Goal: Information Seeking & Learning: Check status

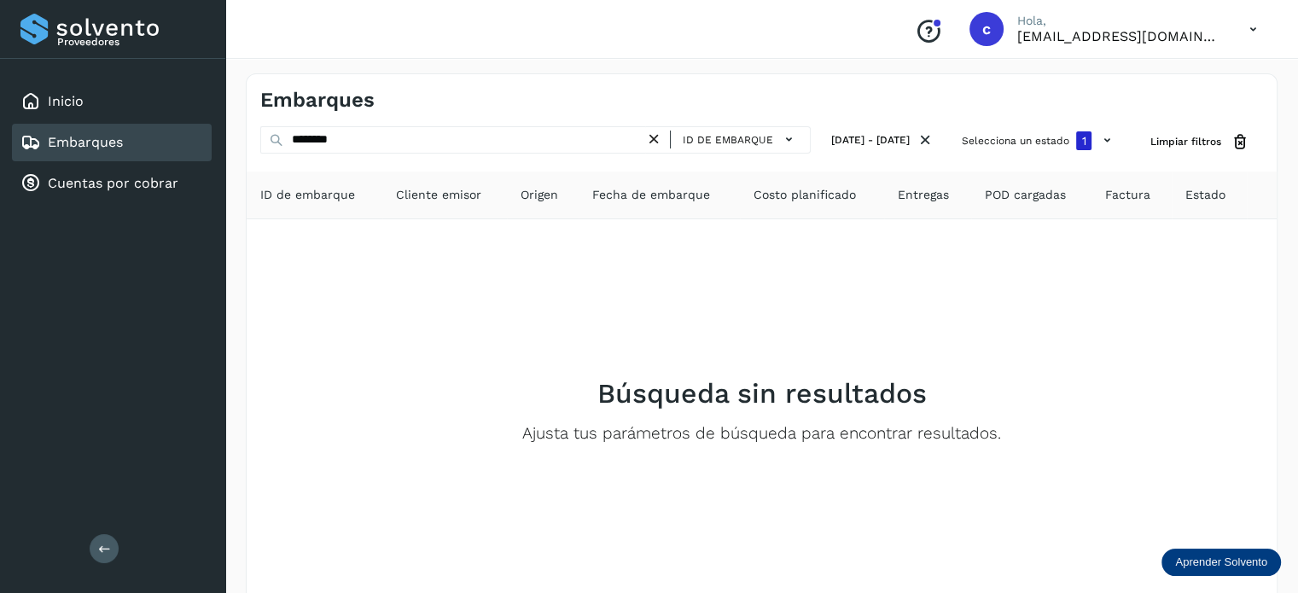
click at [119, 159] on div "Embarques" at bounding box center [112, 143] width 200 height 38
click at [116, 148] on link "Embarques" at bounding box center [85, 142] width 75 height 16
click at [70, 109] on div "Inicio" at bounding box center [51, 101] width 63 height 20
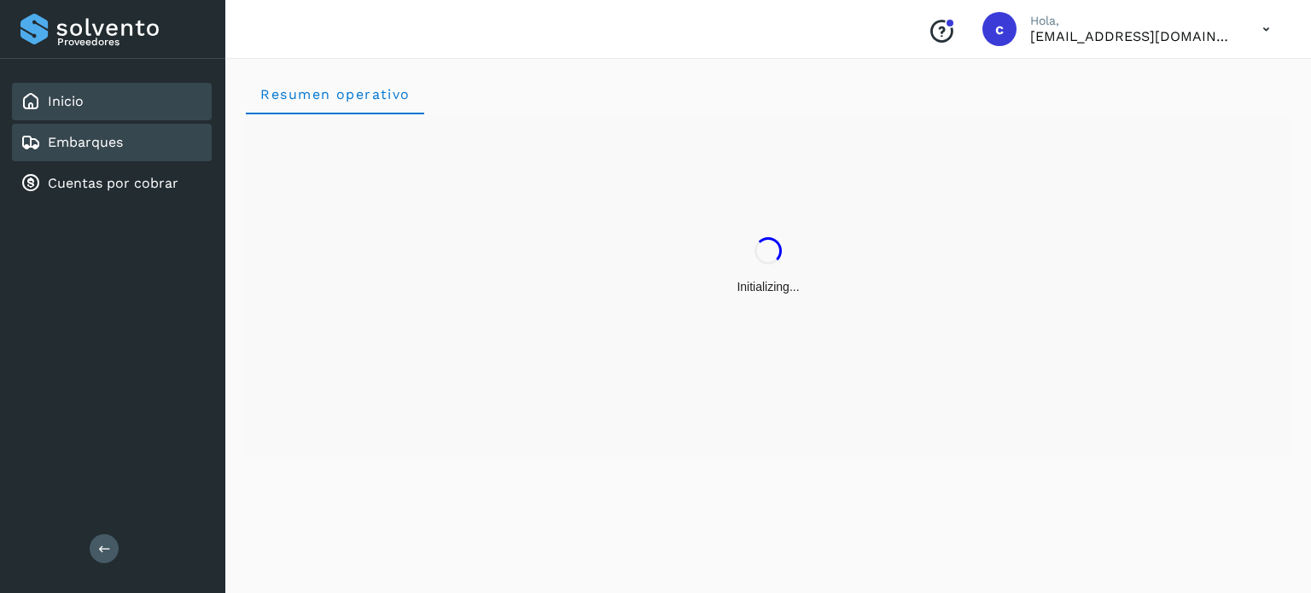
click at [104, 145] on link "Embarques" at bounding box center [85, 142] width 75 height 16
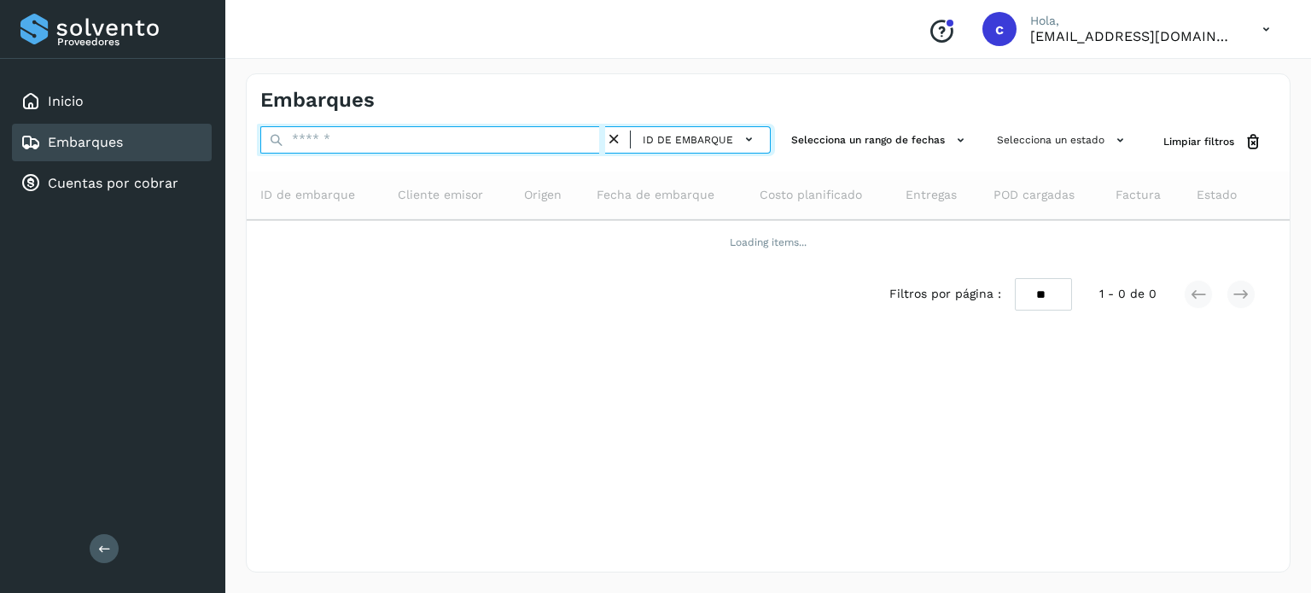
click at [331, 141] on input "text" at bounding box center [432, 139] width 345 height 27
paste input "********"
type input "********"
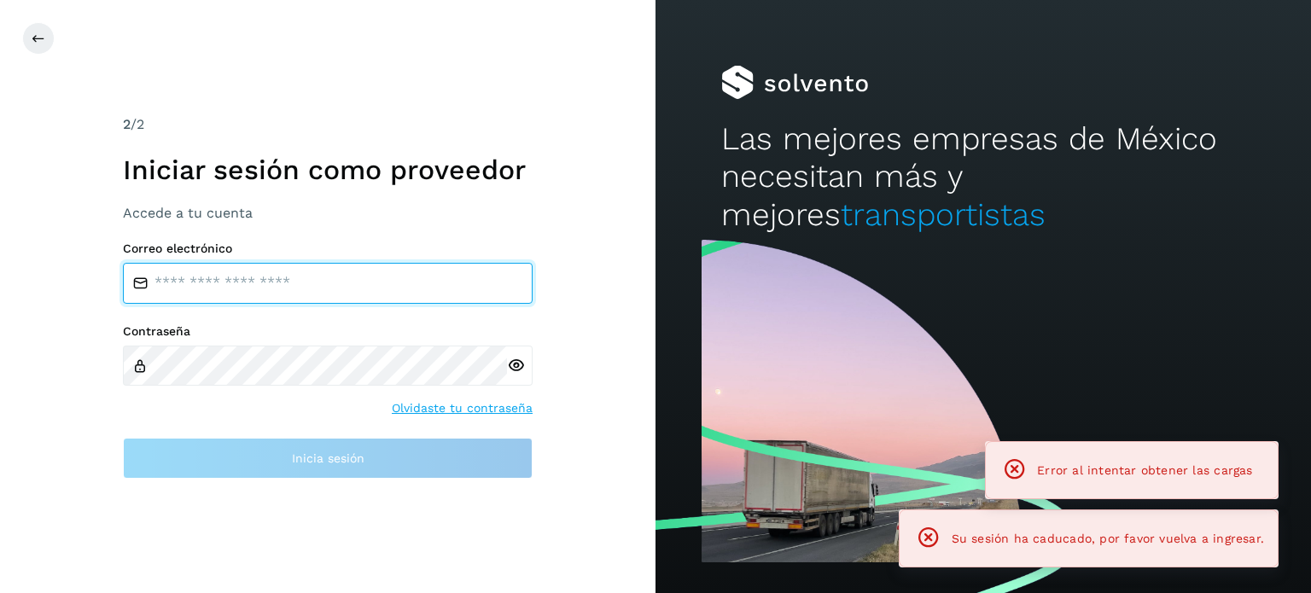
type input "**********"
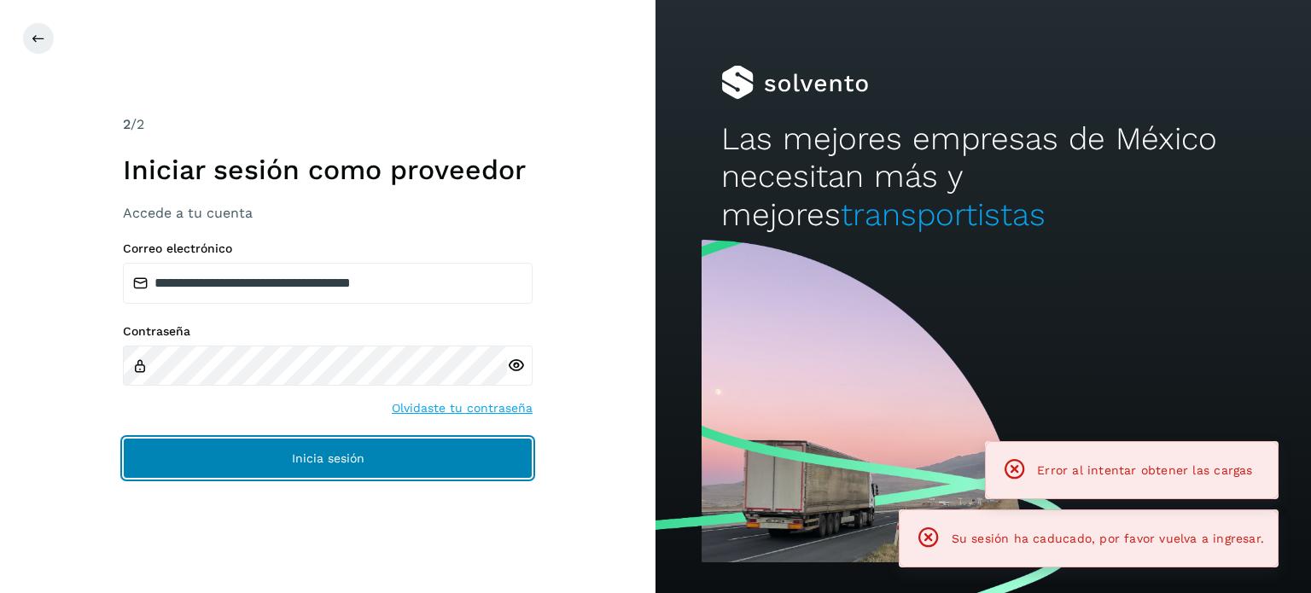
click at [312, 453] on button "Inicia sesión" at bounding box center [328, 458] width 410 height 41
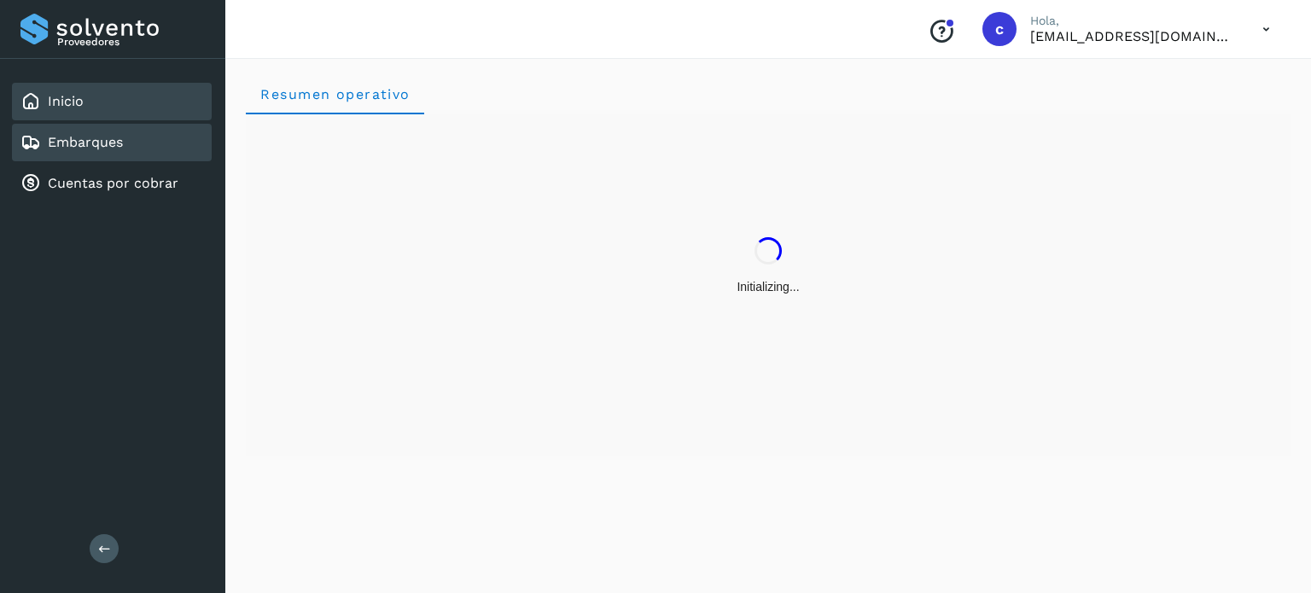
click at [98, 138] on link "Embarques" at bounding box center [85, 142] width 75 height 16
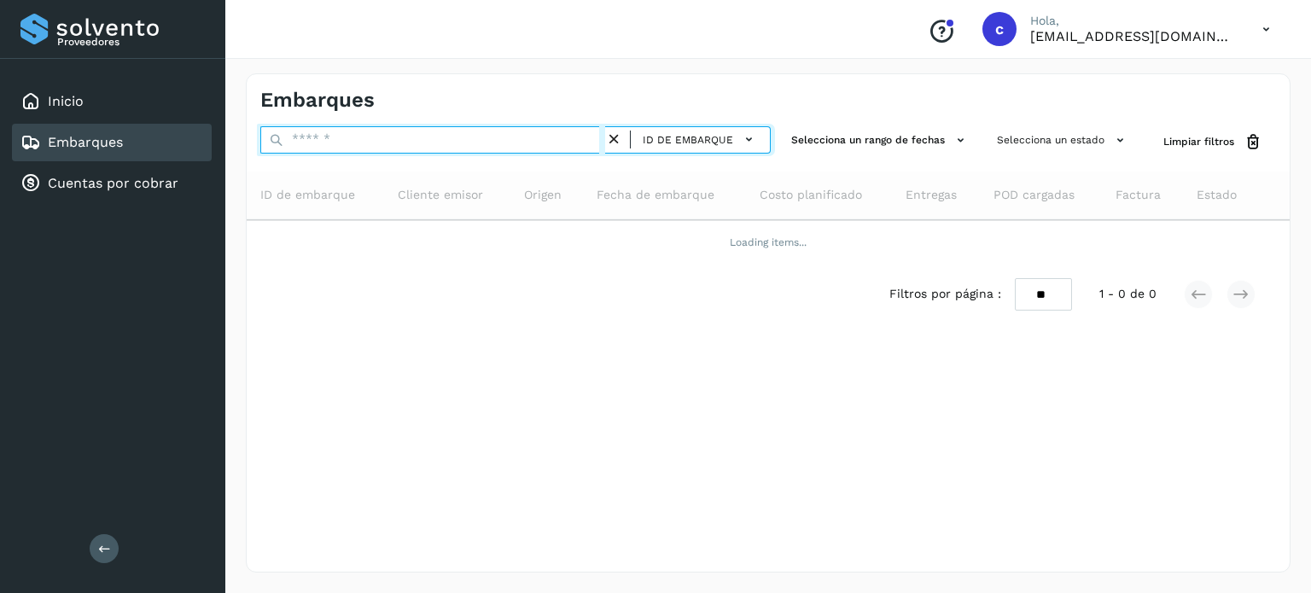
click at [379, 152] on div "ID de embarque" at bounding box center [515, 142] width 510 height 32
paste input "********"
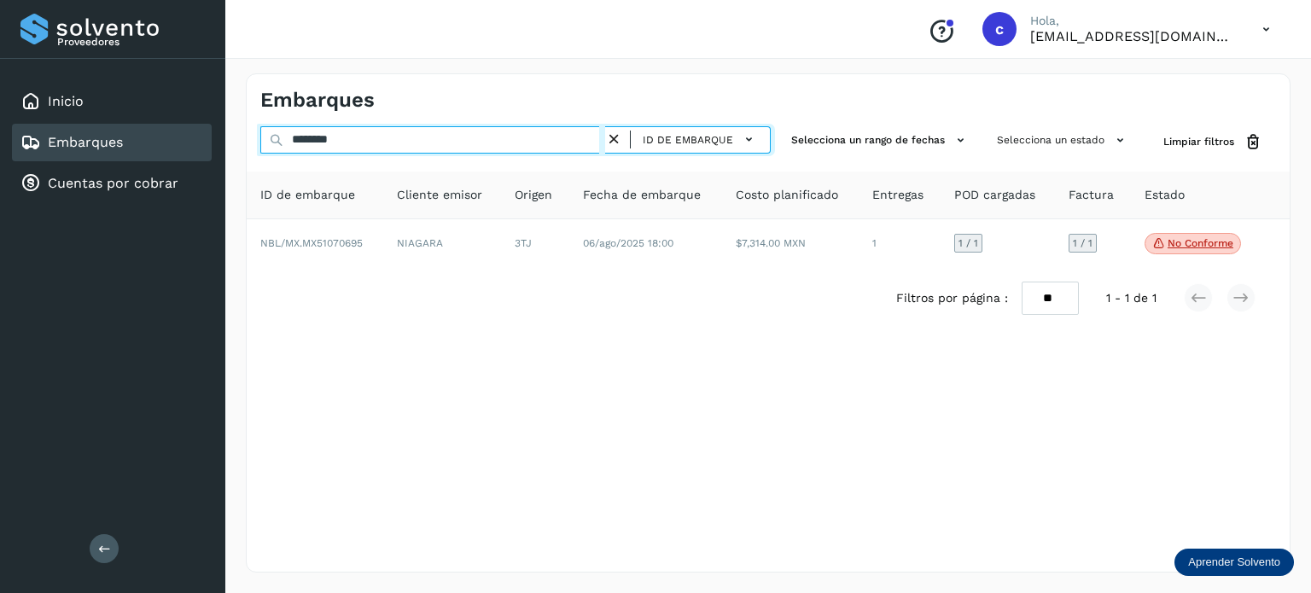
drag, startPoint x: 394, startPoint y: 145, endPoint x: 185, endPoint y: 142, distance: 209.1
click at [185, 142] on div "Proveedores Inicio Embarques Cuentas por cobrar Salir Conoce nuestros beneficio…" at bounding box center [655, 296] width 1311 height 593
paste input "text"
drag, startPoint x: 355, startPoint y: 136, endPoint x: 171, endPoint y: 156, distance: 185.4
click at [171, 156] on div "Proveedores Inicio Embarques Cuentas por cobrar Salir Conoce nuestros beneficio…" at bounding box center [655, 296] width 1311 height 593
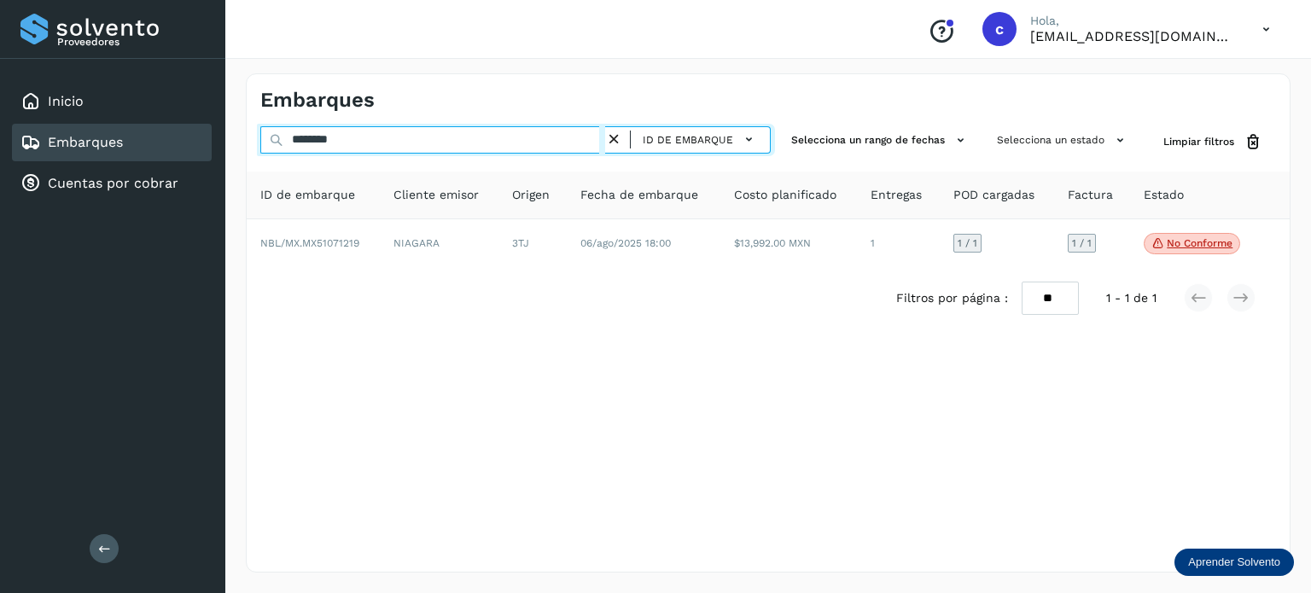
paste input "text"
click at [223, 144] on div "Proveedores Inicio Embarques Cuentas por cobrar Salir Conoce nuestros beneficio…" at bounding box center [655, 296] width 1311 height 593
paste input "text"
drag, startPoint x: 375, startPoint y: 141, endPoint x: 185, endPoint y: 148, distance: 190.4
click at [185, 148] on div "Proveedores Inicio Embarques Cuentas por cobrar Salir Conoce nuestros beneficio…" at bounding box center [655, 296] width 1311 height 593
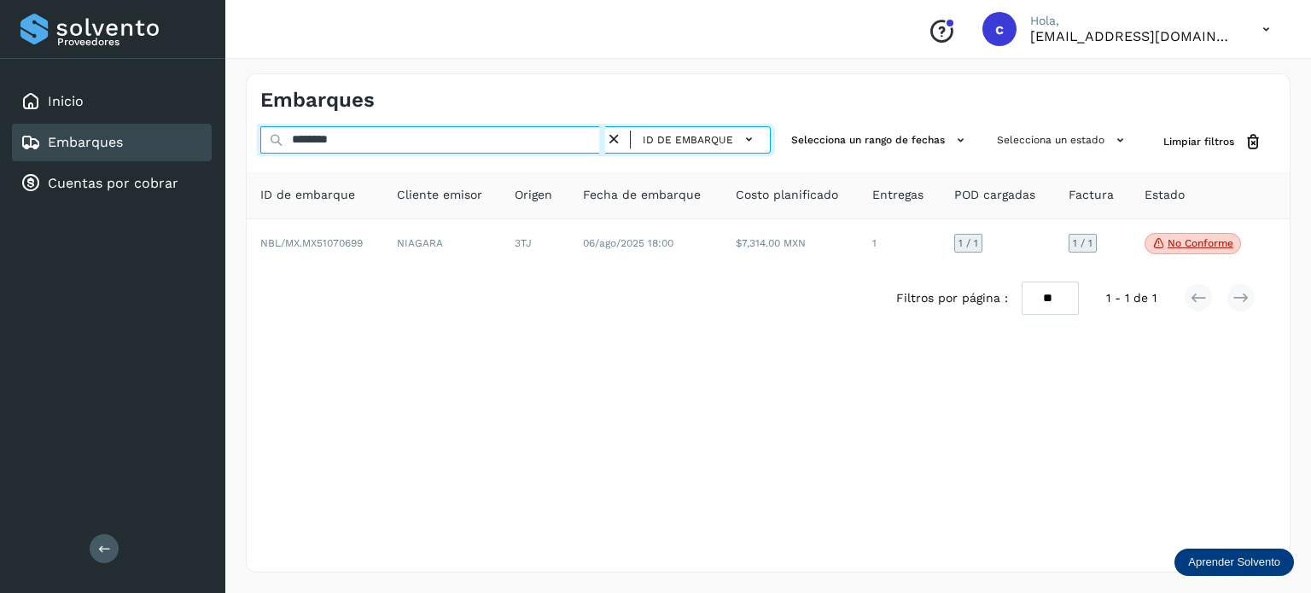
paste input "text"
type input "********"
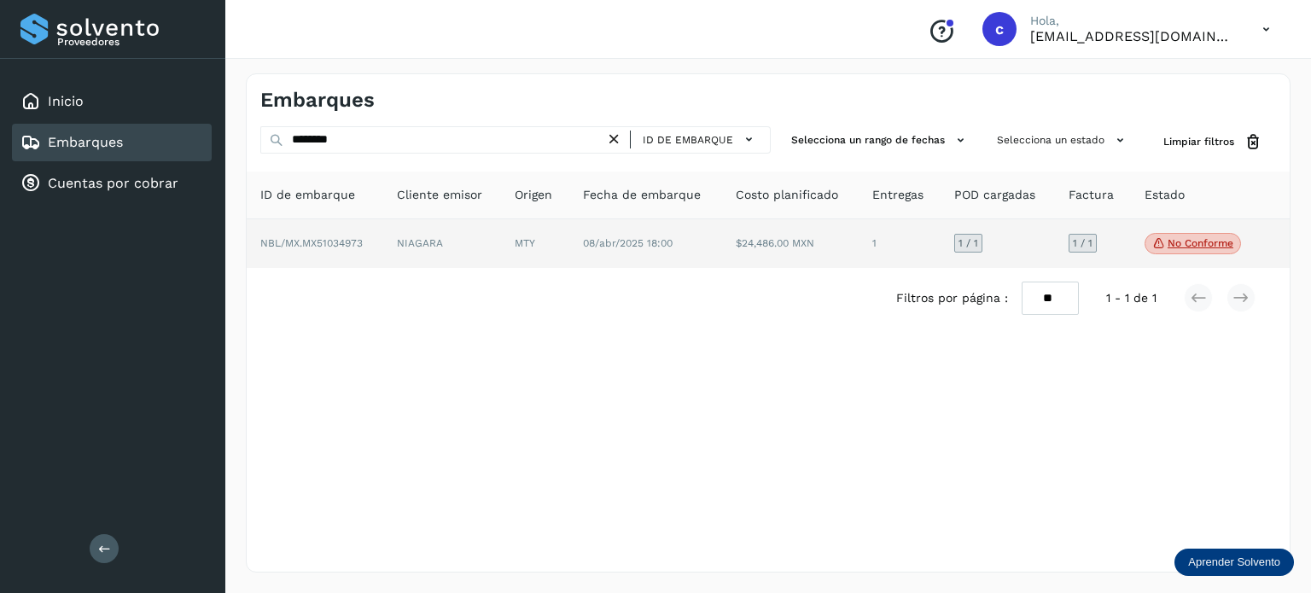
click at [722, 235] on td "08/abr/2025 18:00" at bounding box center [790, 243] width 137 height 49
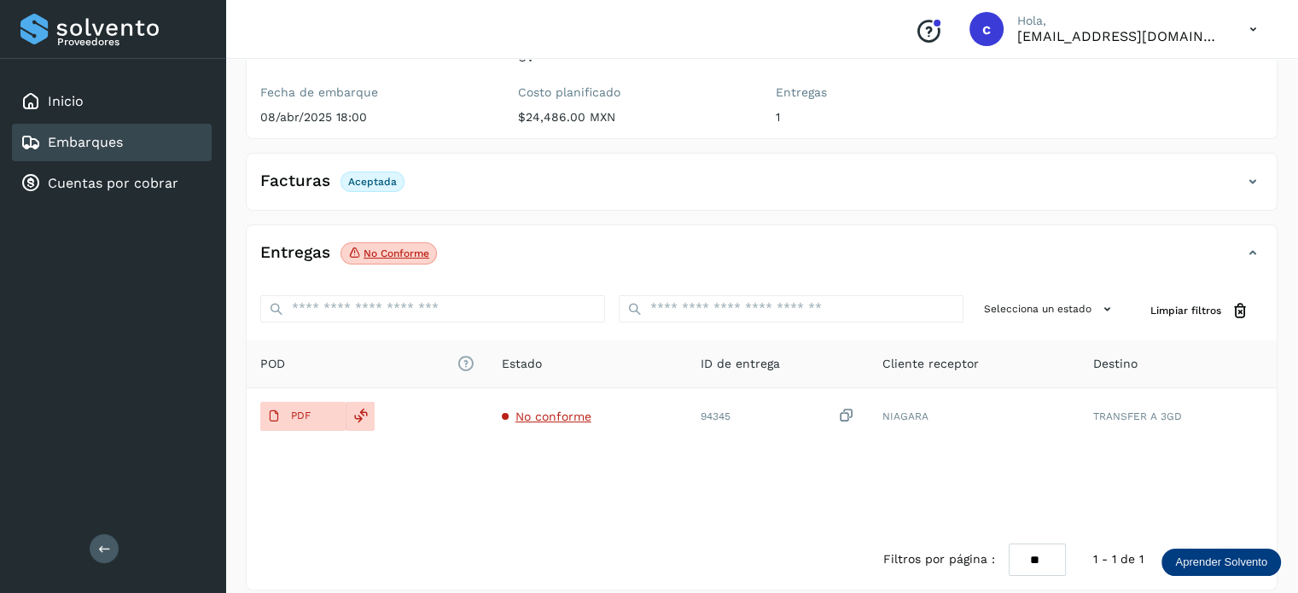
scroll to position [225, 0]
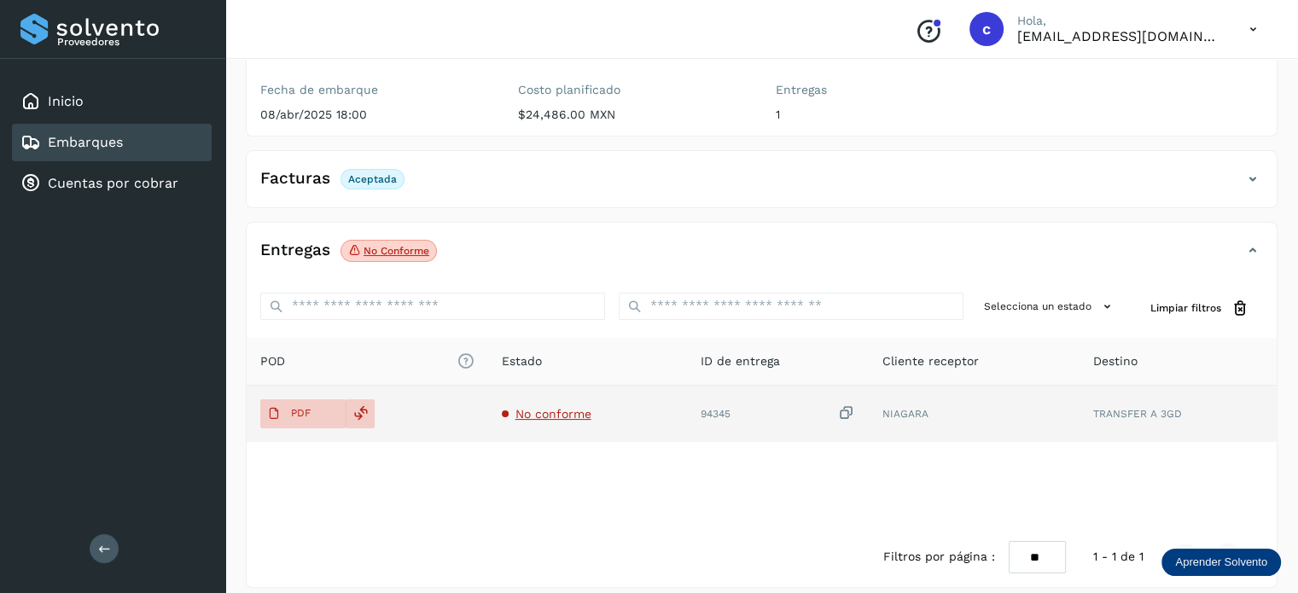
click at [557, 407] on span "No conforme" at bounding box center [553, 414] width 76 height 14
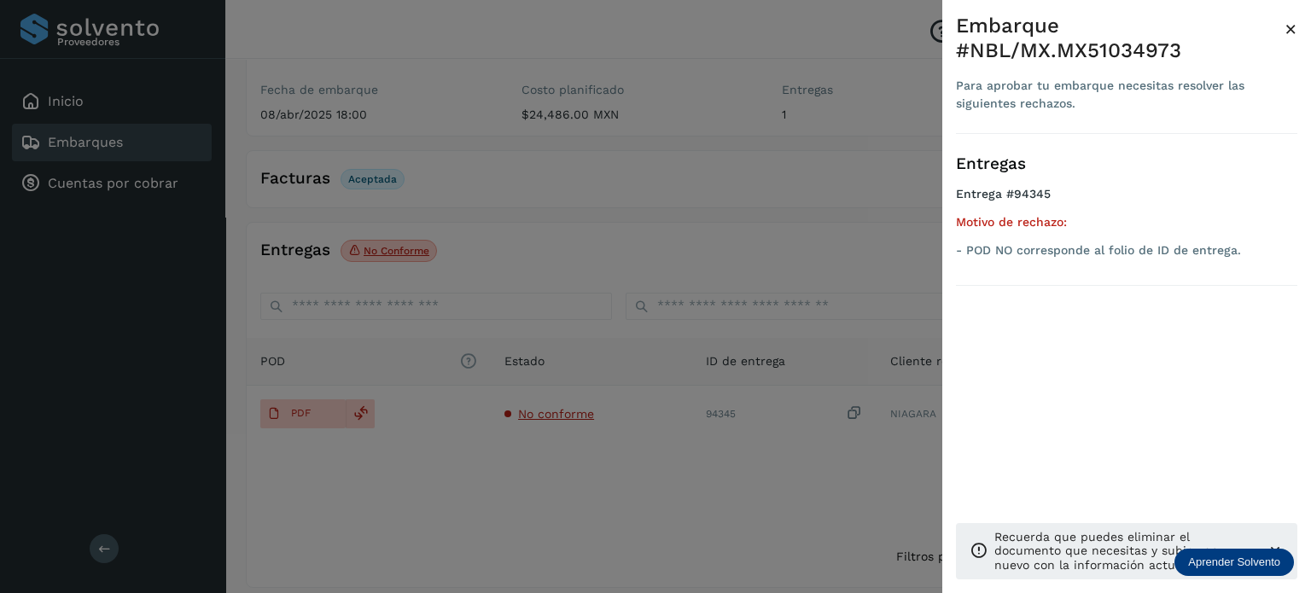
drag, startPoint x: 718, startPoint y: 497, endPoint x: 676, endPoint y: 456, distance: 59.1
click at [718, 497] on div at bounding box center [655, 296] width 1311 height 593
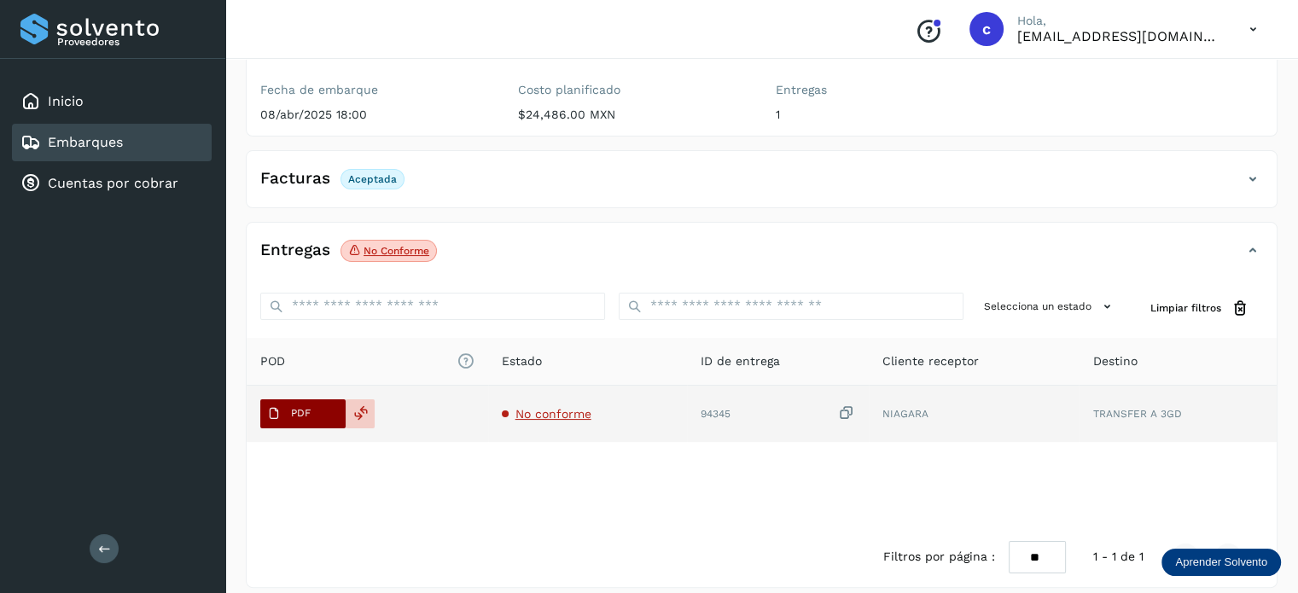
click at [327, 399] on button "PDF" at bounding box center [302, 413] width 85 height 29
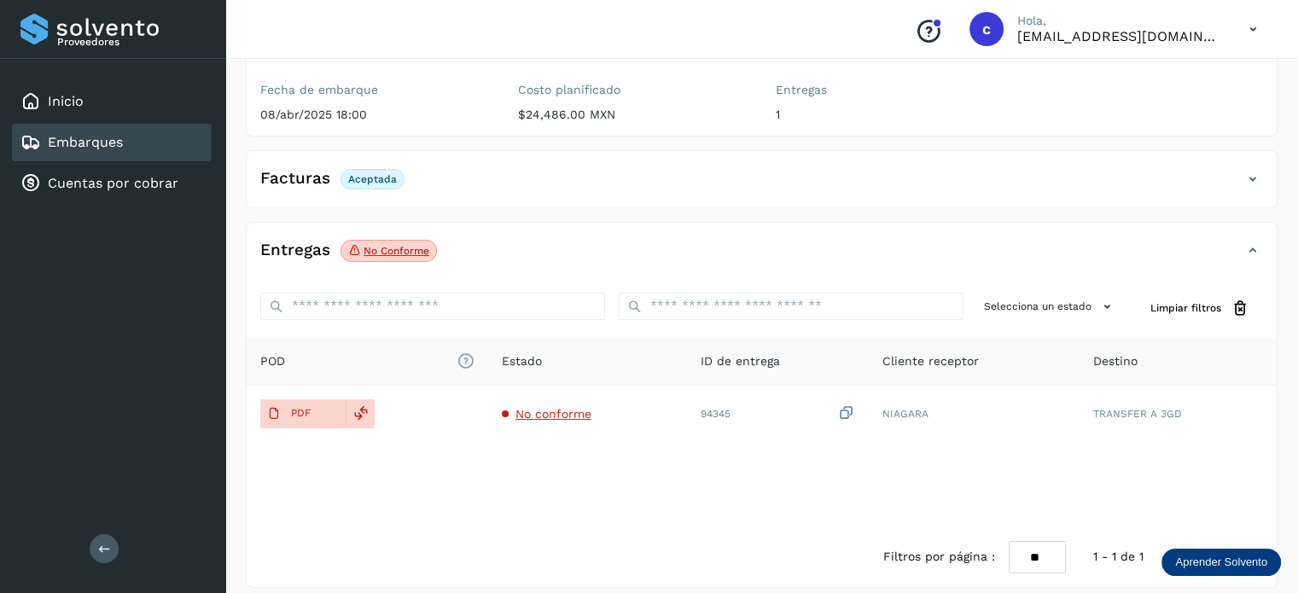
click at [137, 142] on div "Embarques" at bounding box center [112, 143] width 200 height 38
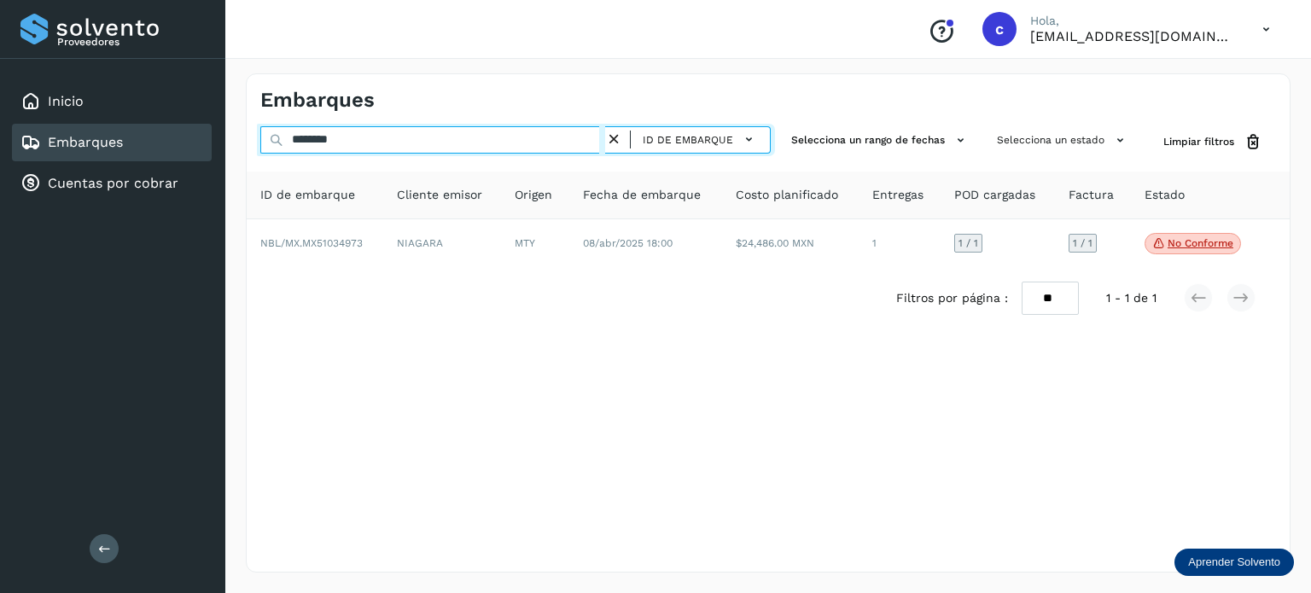
drag, startPoint x: 339, startPoint y: 143, endPoint x: 216, endPoint y: 150, distance: 123.1
click at [216, 150] on div "Proveedores Inicio Embarques Cuentas por cobrar Salir Conoce nuestros beneficio…" at bounding box center [655, 296] width 1311 height 593
paste input "*********"
type input "**********"
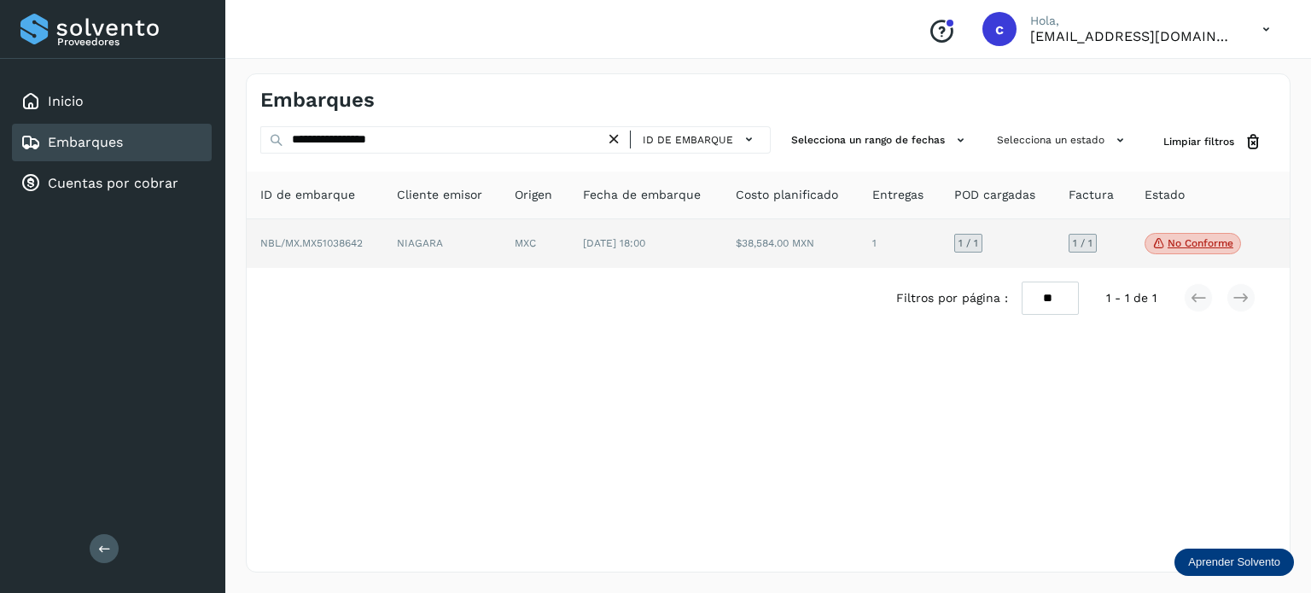
click at [501, 241] on td "NIAGARA" at bounding box center [535, 243] width 68 height 49
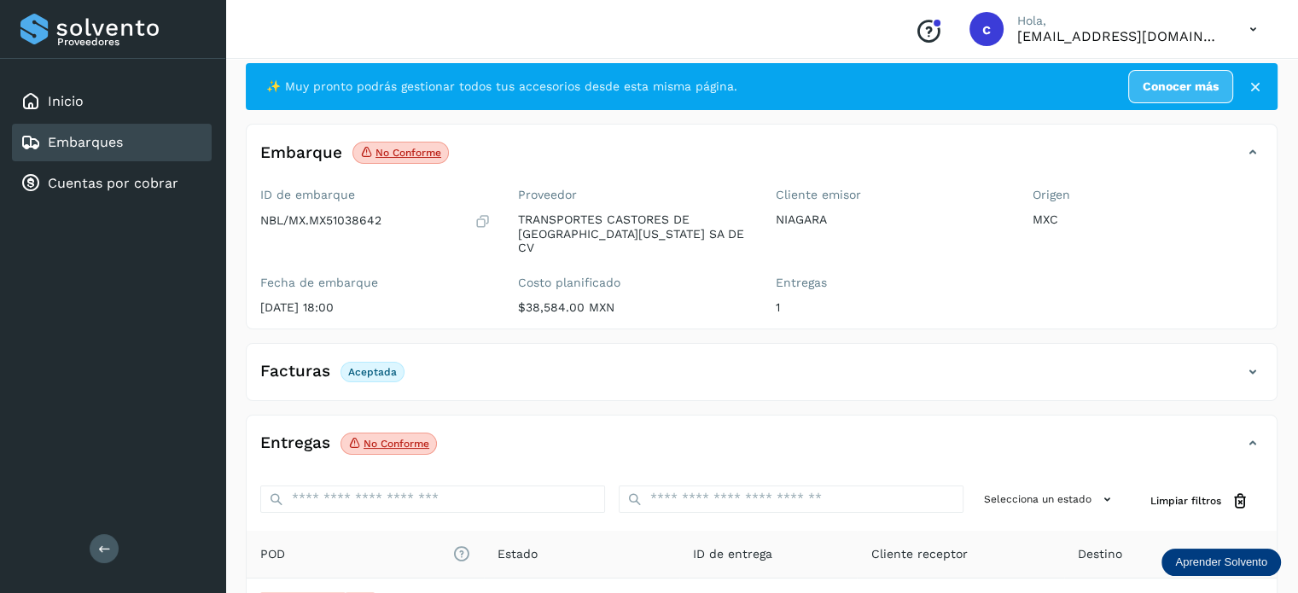
scroll to position [85, 0]
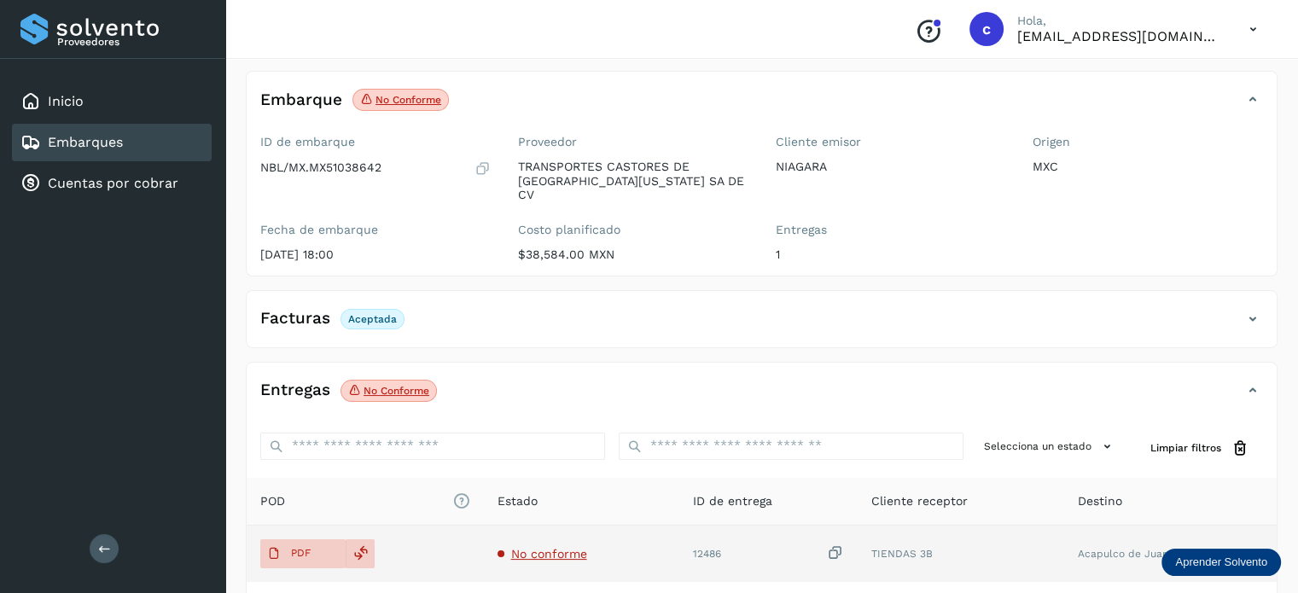
click at [543, 547] on span "No conforme" at bounding box center [549, 554] width 76 height 14
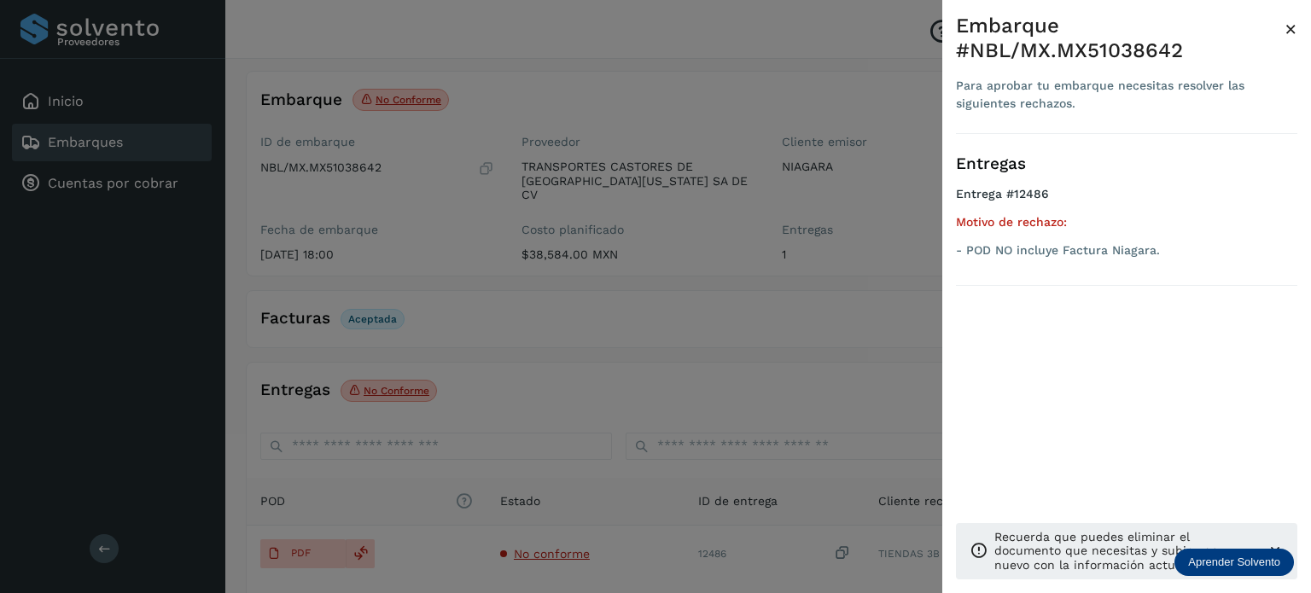
click at [573, 356] on div at bounding box center [655, 296] width 1311 height 593
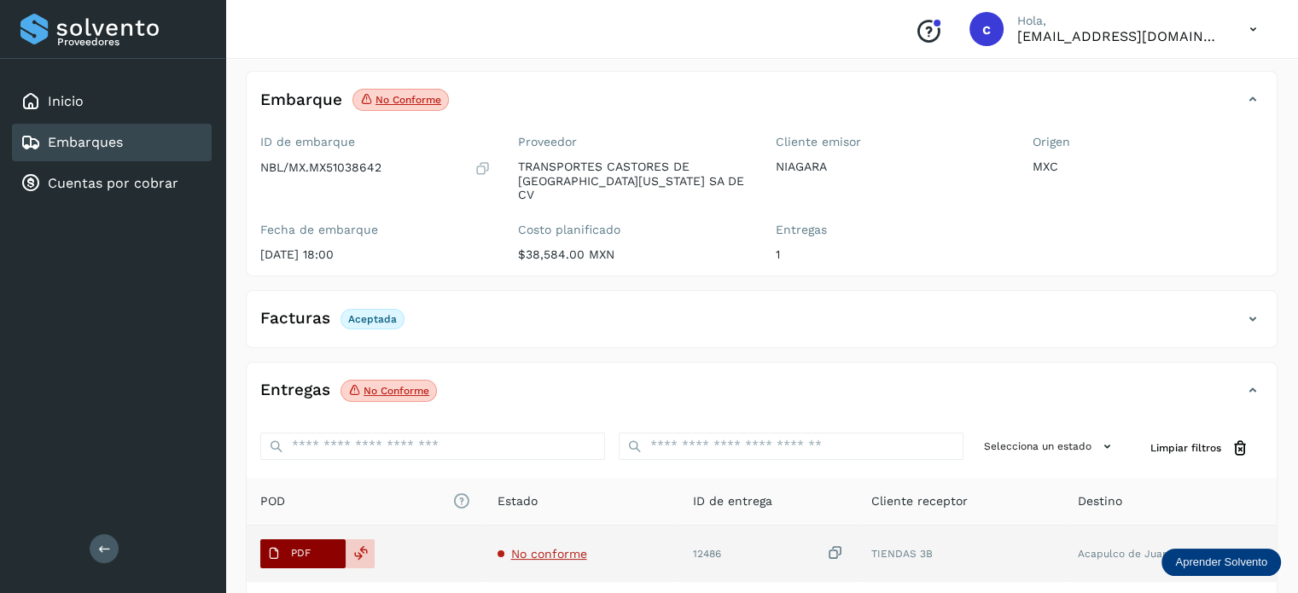
click at [344, 544] on button "PDF" at bounding box center [302, 553] width 85 height 29
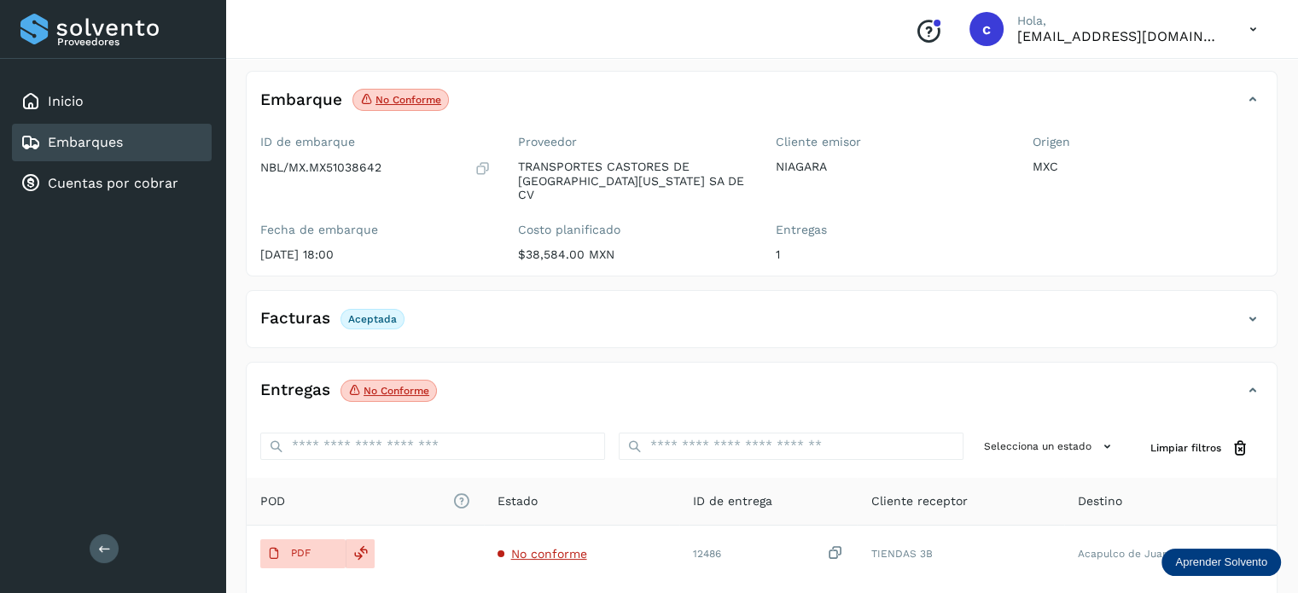
drag, startPoint x: 620, startPoint y: 313, endPoint x: 213, endPoint y: 177, distance: 429.3
click at [608, 310] on div "Facturas Aceptada" at bounding box center [745, 319] width 996 height 29
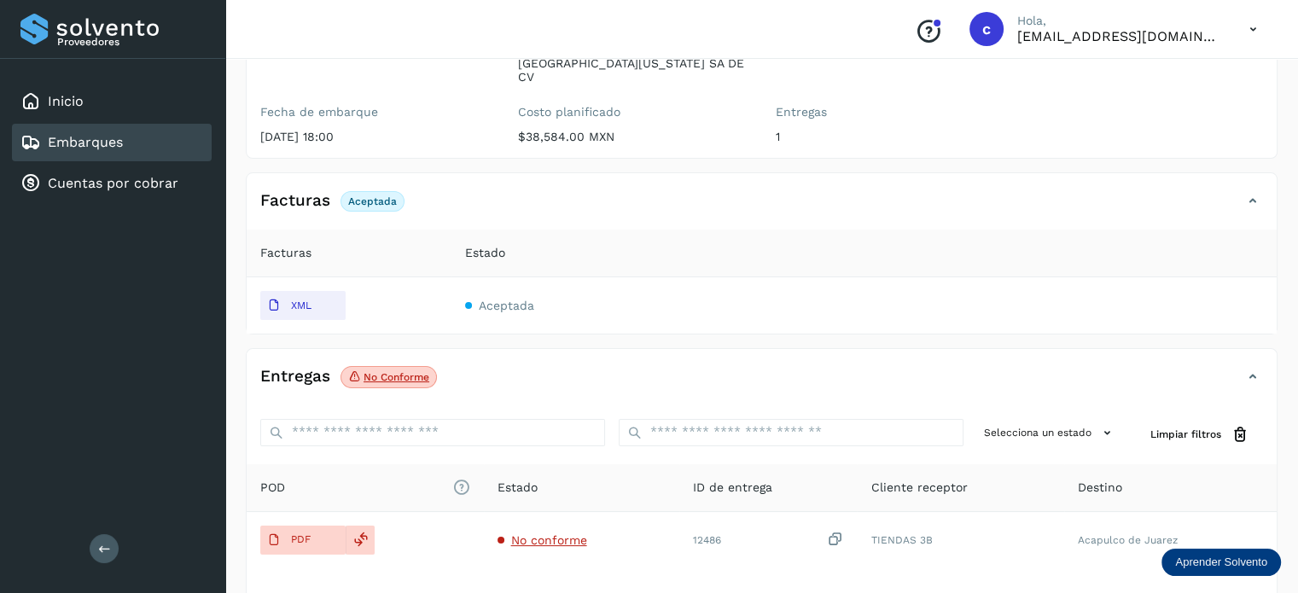
scroll to position [328, 0]
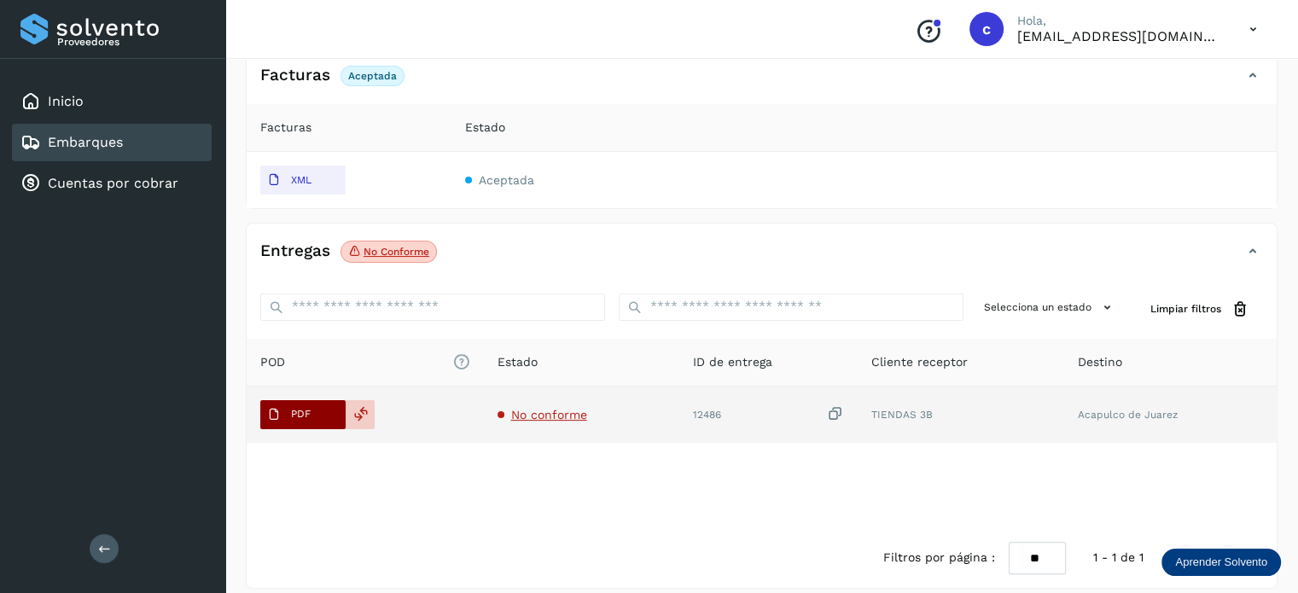
click at [317, 402] on button "PDF" at bounding box center [302, 414] width 85 height 29
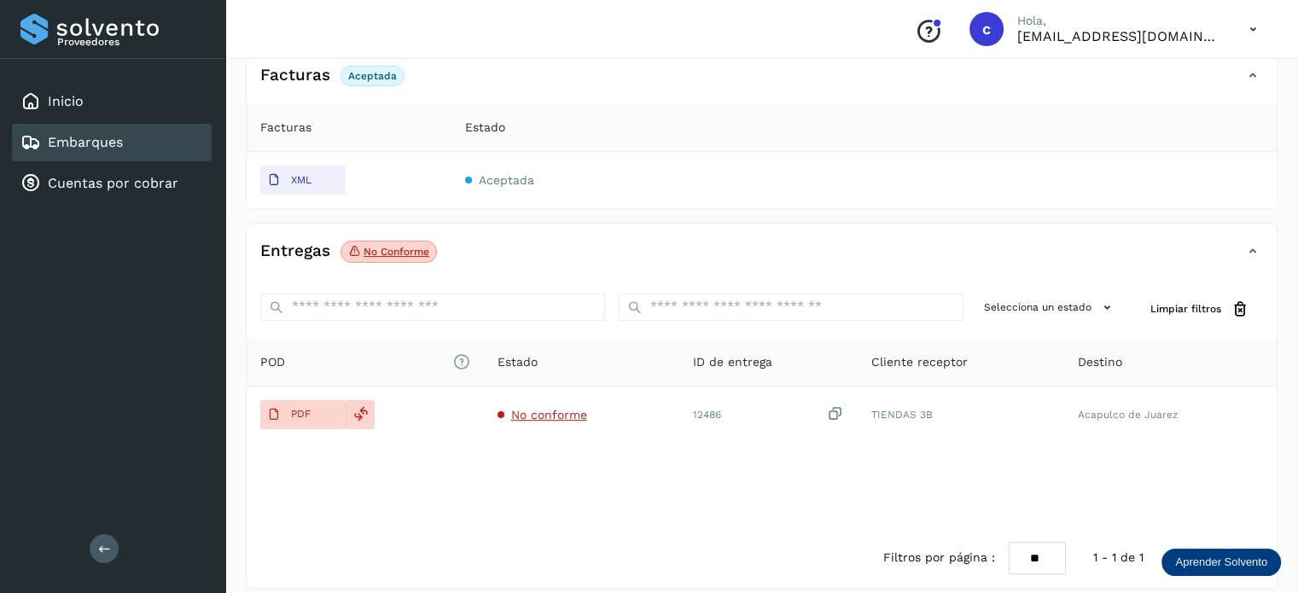
click at [597, 237] on div "Entregas No conforme" at bounding box center [745, 251] width 996 height 29
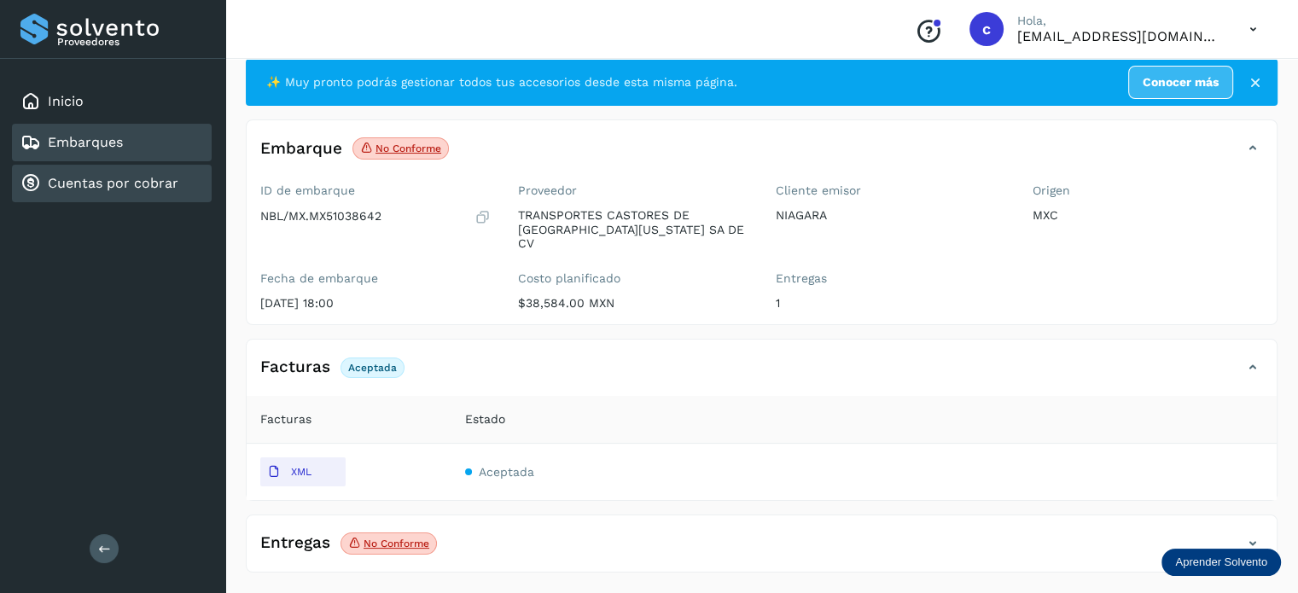
scroll to position [20, 0]
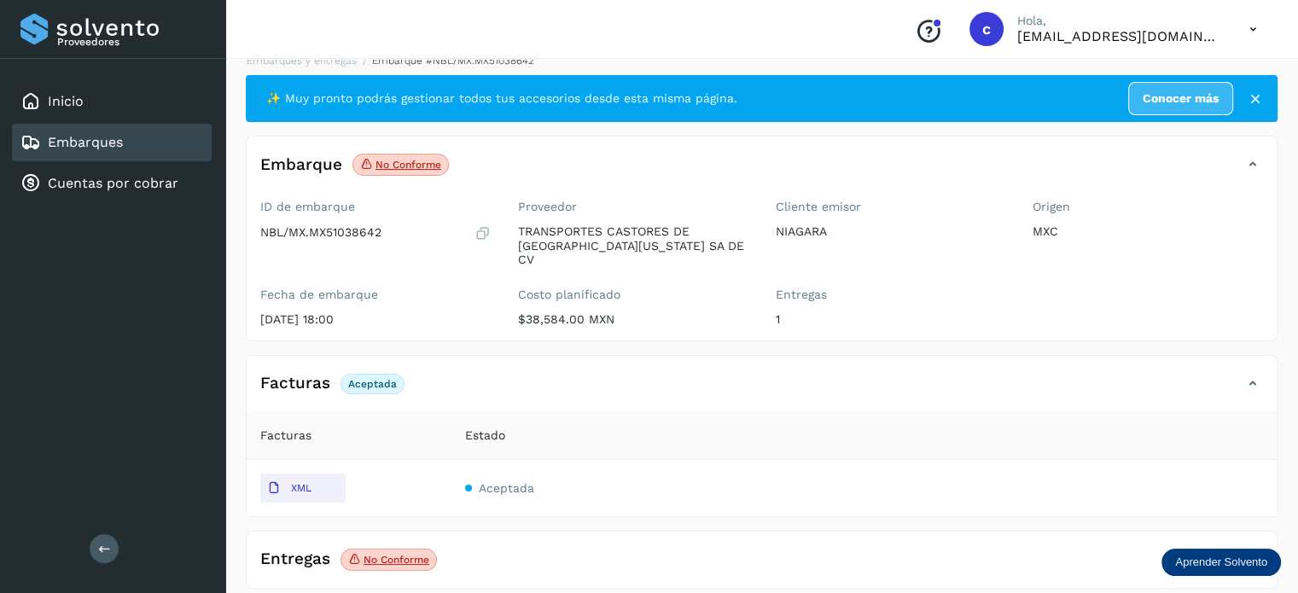
click at [113, 143] on link "Embarques" at bounding box center [85, 142] width 75 height 16
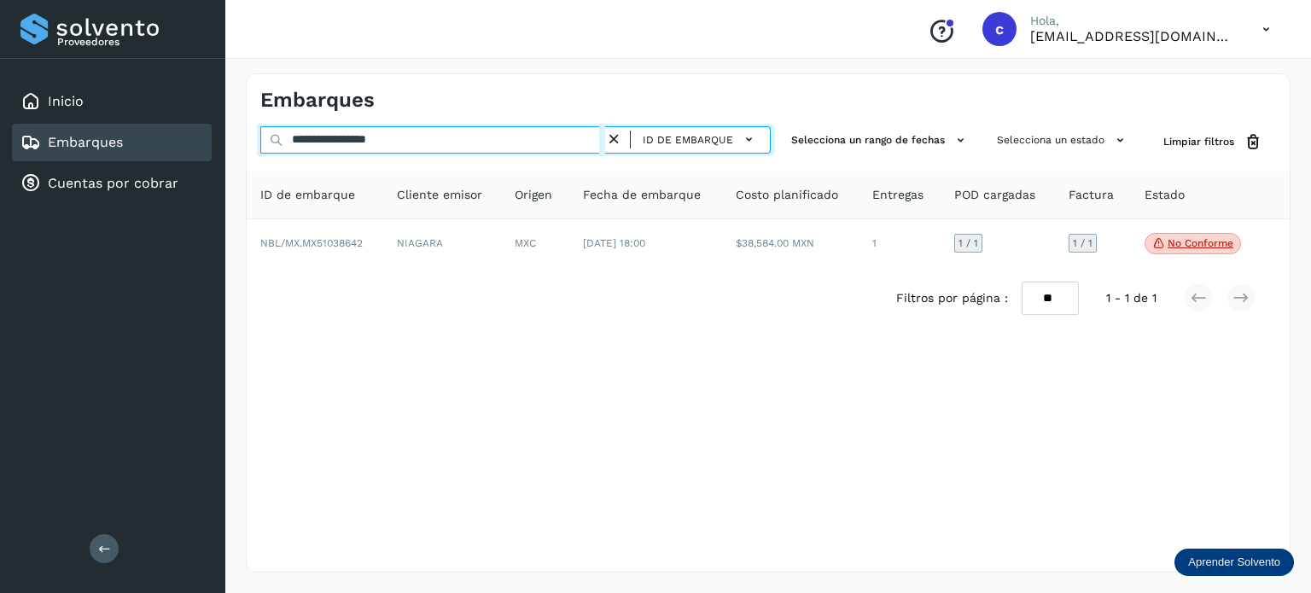
drag, startPoint x: 427, startPoint y: 135, endPoint x: 230, endPoint y: 160, distance: 198.6
click at [235, 158] on div "**********" at bounding box center [767, 323] width 1085 height 540
paste input "text"
type input "**********"
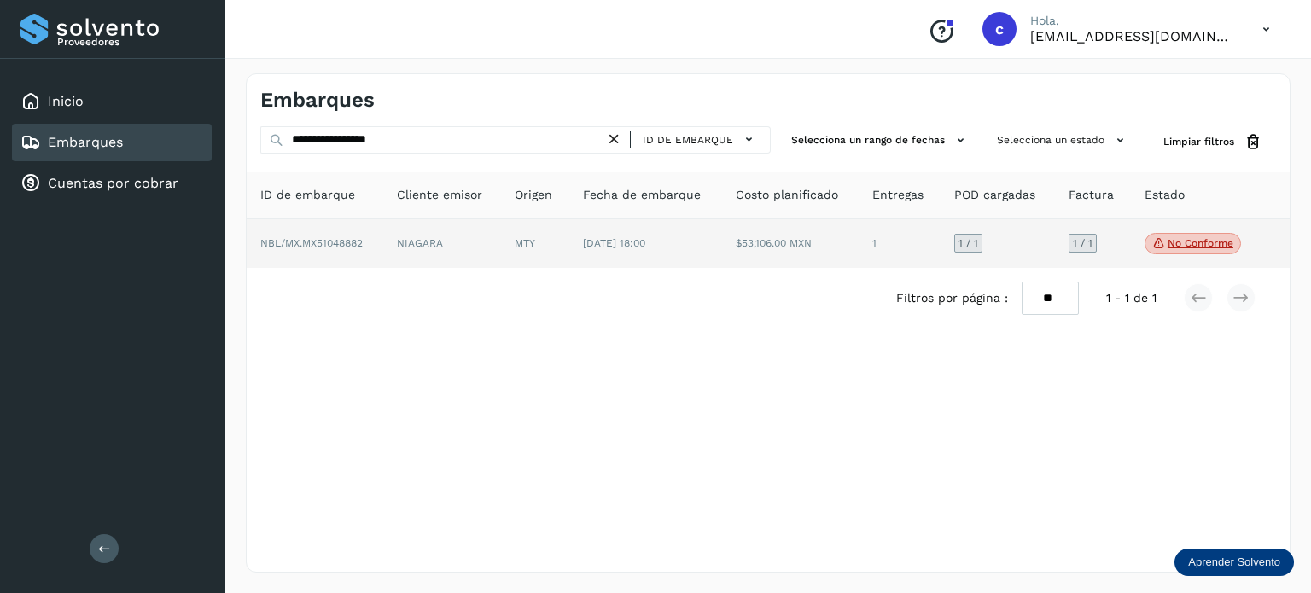
click at [722, 248] on td "[DATE] 18:00" at bounding box center [790, 243] width 137 height 49
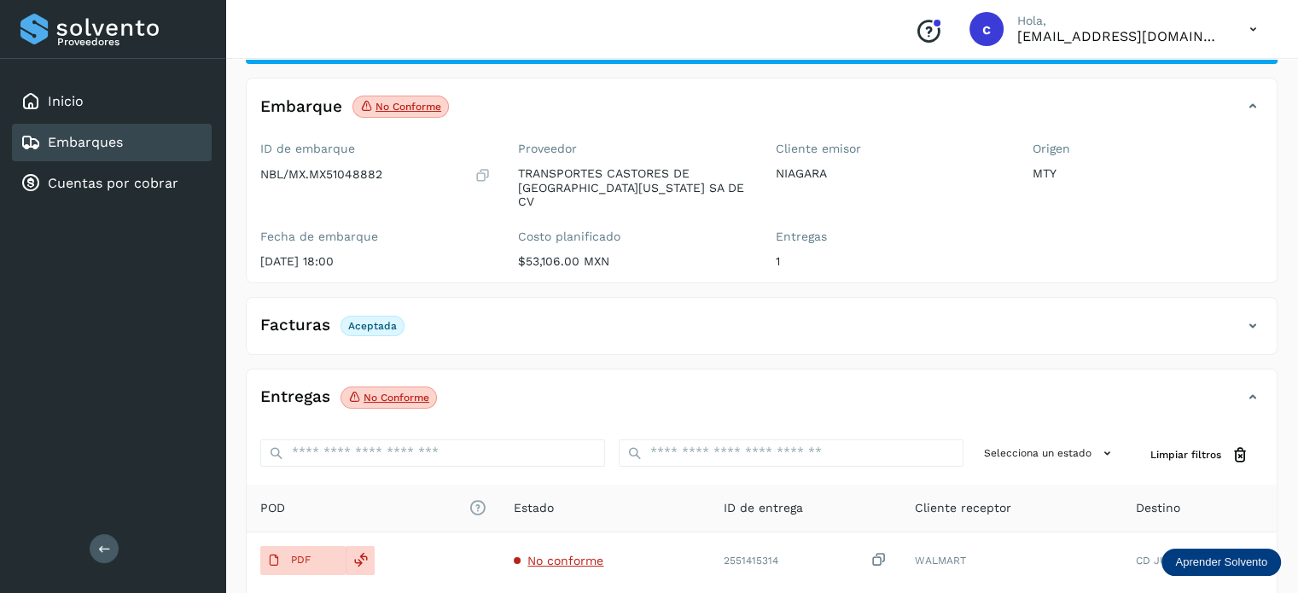
scroll to position [225, 0]
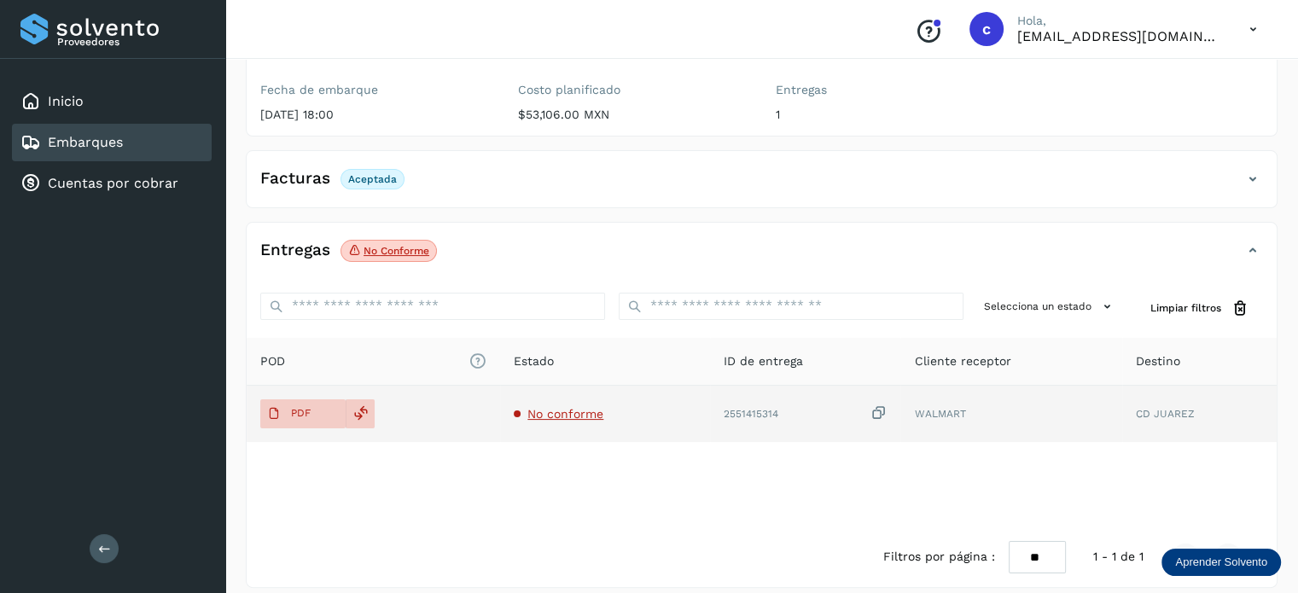
click at [567, 407] on span "No conforme" at bounding box center [565, 414] width 76 height 14
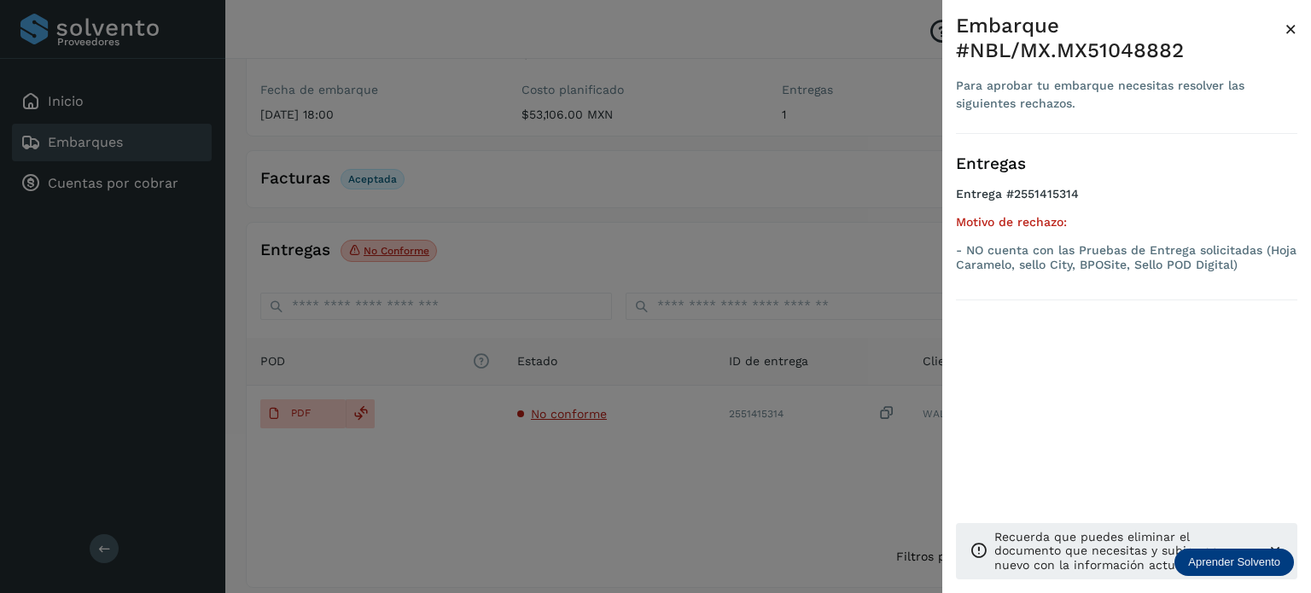
click at [314, 398] on div at bounding box center [655, 296] width 1311 height 593
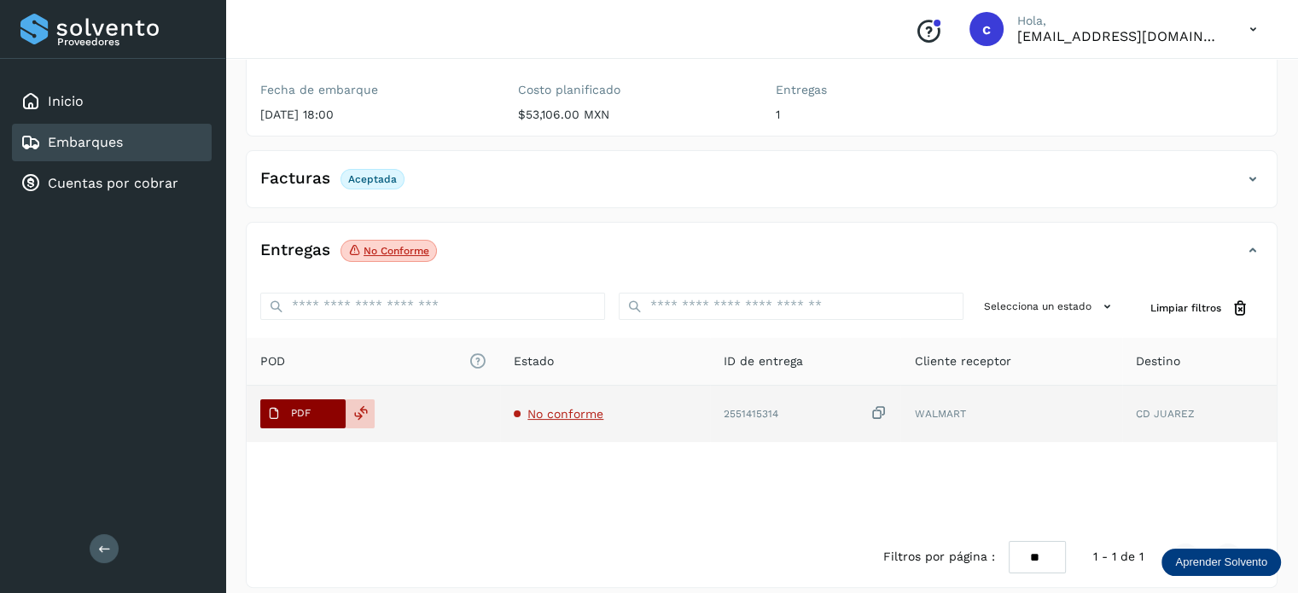
click at [311, 407] on span "PDF" at bounding box center [288, 413] width 57 height 27
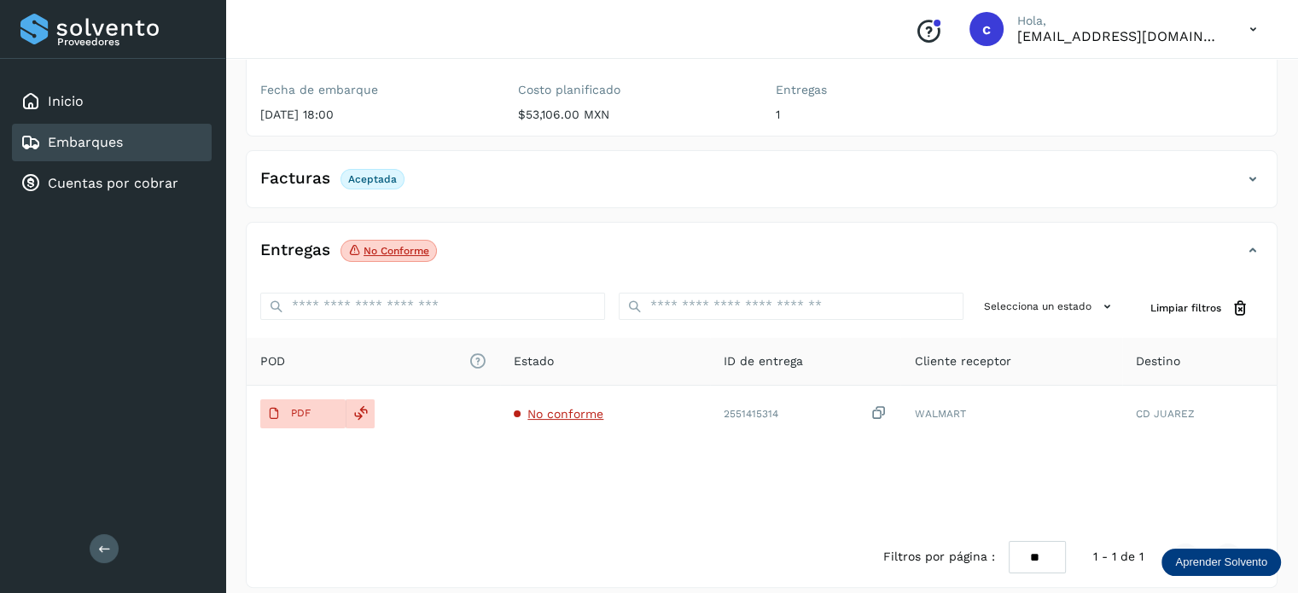
click at [90, 147] on link "Embarques" at bounding box center [85, 142] width 75 height 16
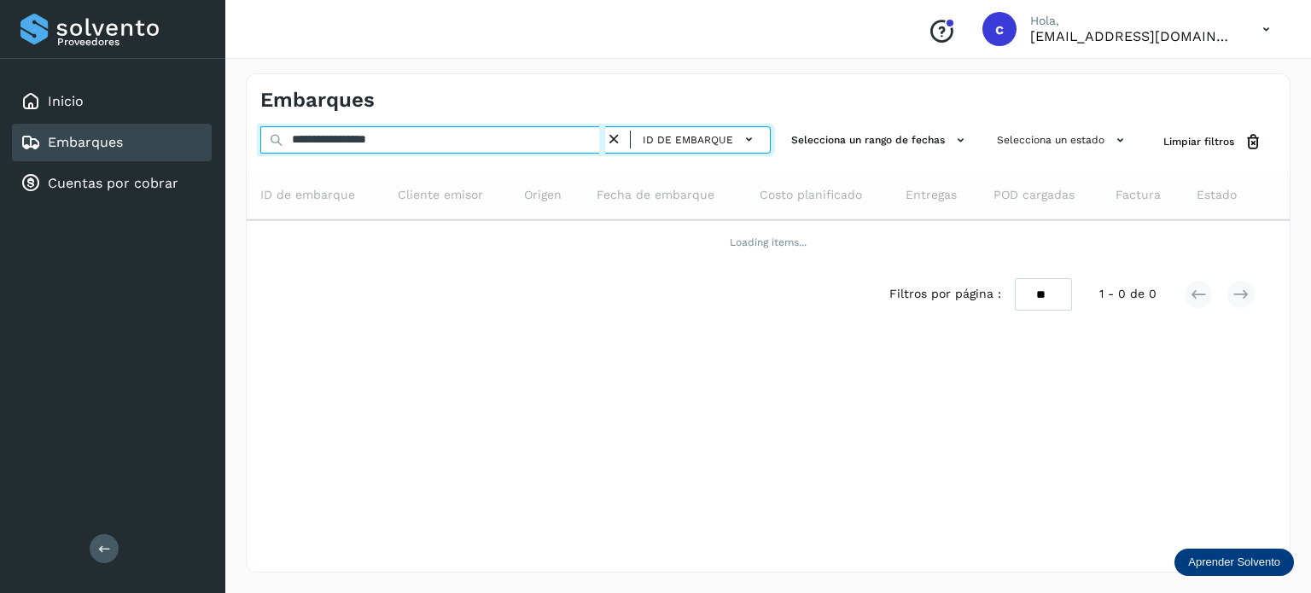
click at [253, 159] on div "**********" at bounding box center [768, 225] width 1043 height 198
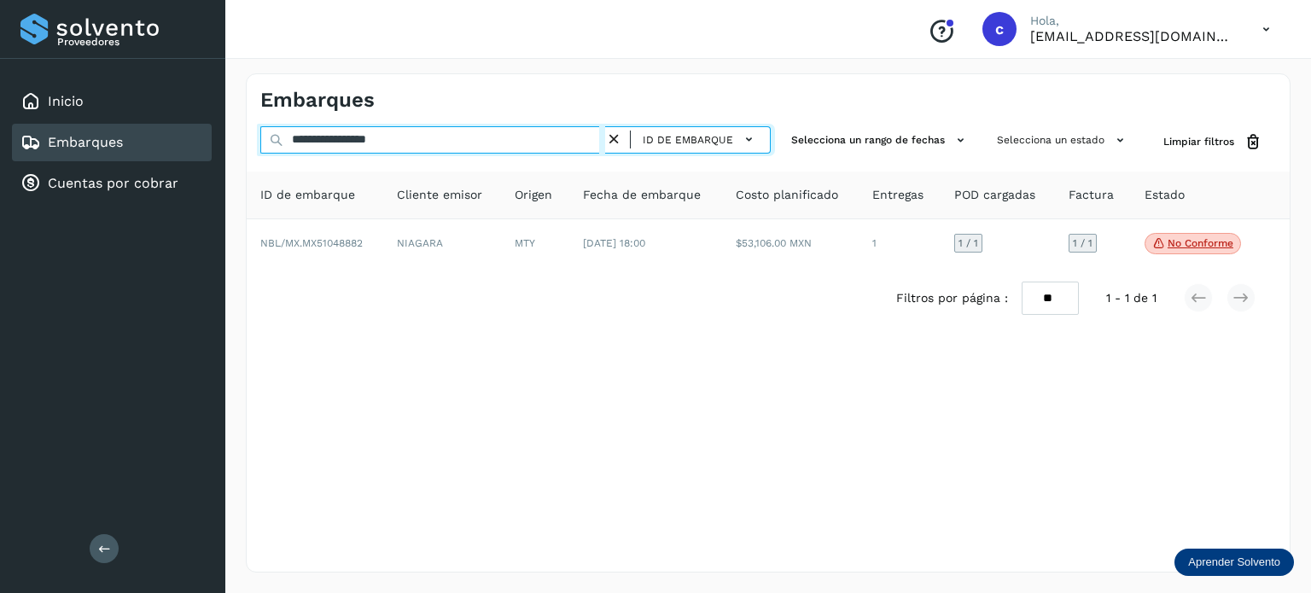
paste input "text"
type input "********"
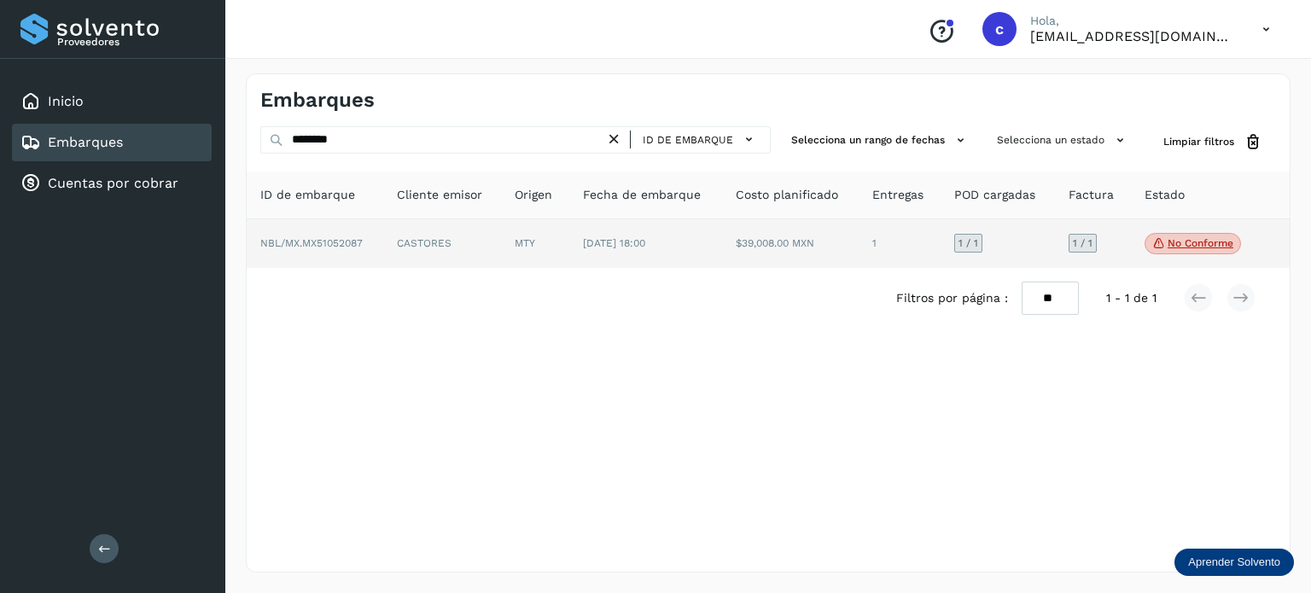
click at [595, 245] on span "[DATE] 18:00" at bounding box center [614, 243] width 62 height 12
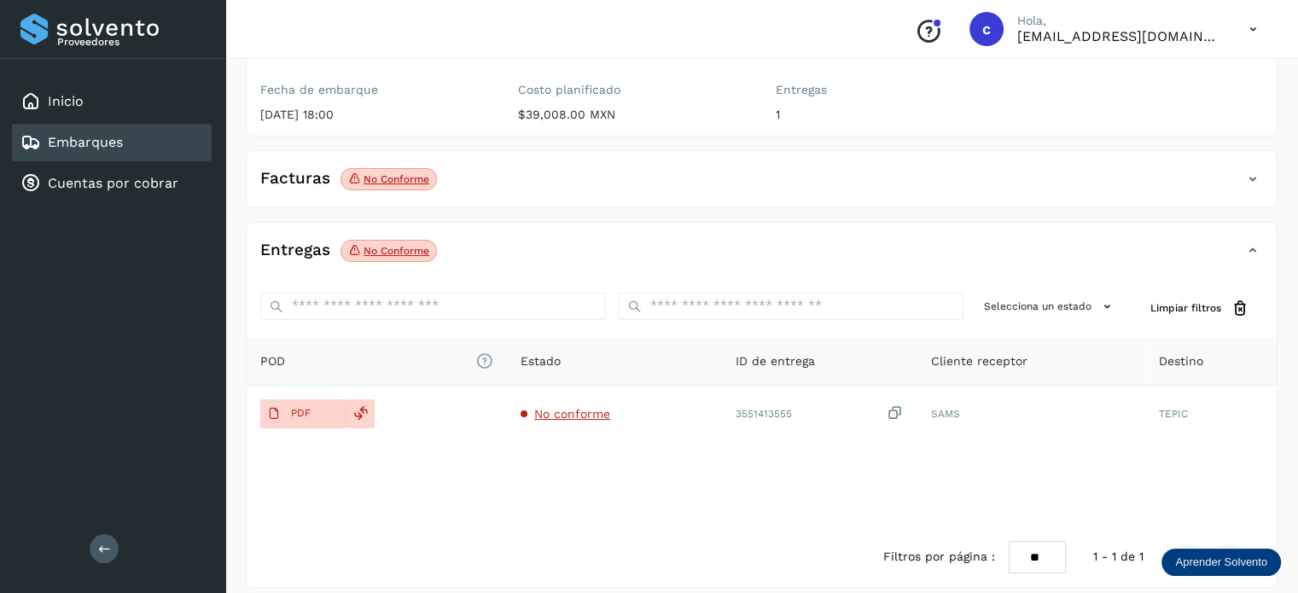
scroll to position [140, 0]
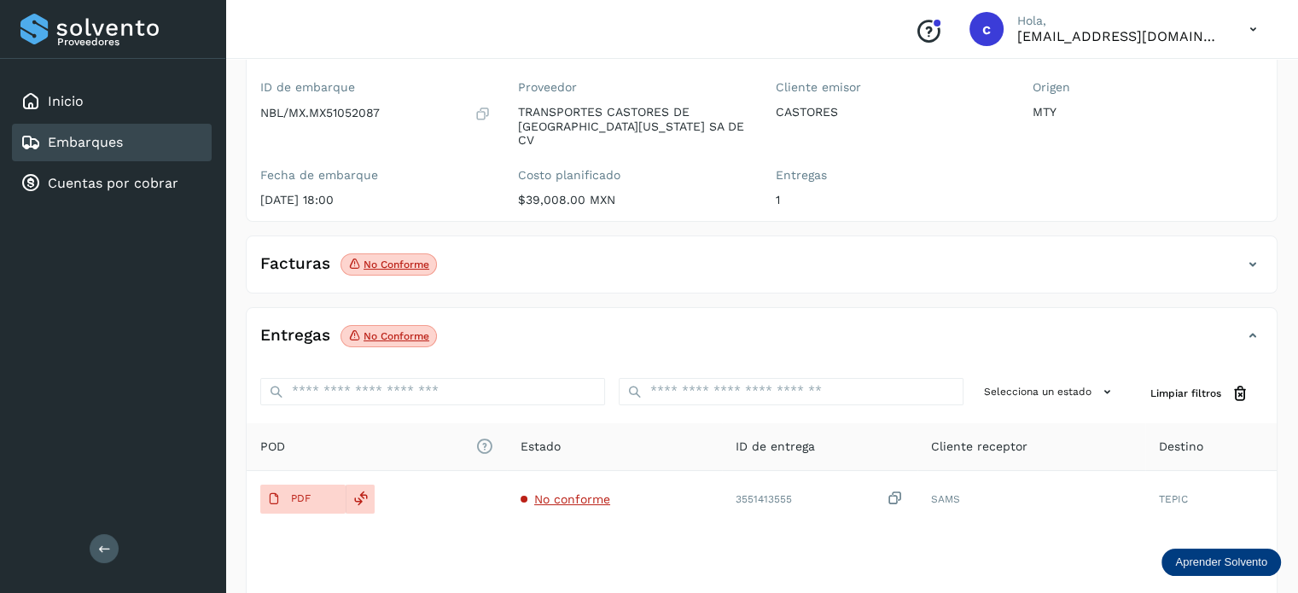
click at [387, 259] on p "No conforme" at bounding box center [396, 265] width 66 height 12
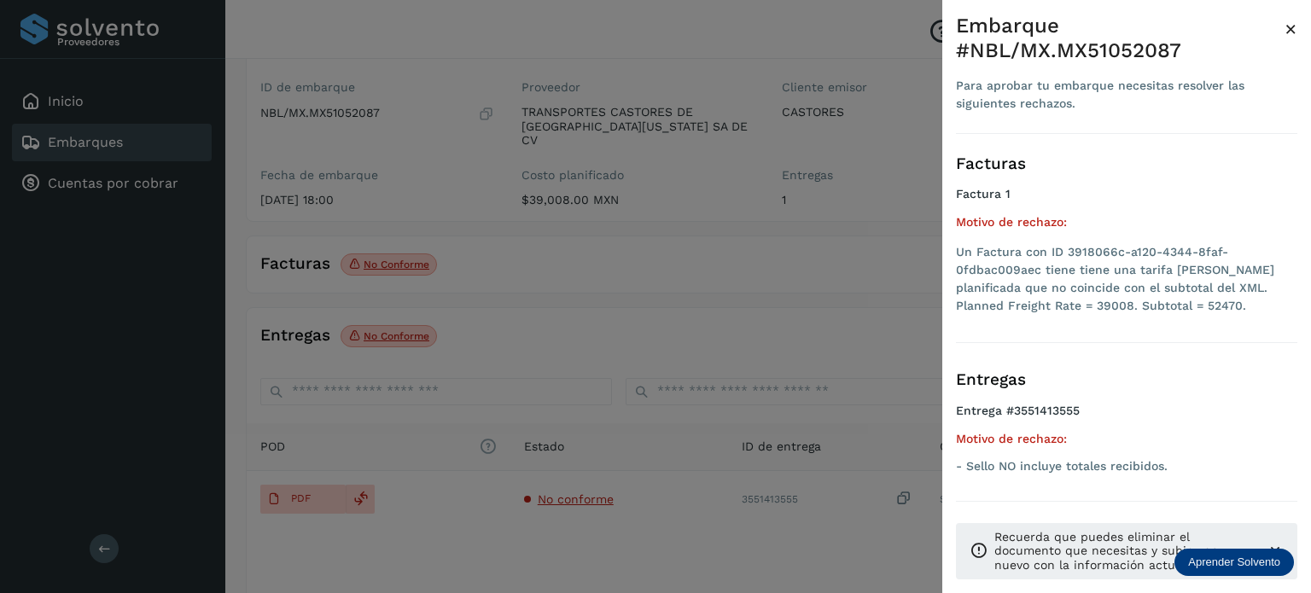
click at [597, 242] on div at bounding box center [655, 296] width 1311 height 593
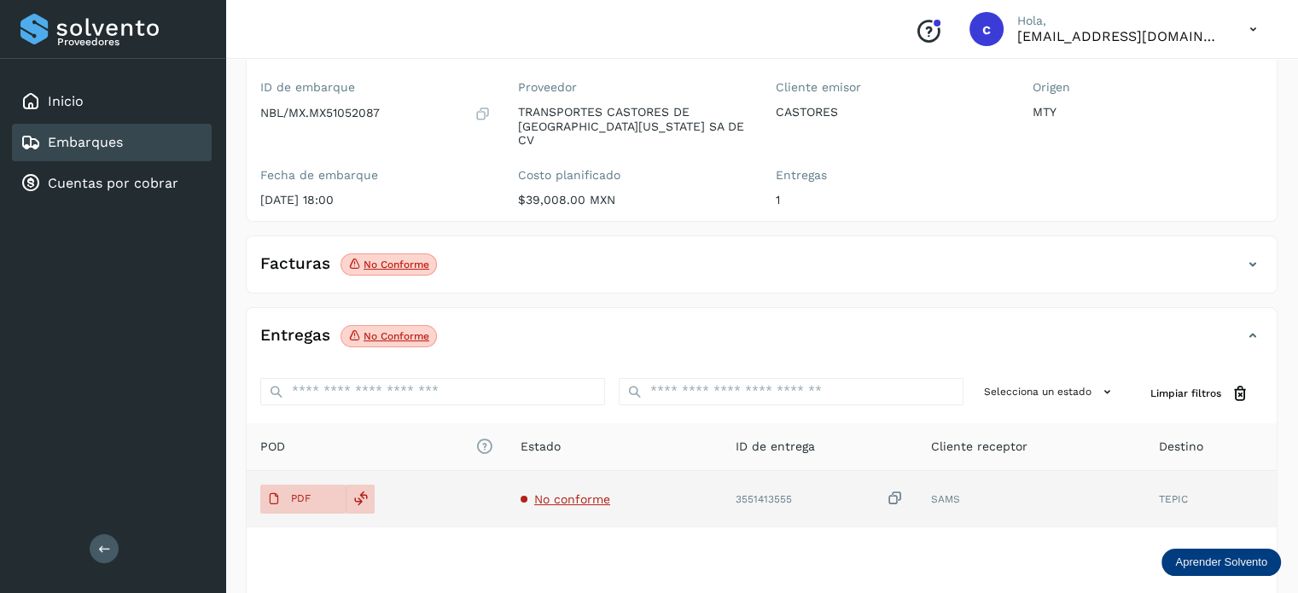
click at [576, 492] on span "No conforme" at bounding box center [572, 499] width 76 height 14
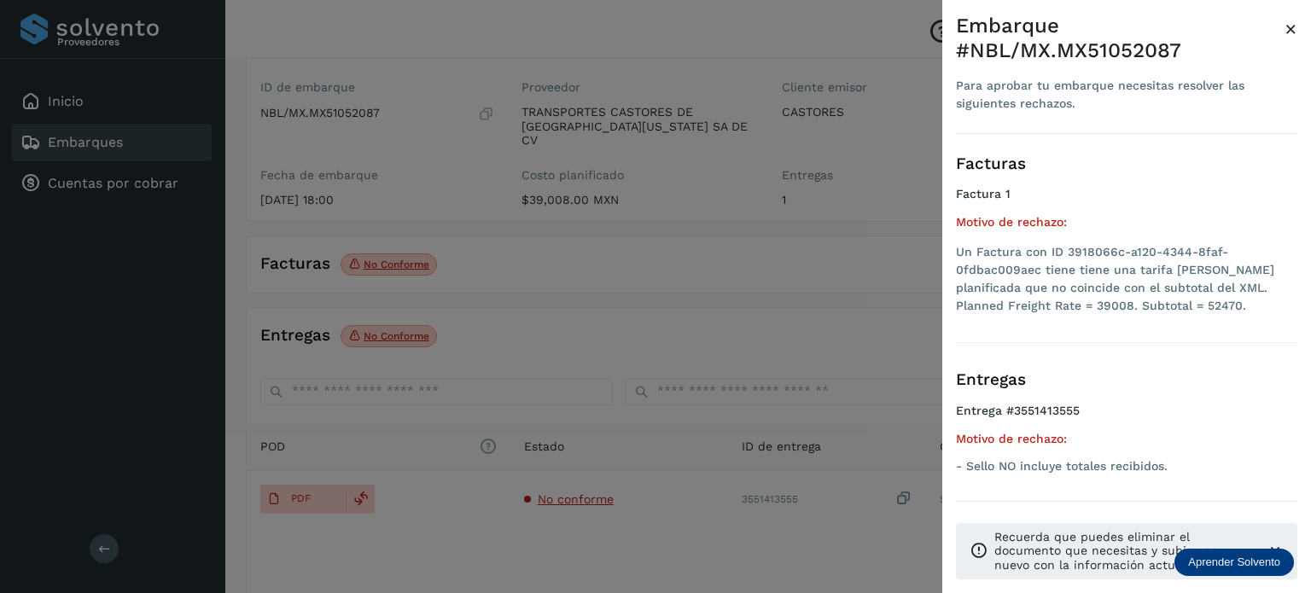
click at [595, 313] on div at bounding box center [655, 296] width 1311 height 593
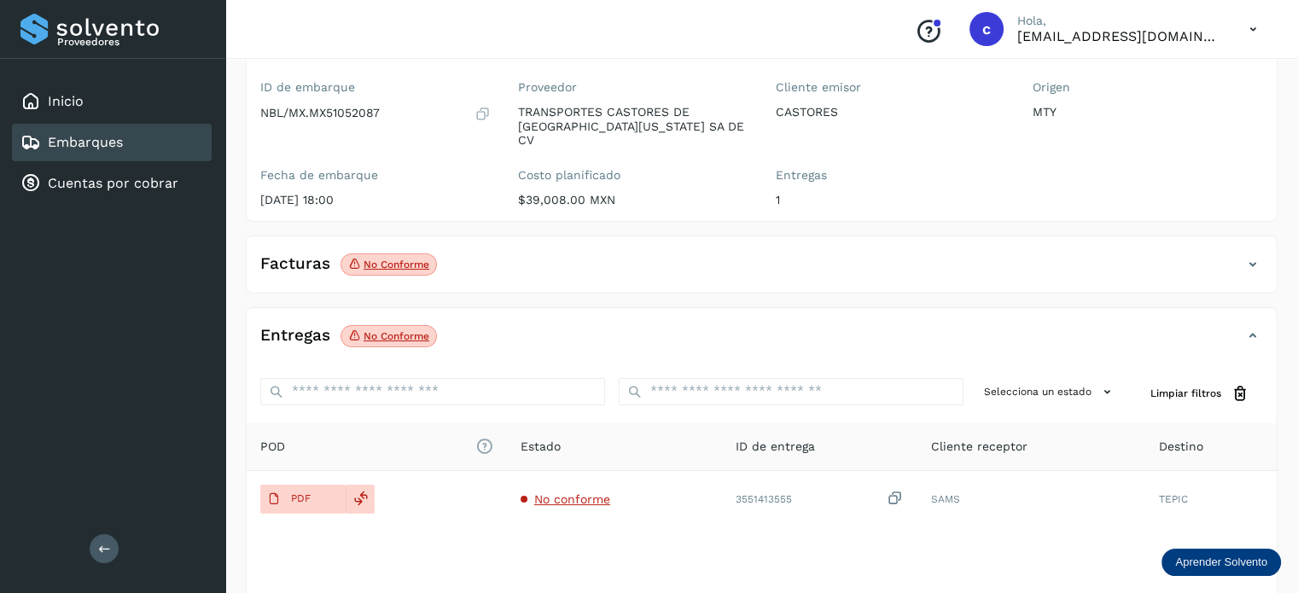
drag, startPoint x: 79, startPoint y: 142, endPoint x: 99, endPoint y: 139, distance: 19.8
click at [82, 142] on link "Embarques" at bounding box center [85, 142] width 75 height 16
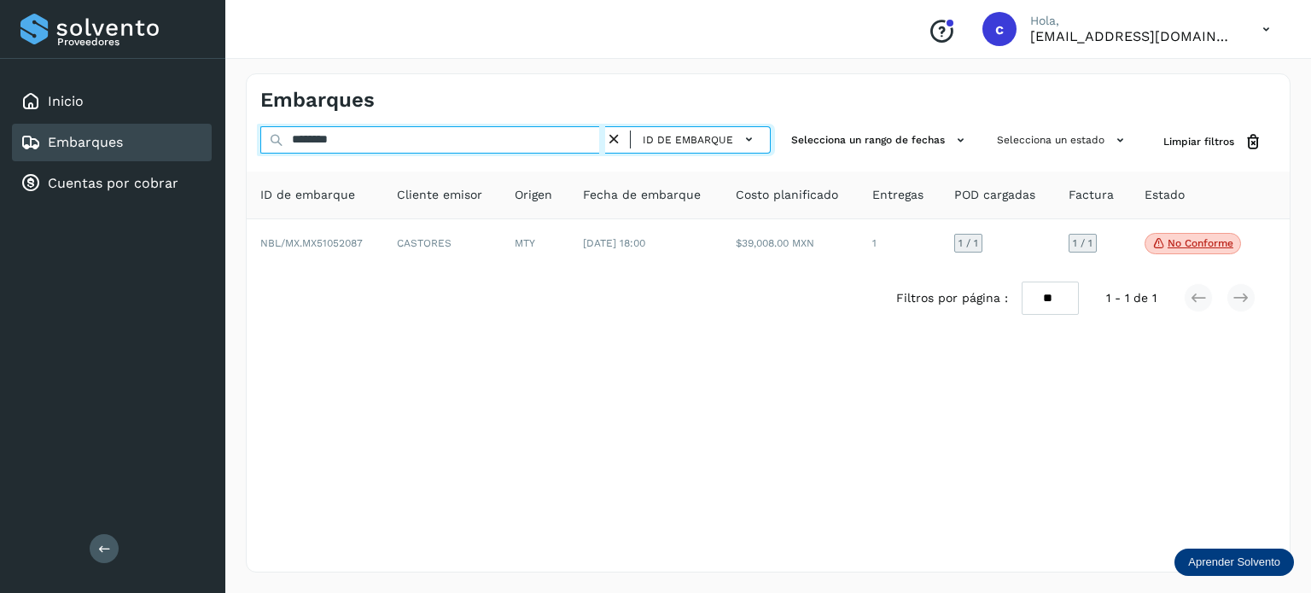
drag, startPoint x: 311, startPoint y: 136, endPoint x: 140, endPoint y: 129, distance: 170.8
click at [143, 131] on div "Proveedores Inicio Embarques Cuentas por cobrar Salir Conoce nuestros beneficio…" at bounding box center [655, 296] width 1311 height 593
paste input "text"
type input "********"
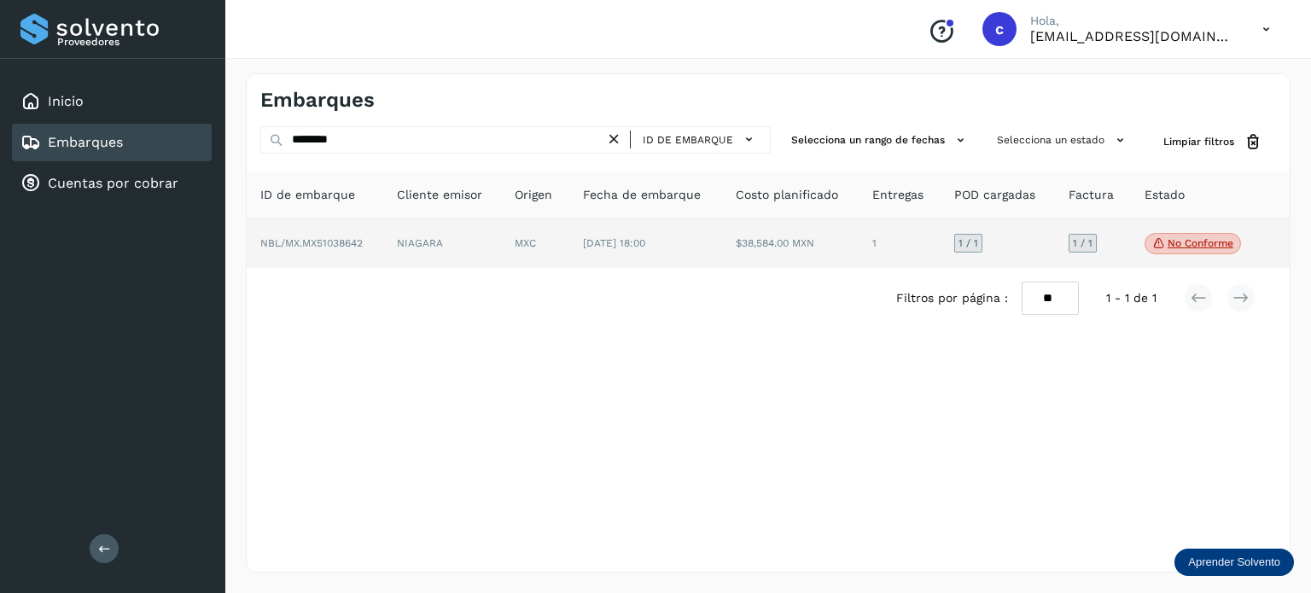
click at [569, 241] on td "MXC" at bounding box center [645, 243] width 153 height 49
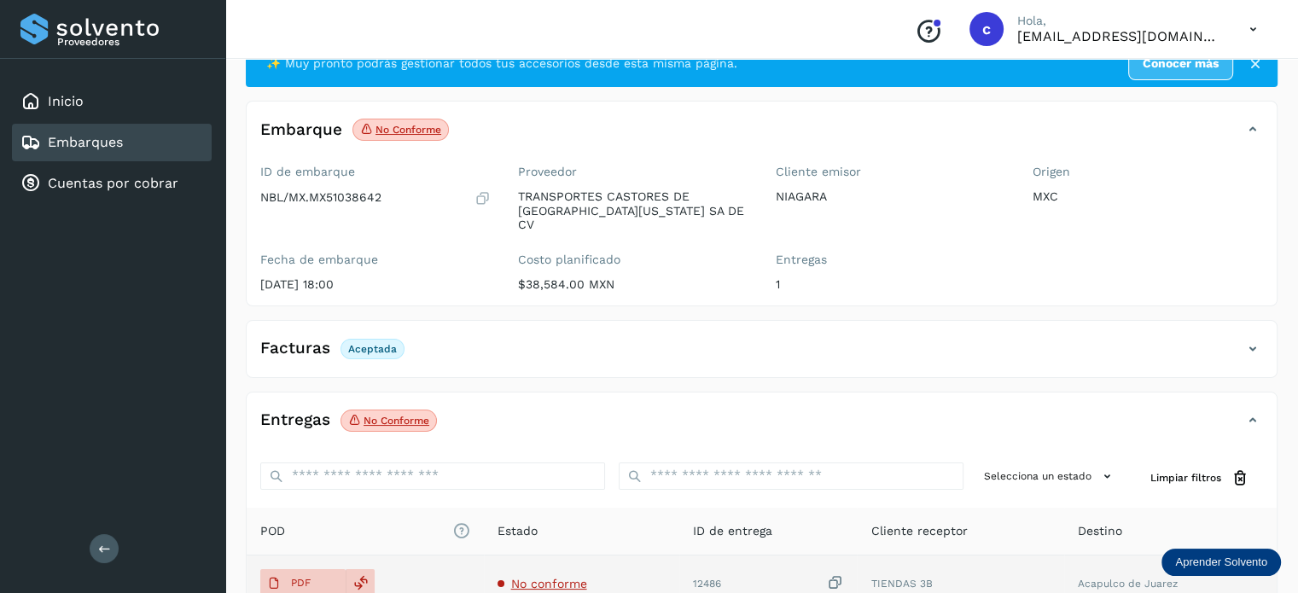
scroll to position [171, 0]
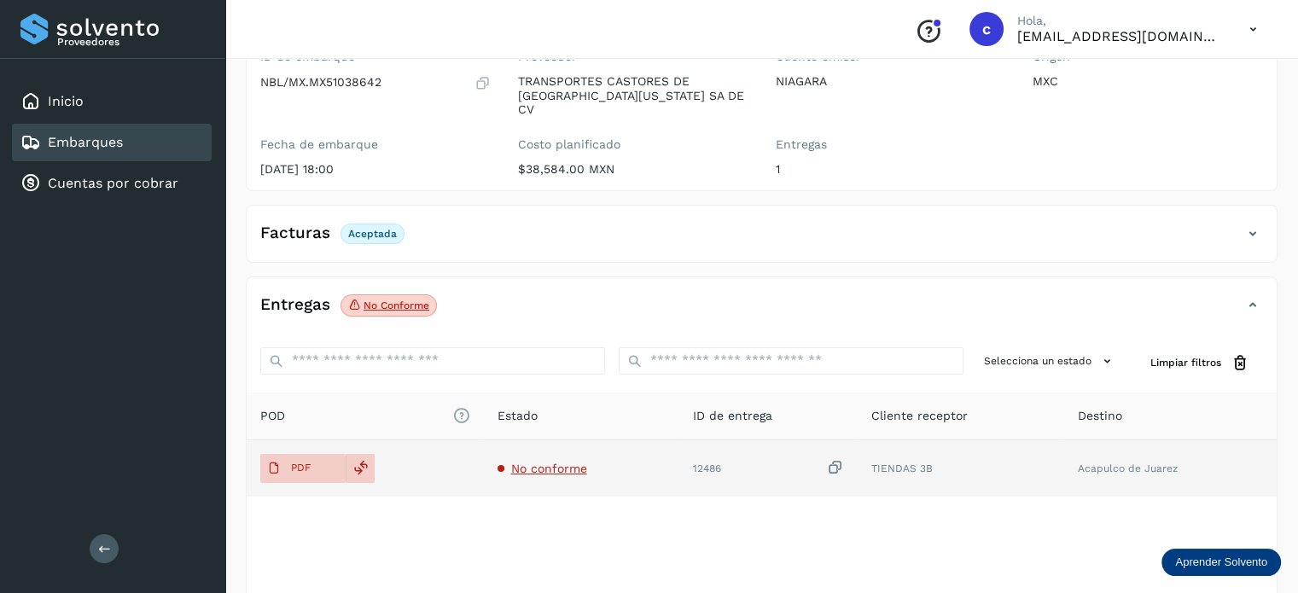
click at [532, 462] on span "No conforme" at bounding box center [549, 469] width 76 height 14
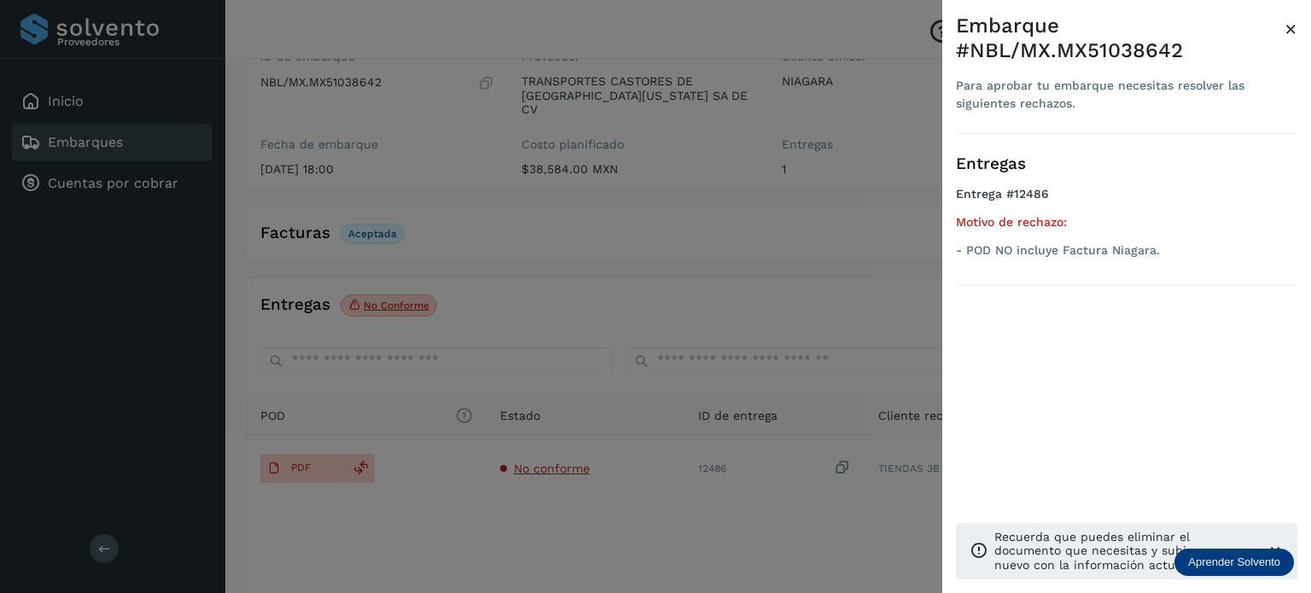
click at [529, 224] on div at bounding box center [655, 296] width 1311 height 593
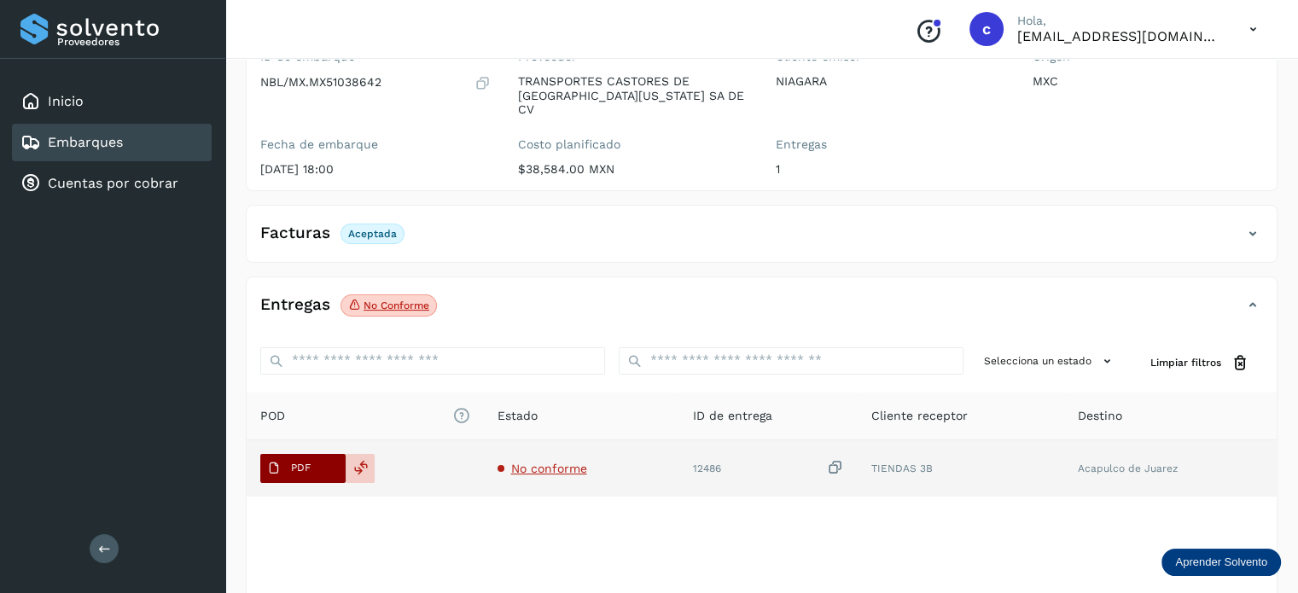
click at [313, 458] on span "PDF" at bounding box center [288, 468] width 57 height 27
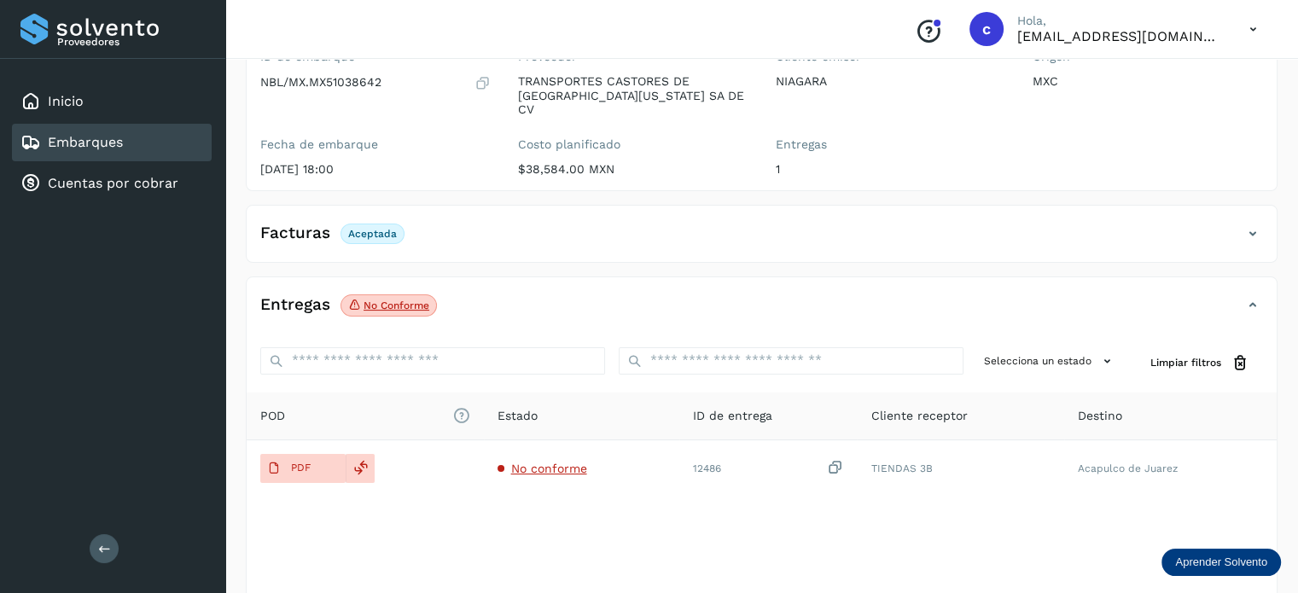
drag, startPoint x: 96, startPoint y: 144, endPoint x: 143, endPoint y: 138, distance: 48.2
click at [99, 141] on link "Embarques" at bounding box center [85, 142] width 75 height 16
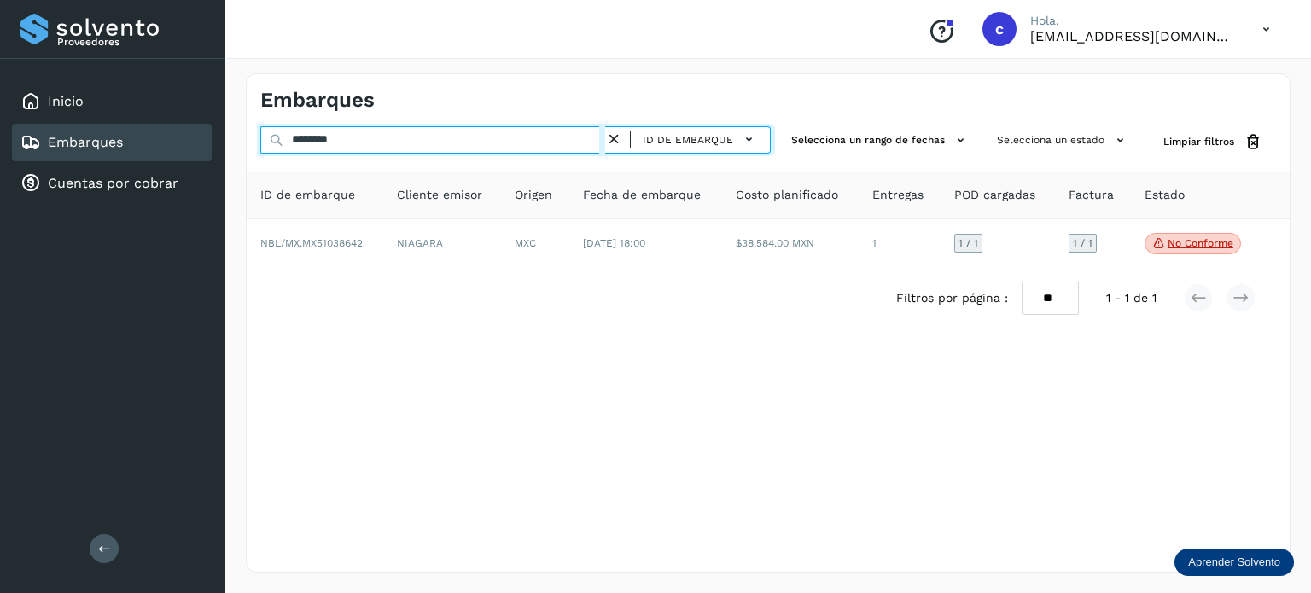
drag, startPoint x: 345, startPoint y: 140, endPoint x: 228, endPoint y: 145, distance: 117.0
click at [222, 146] on div "Proveedores Inicio Embarques Cuentas por cobrar Salir Conoce nuestros beneficio…" at bounding box center [655, 296] width 1311 height 593
paste input "text"
type input "********"
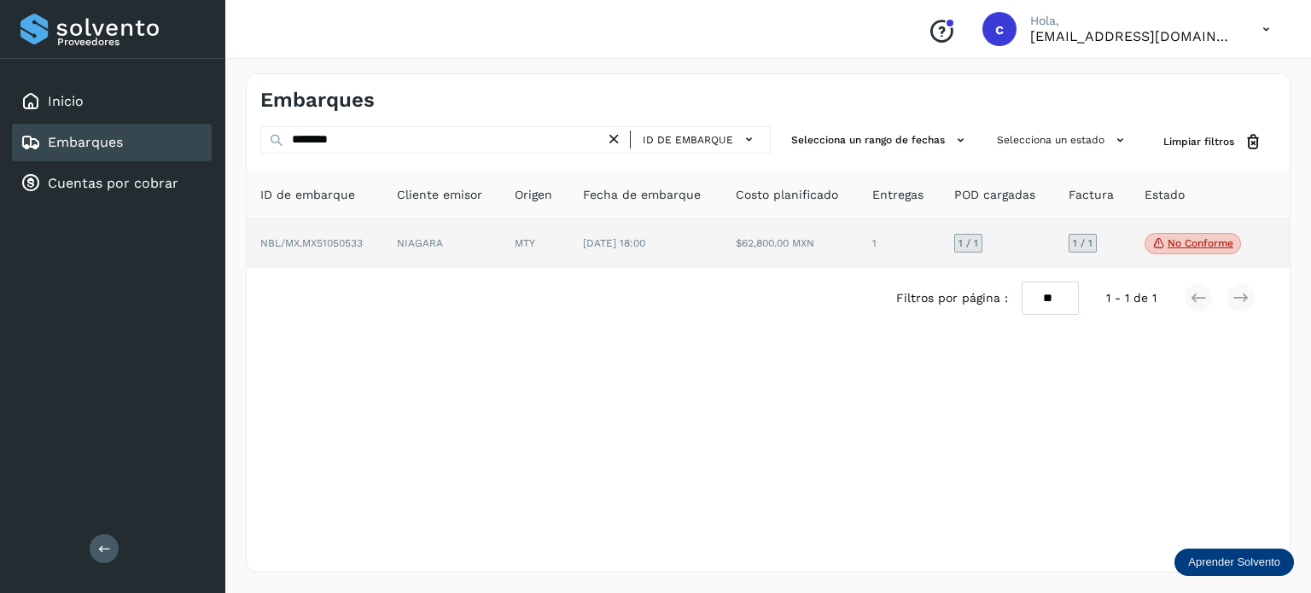
click at [501, 242] on td "NIAGARA" at bounding box center [535, 243] width 68 height 49
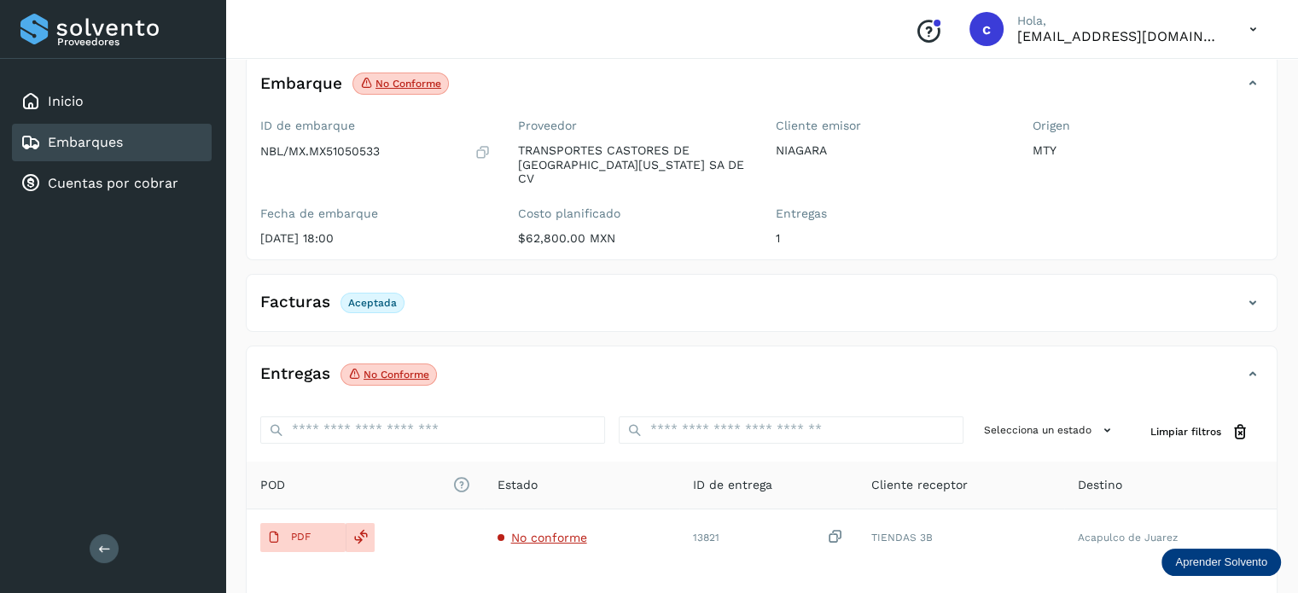
scroll to position [225, 0]
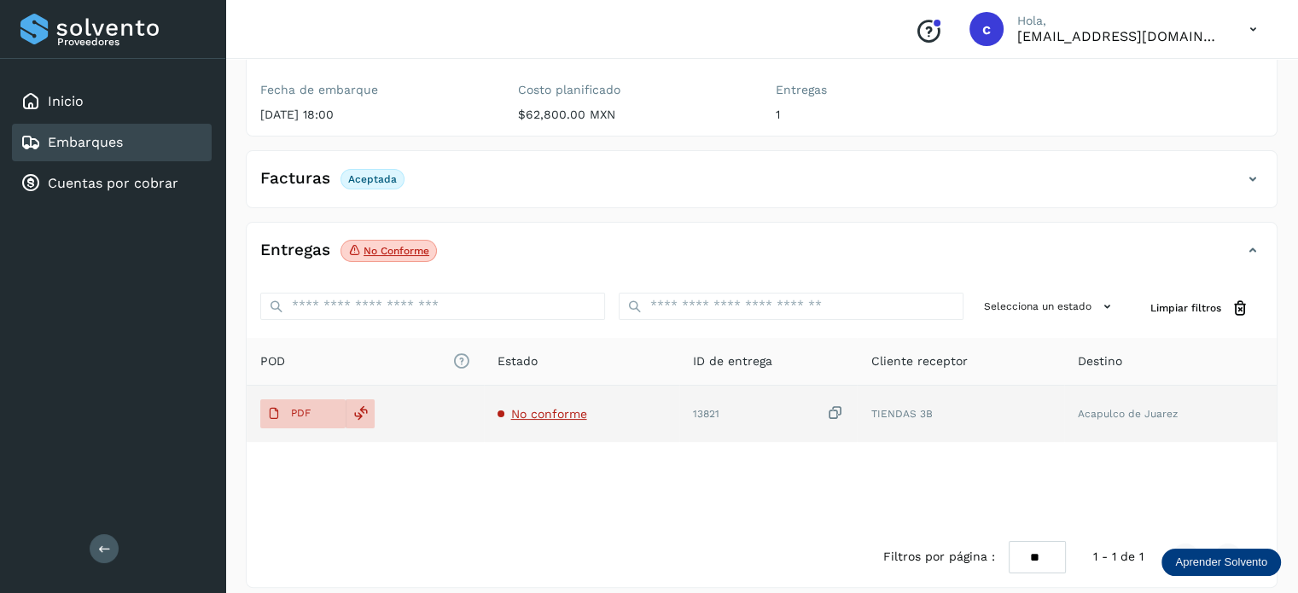
click at [544, 407] on span "No conforme" at bounding box center [549, 414] width 76 height 14
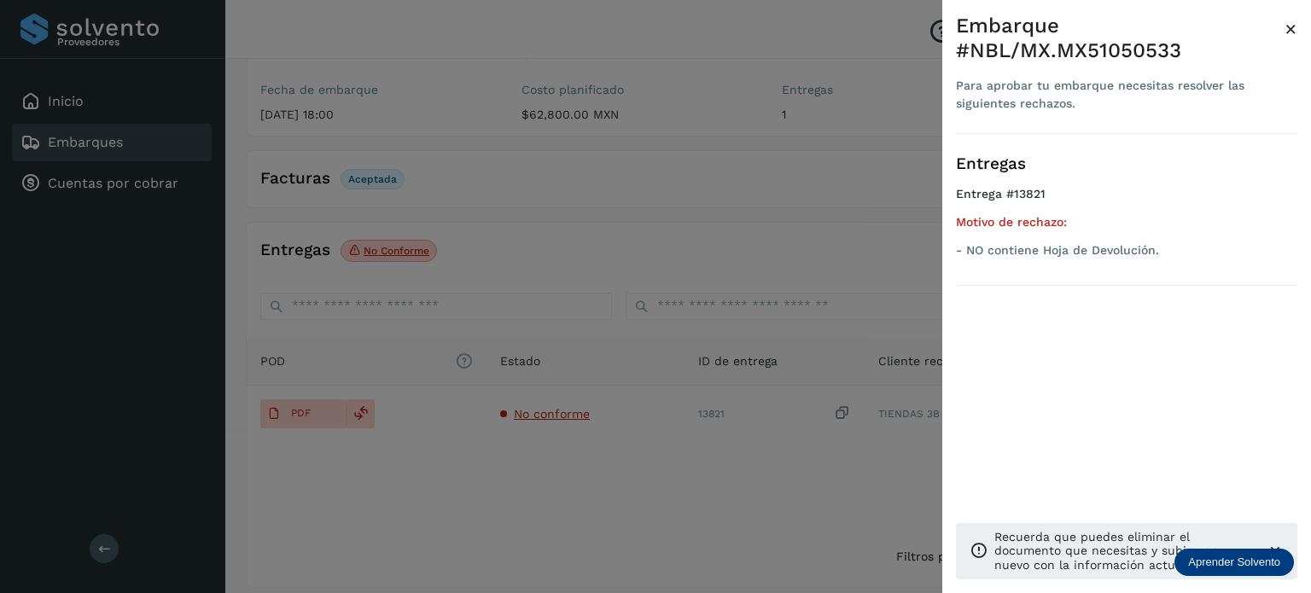
click at [322, 404] on div at bounding box center [655, 296] width 1311 height 593
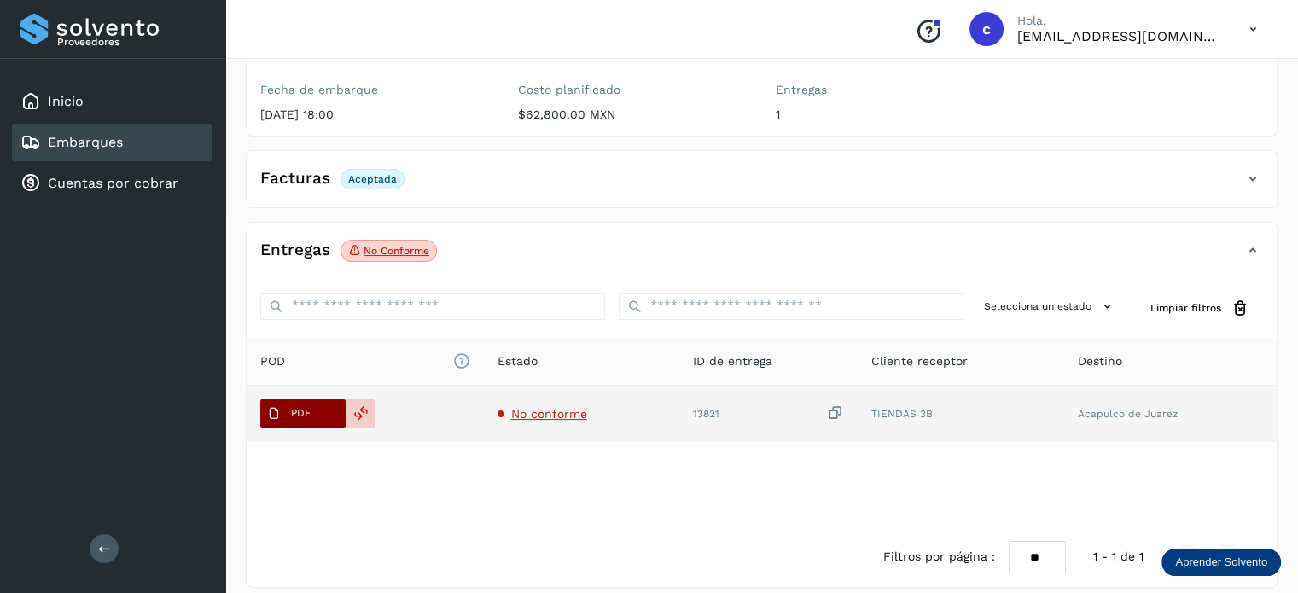
click at [323, 399] on button "PDF" at bounding box center [302, 413] width 85 height 29
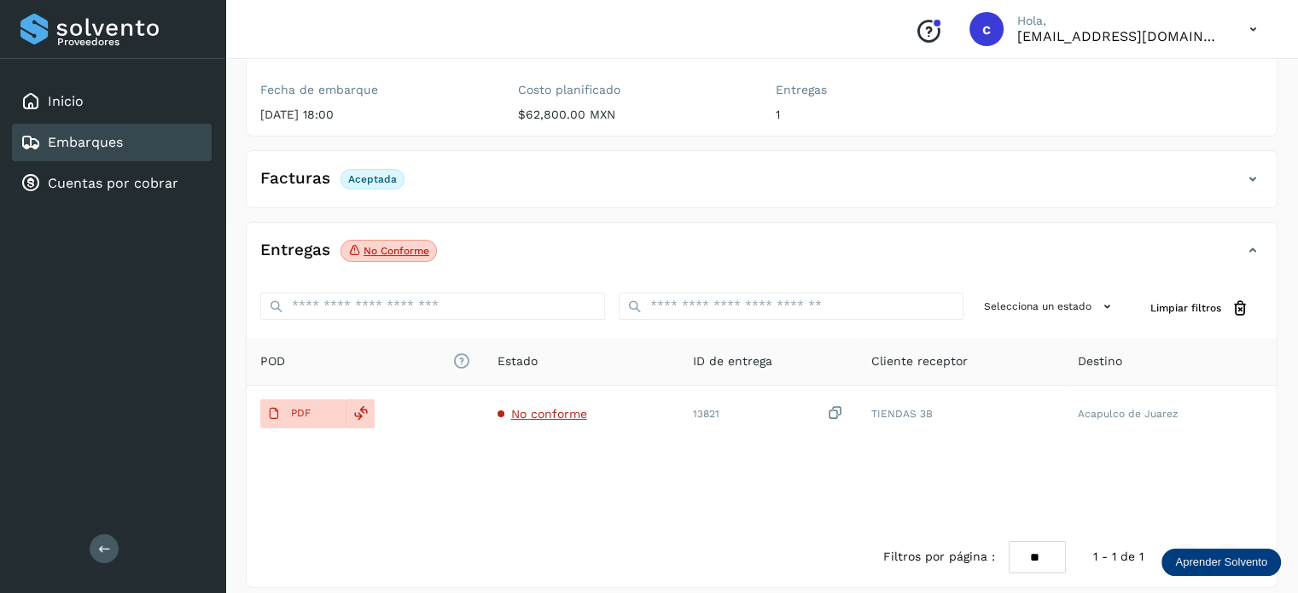
click at [113, 150] on div "Embarques" at bounding box center [71, 142] width 102 height 20
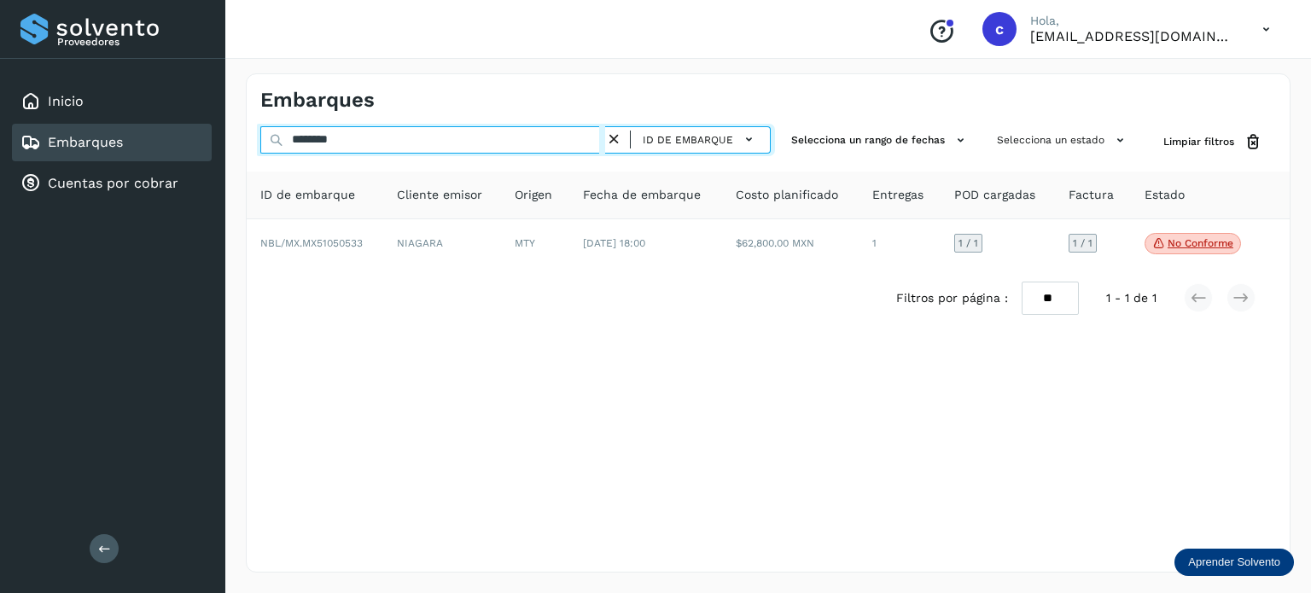
drag, startPoint x: 320, startPoint y: 139, endPoint x: 201, endPoint y: 138, distance: 119.5
click at [222, 140] on div "Proveedores Inicio Embarques Cuentas por cobrar Salir Conoce nuestros beneficio…" at bounding box center [655, 296] width 1311 height 593
paste input "text"
type input "********"
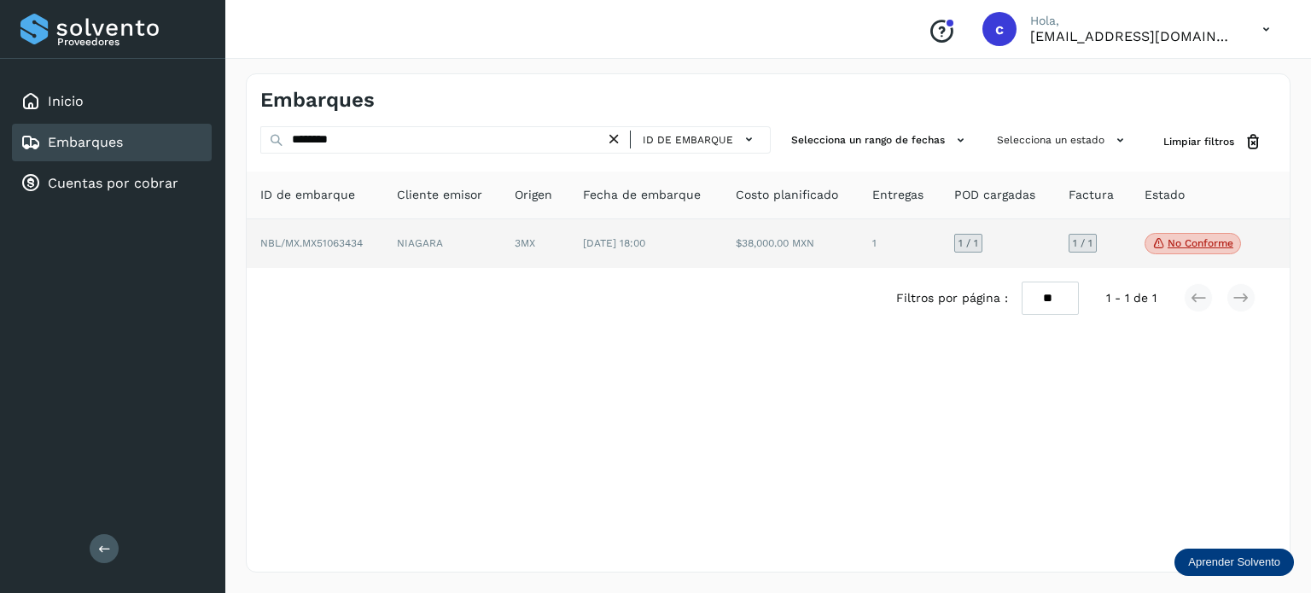
click at [722, 250] on td "[DATE] 18:00" at bounding box center [790, 243] width 137 height 49
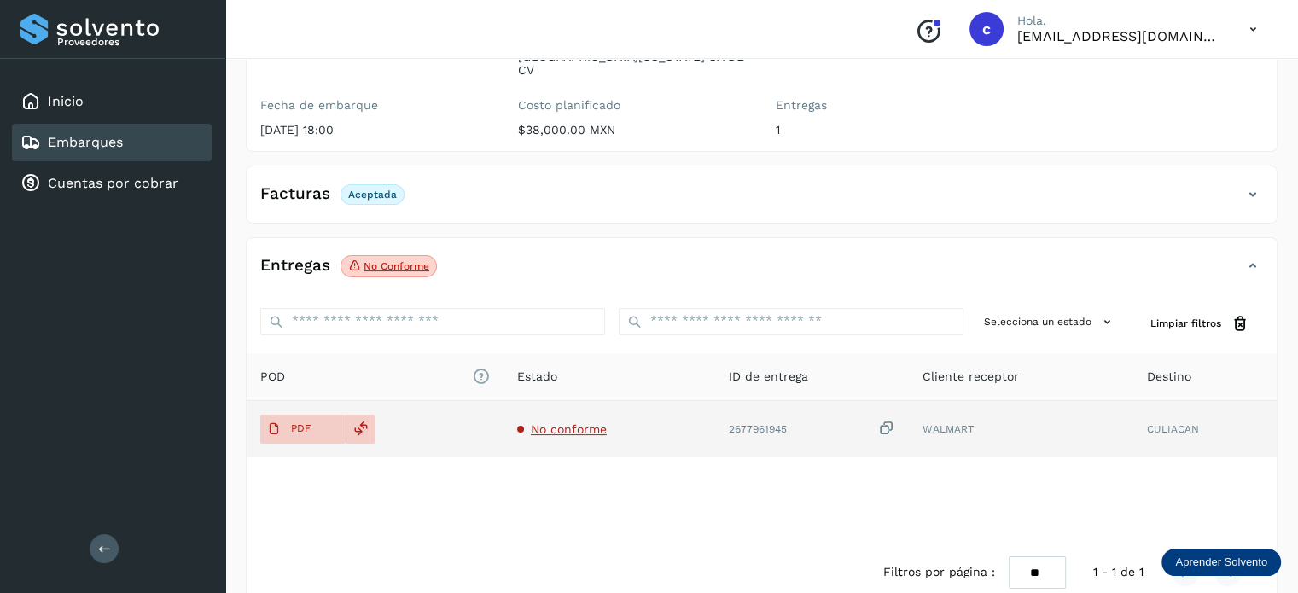
scroll to position [225, 0]
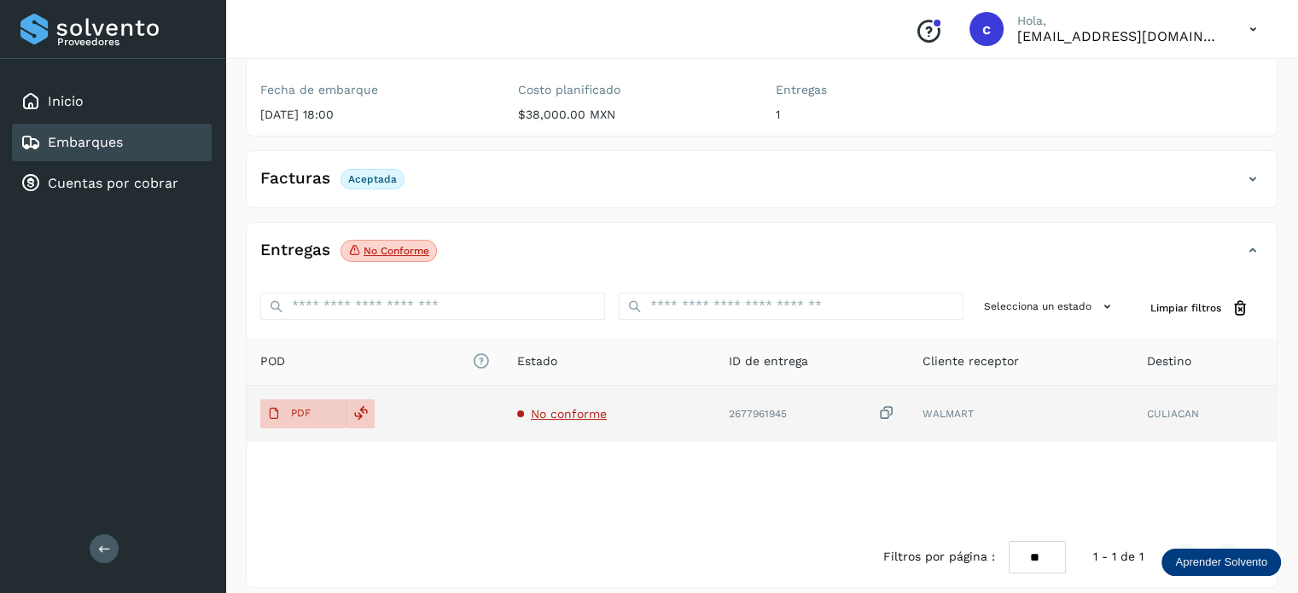
click at [715, 405] on td "No conforme" at bounding box center [812, 414] width 194 height 56
click at [566, 407] on span "No conforme" at bounding box center [569, 414] width 76 height 14
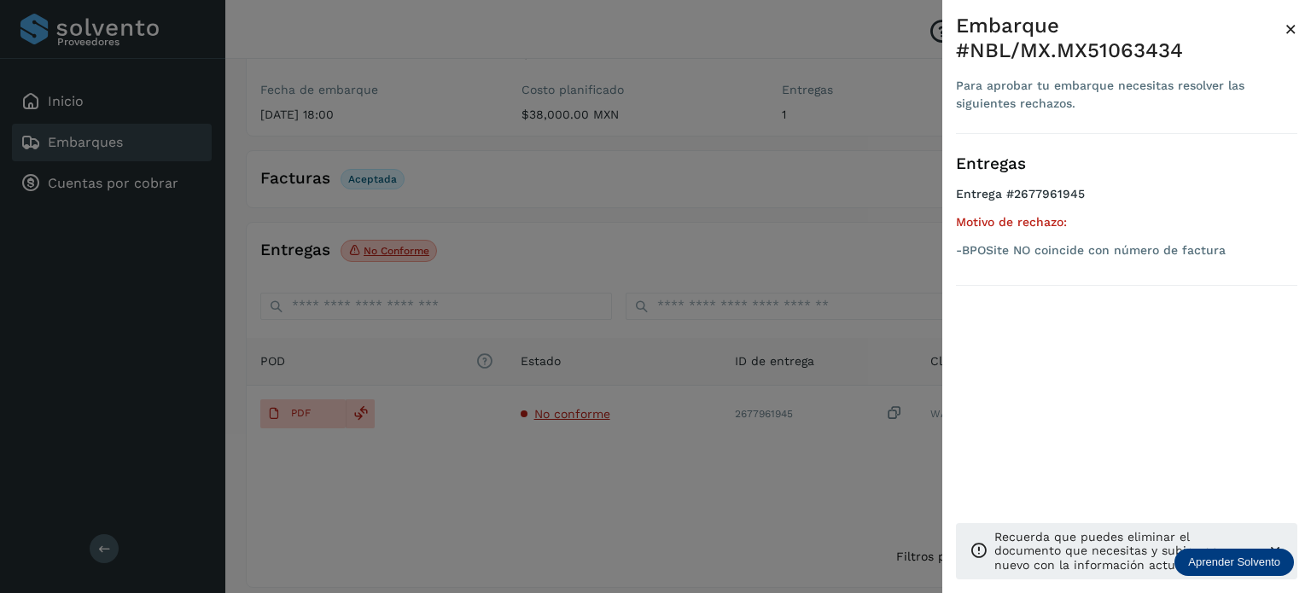
drag, startPoint x: 489, startPoint y: 462, endPoint x: 235, endPoint y: 408, distance: 259.9
click at [471, 456] on div at bounding box center [655, 296] width 1311 height 593
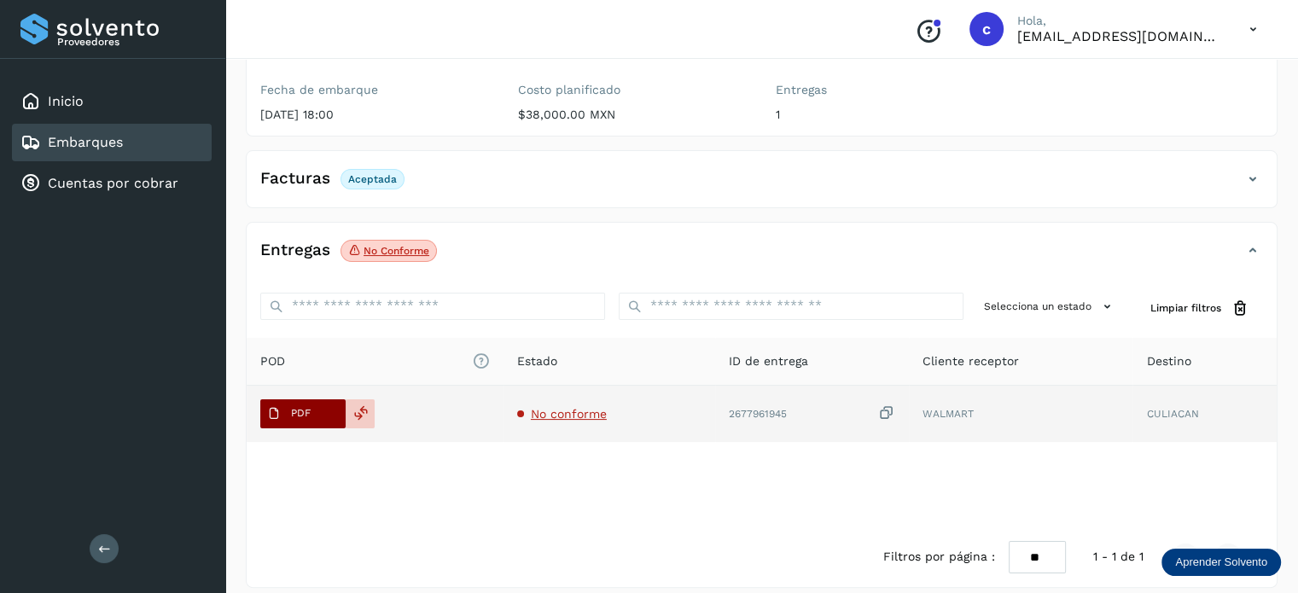
click at [286, 400] on span "PDF" at bounding box center [288, 413] width 57 height 27
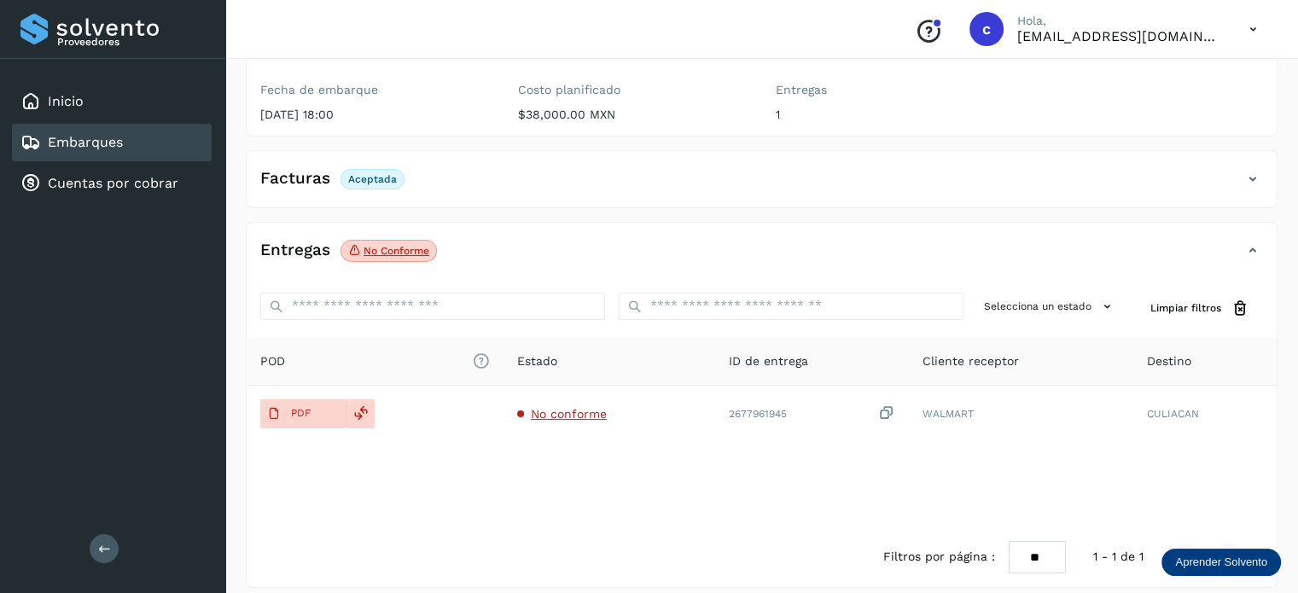
click at [106, 132] on div "Embarques" at bounding box center [71, 142] width 102 height 20
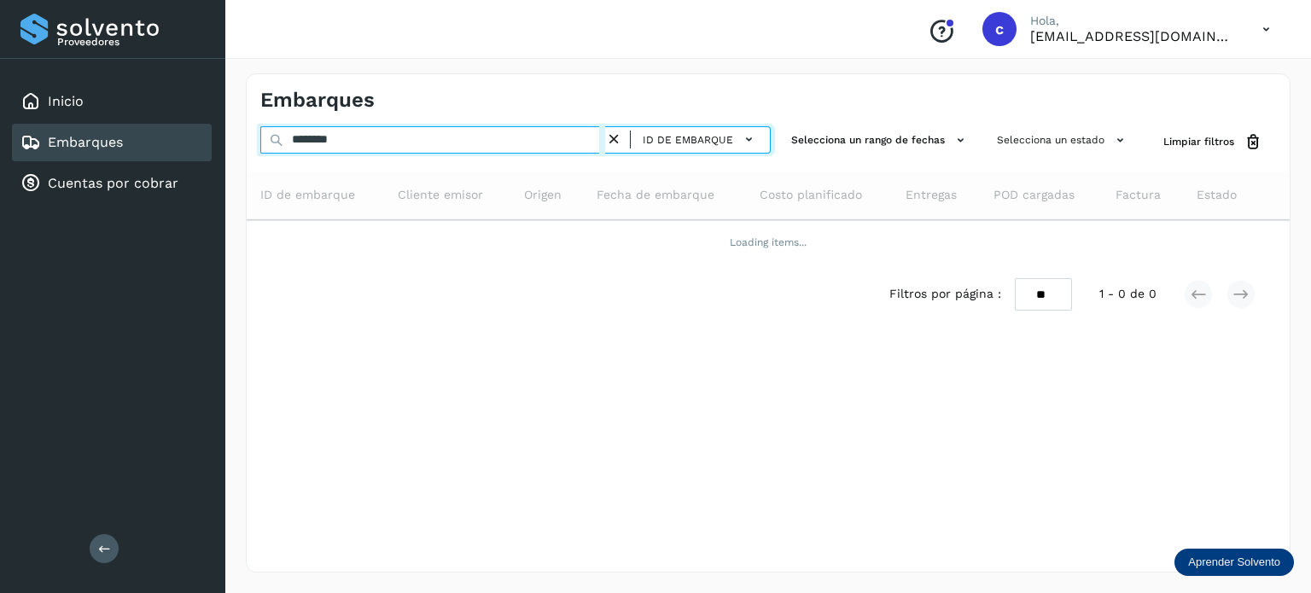
drag, startPoint x: 383, startPoint y: 139, endPoint x: 259, endPoint y: 140, distance: 123.7
click at [261, 140] on input "********" at bounding box center [432, 139] width 345 height 27
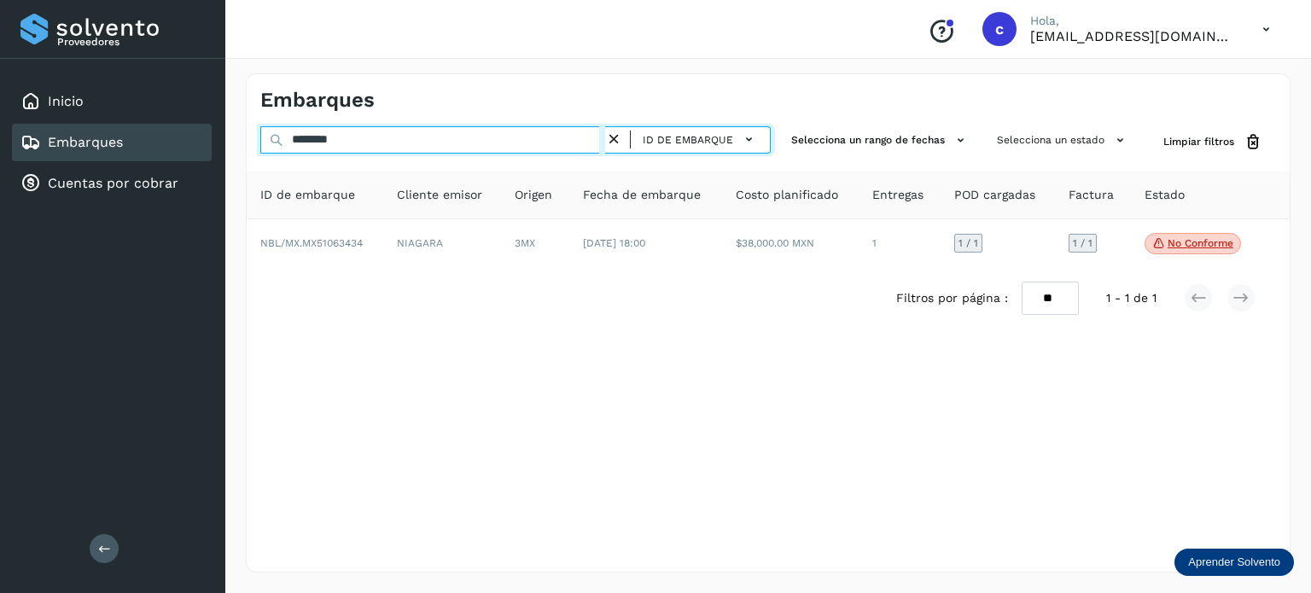
paste input "text"
type input "********"
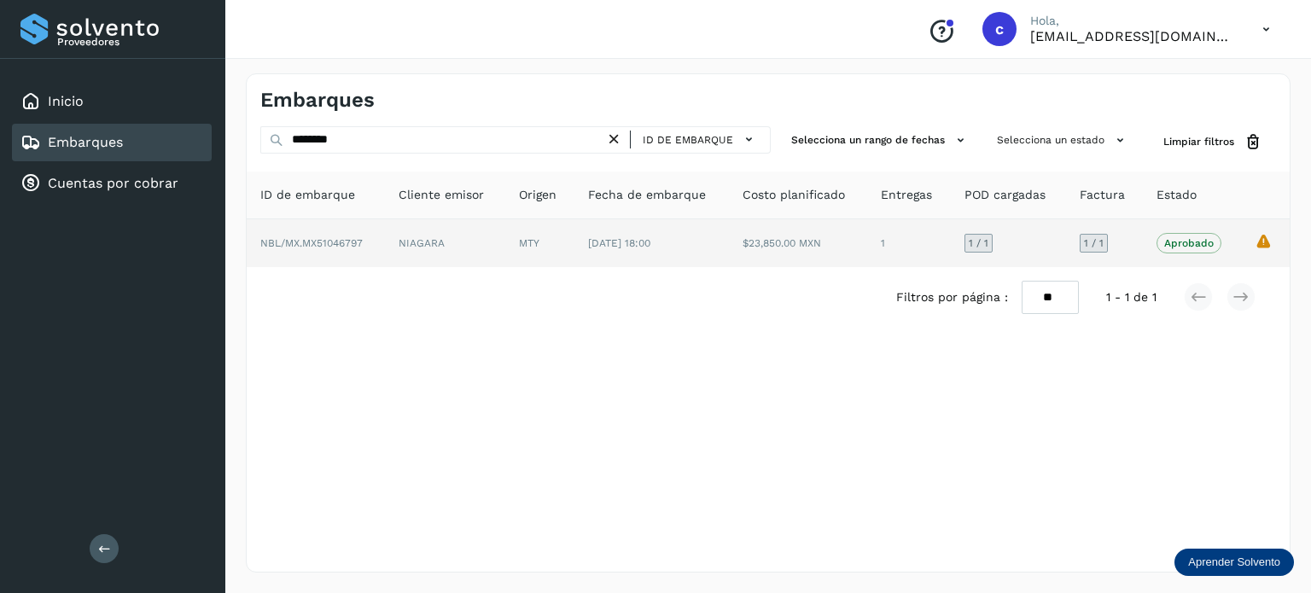
click at [638, 248] on span "[DATE] 18:00" at bounding box center [619, 243] width 62 height 12
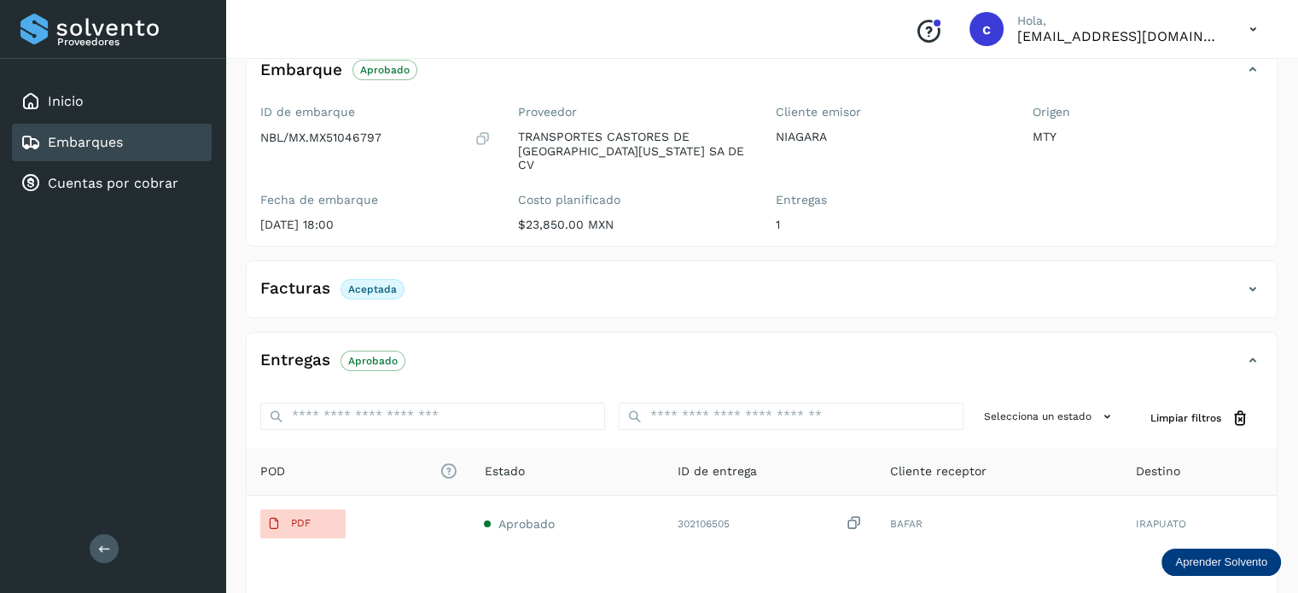
scroll to position [256, 0]
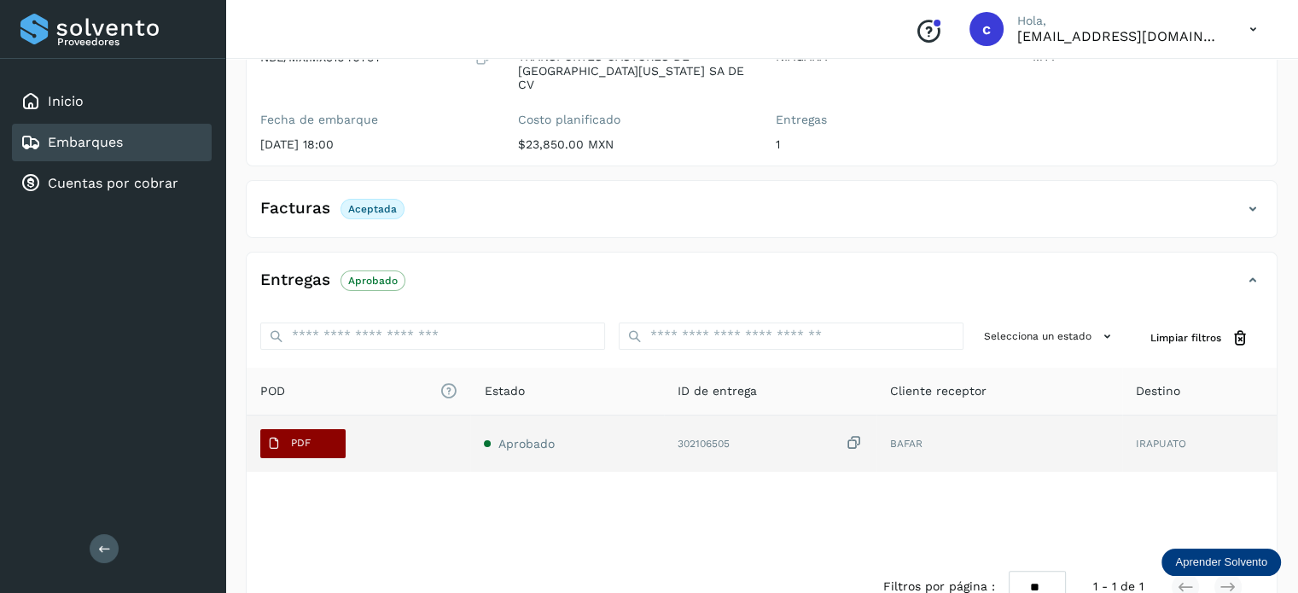
click at [311, 432] on span "PDF" at bounding box center [288, 443] width 57 height 27
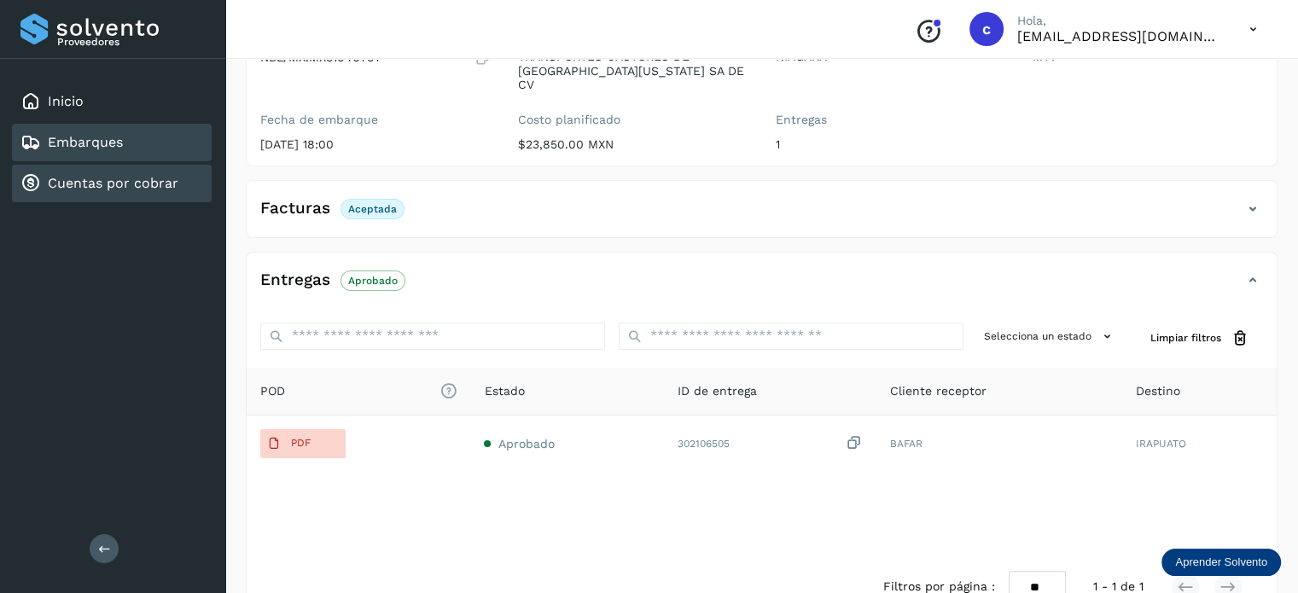
scroll to position [0, 0]
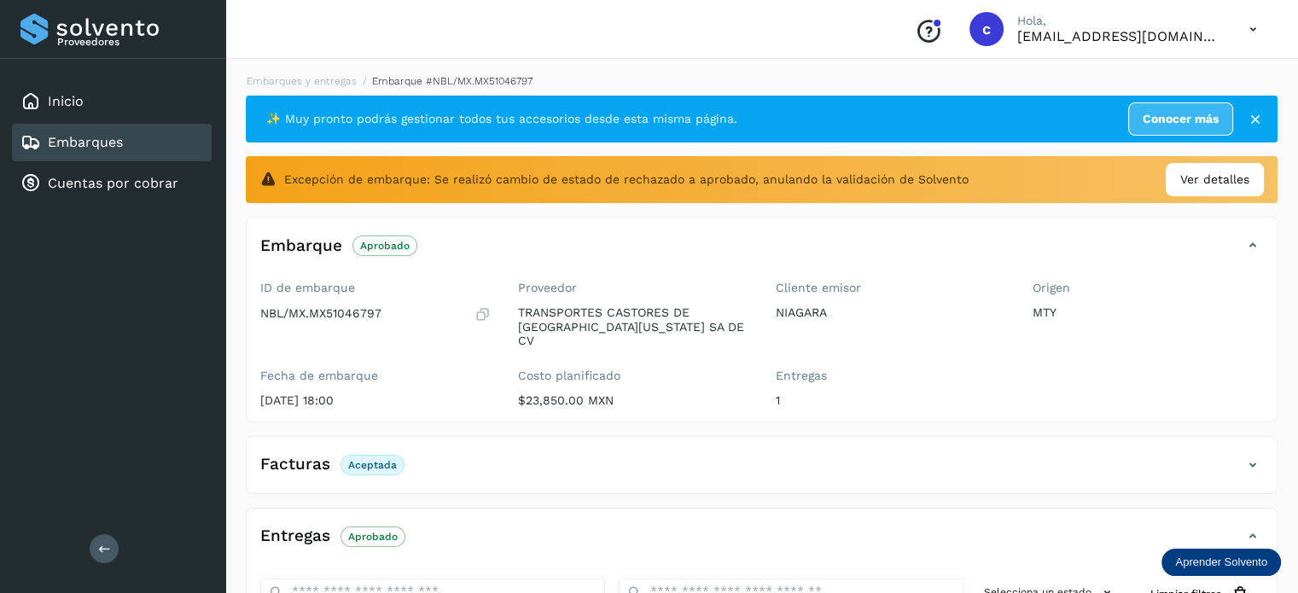
click at [116, 148] on link "Embarques" at bounding box center [85, 142] width 75 height 16
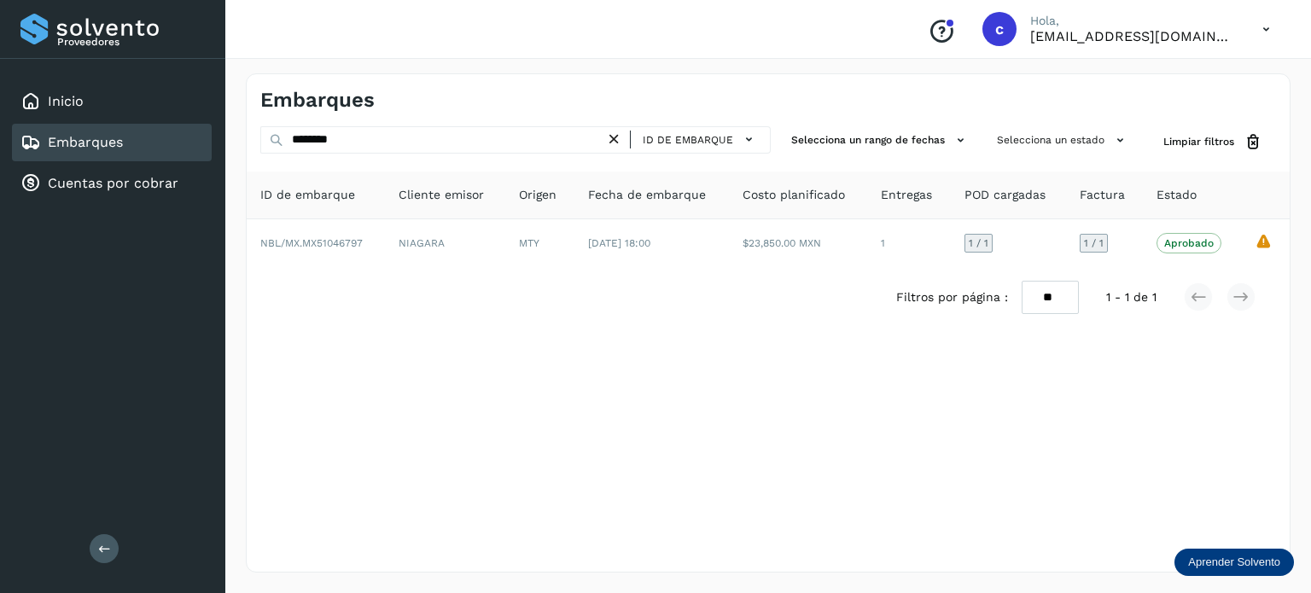
click at [96, 148] on link "Embarques" at bounding box center [85, 142] width 75 height 16
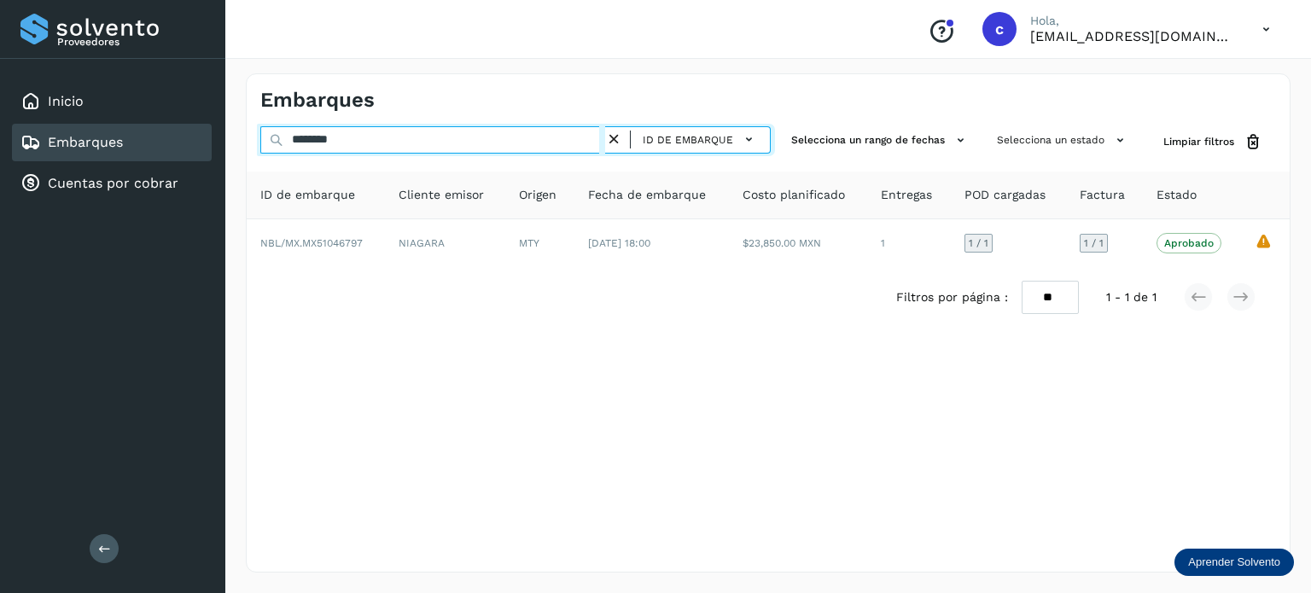
drag, startPoint x: 373, startPoint y: 138, endPoint x: 282, endPoint y: 151, distance: 91.3
click at [267, 146] on input "********" at bounding box center [432, 139] width 345 height 27
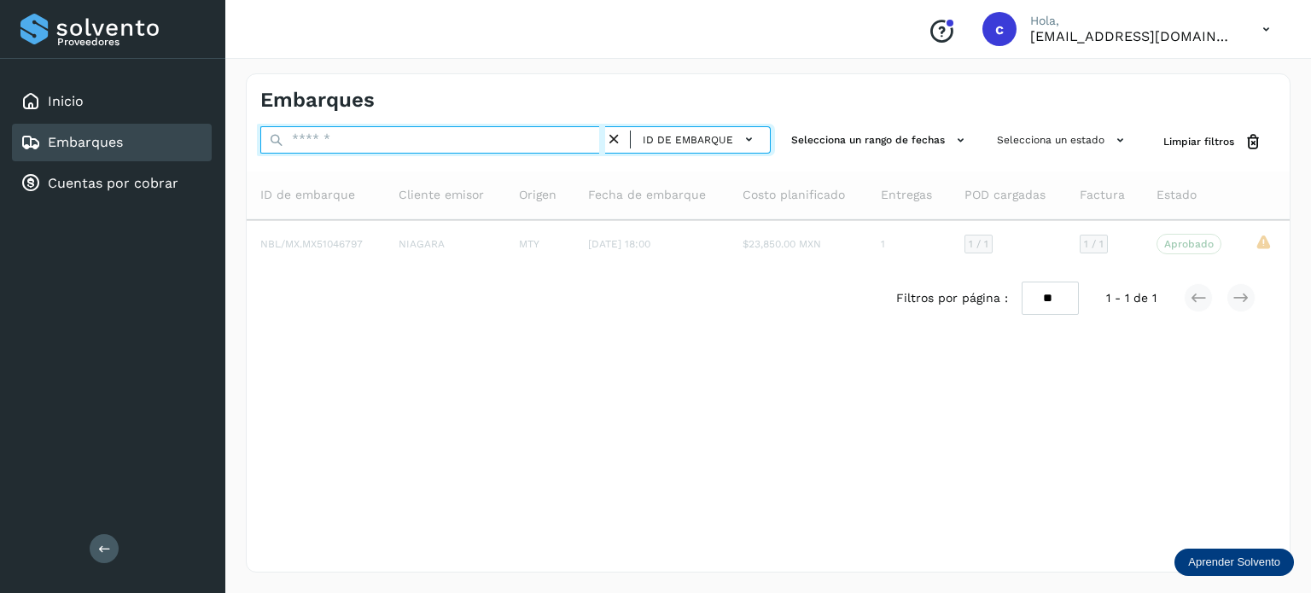
paste input "********"
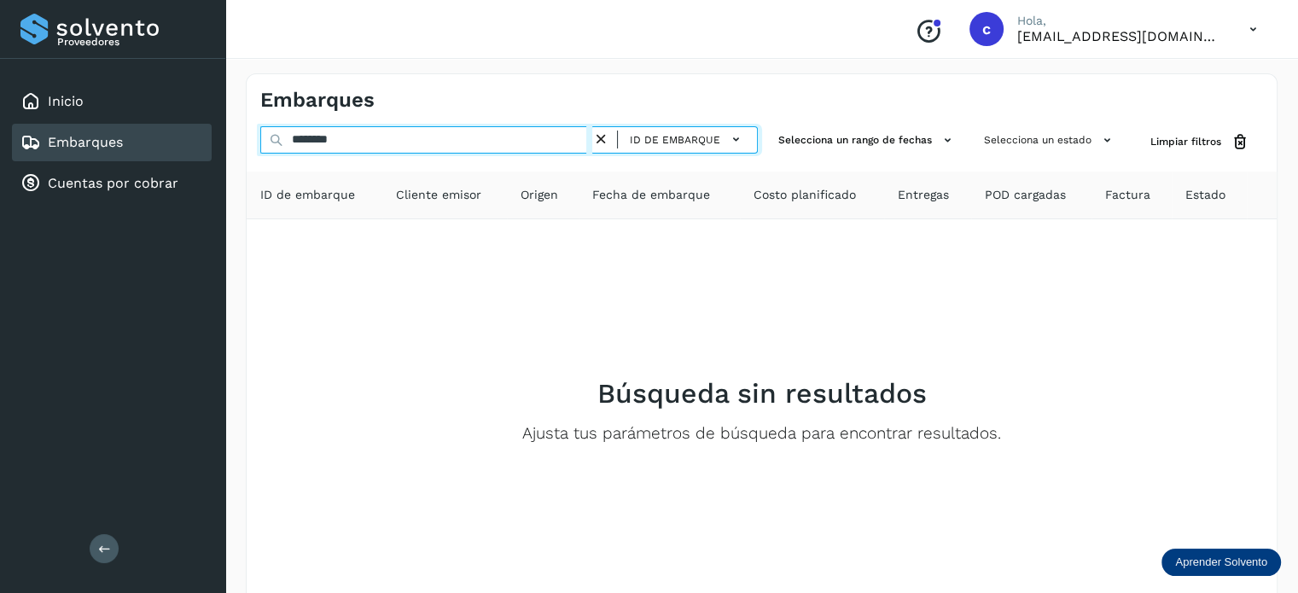
click at [184, 133] on div "Proveedores Inicio Embarques Cuentas por cobrar Salir Conoce nuestros beneficio…" at bounding box center [649, 341] width 1298 height 683
paste input "text"
type input "********"
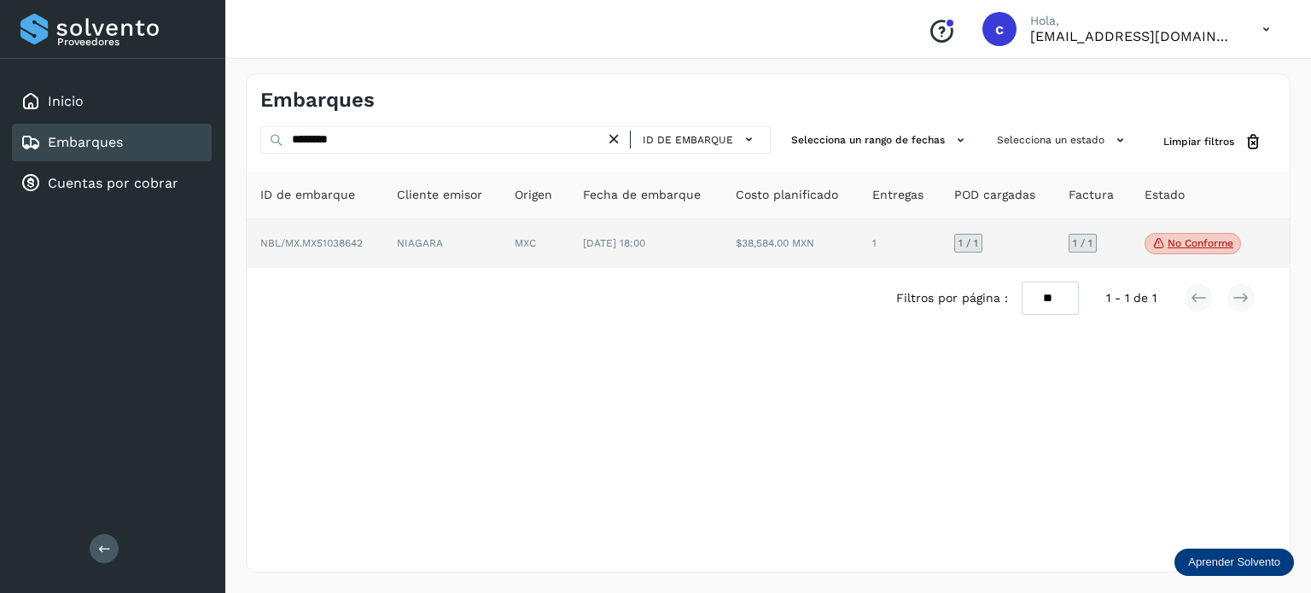
click at [569, 241] on td "MXC" at bounding box center [645, 243] width 153 height 49
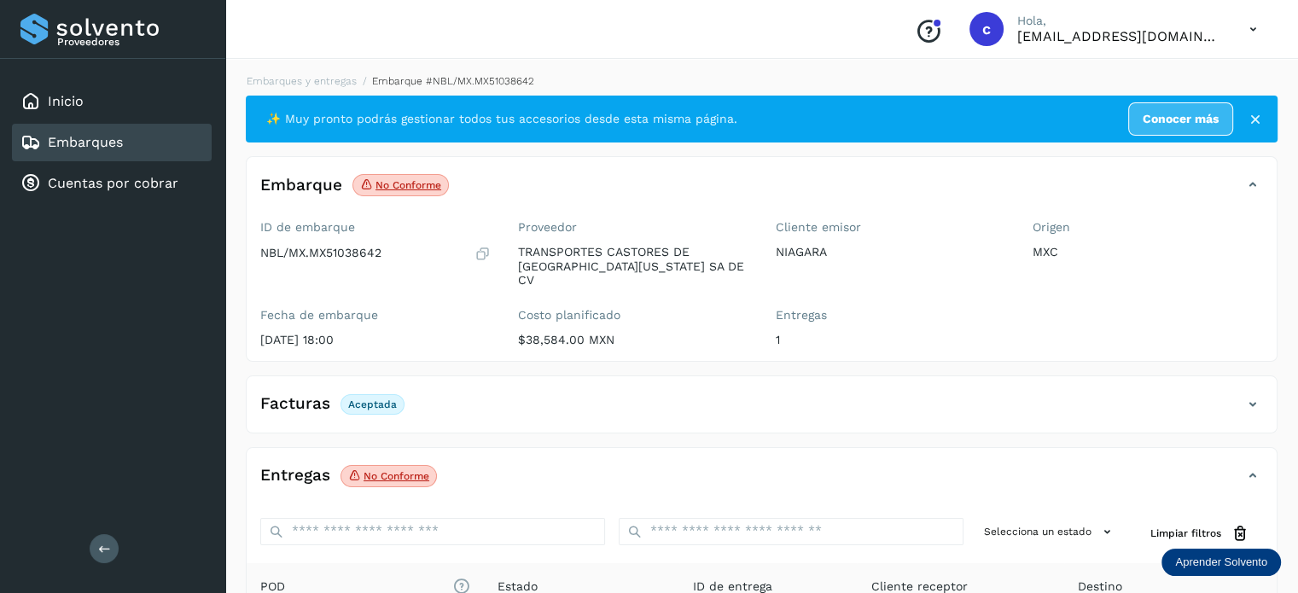
scroll to position [225, 0]
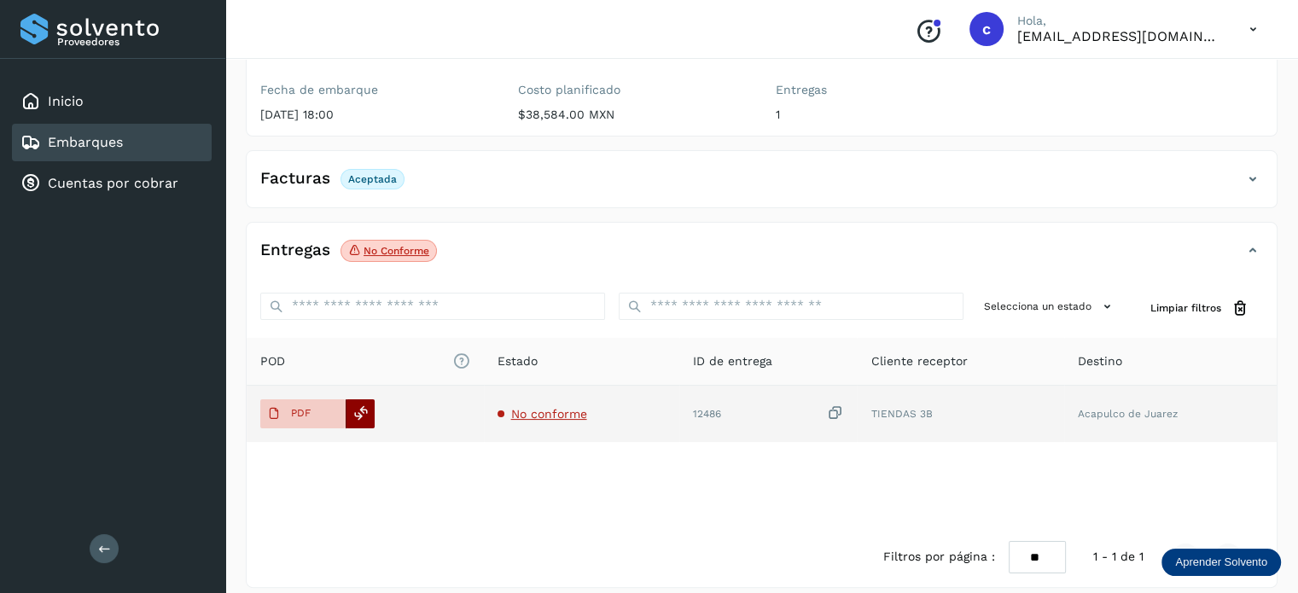
click at [363, 405] on icon at bounding box center [360, 412] width 15 height 15
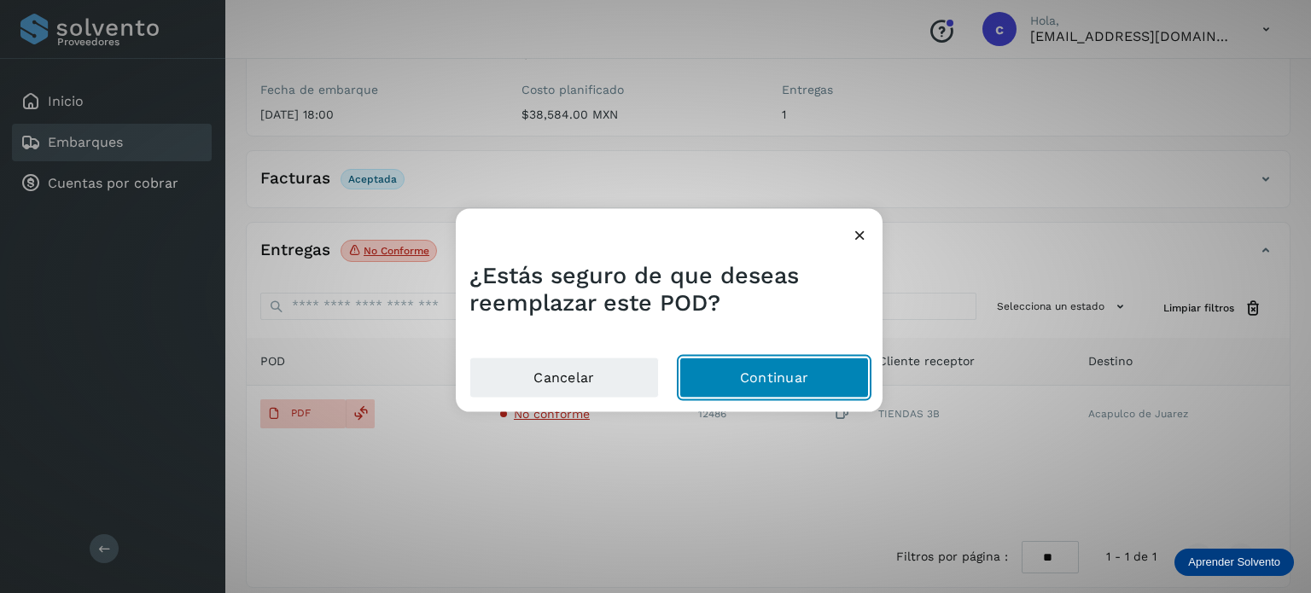
click at [761, 379] on button "Continuar" at bounding box center [773, 378] width 189 height 41
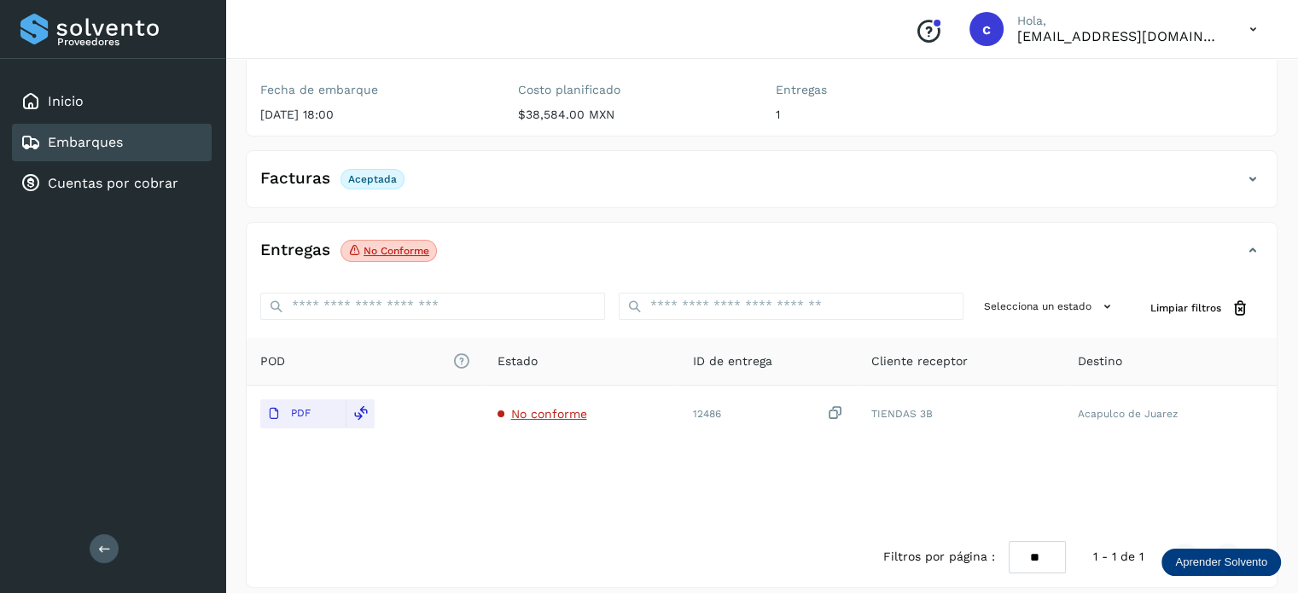
click at [110, 142] on link "Embarques" at bounding box center [85, 142] width 75 height 16
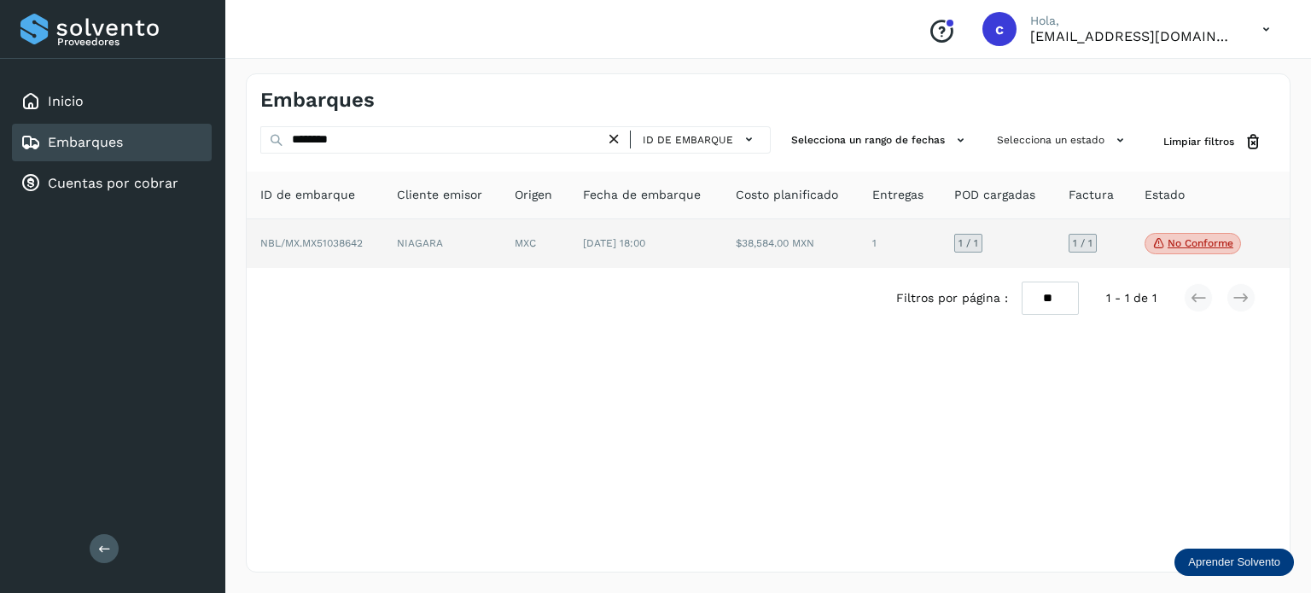
click at [569, 246] on td "MXC" at bounding box center [645, 243] width 153 height 49
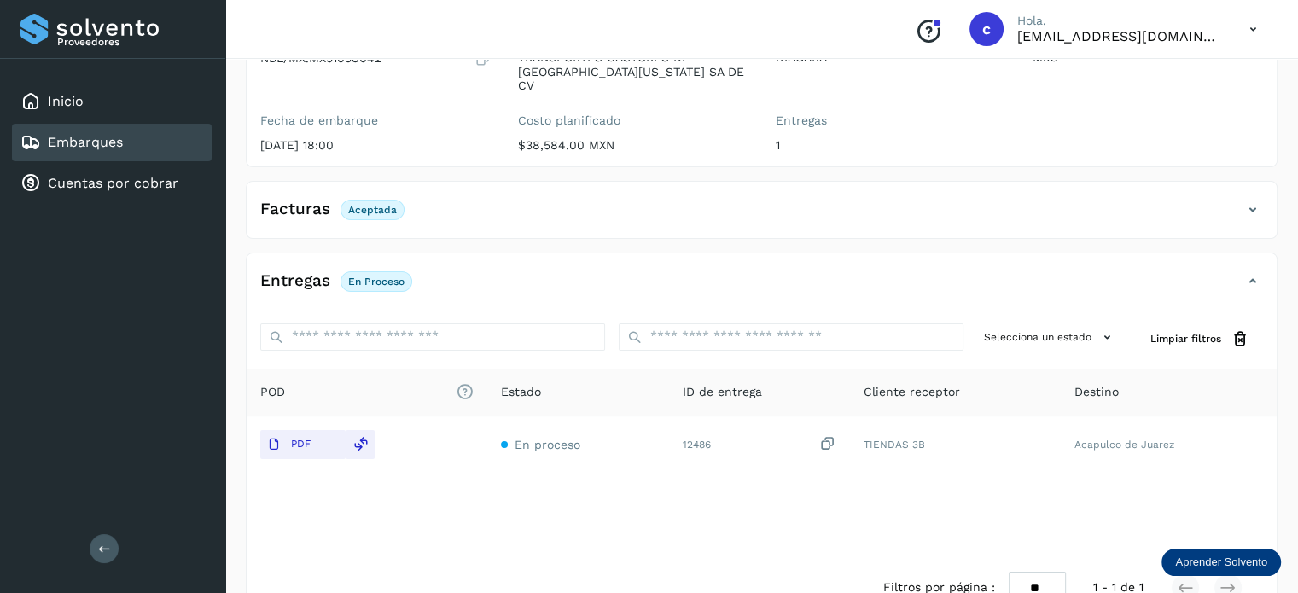
scroll to position [225, 0]
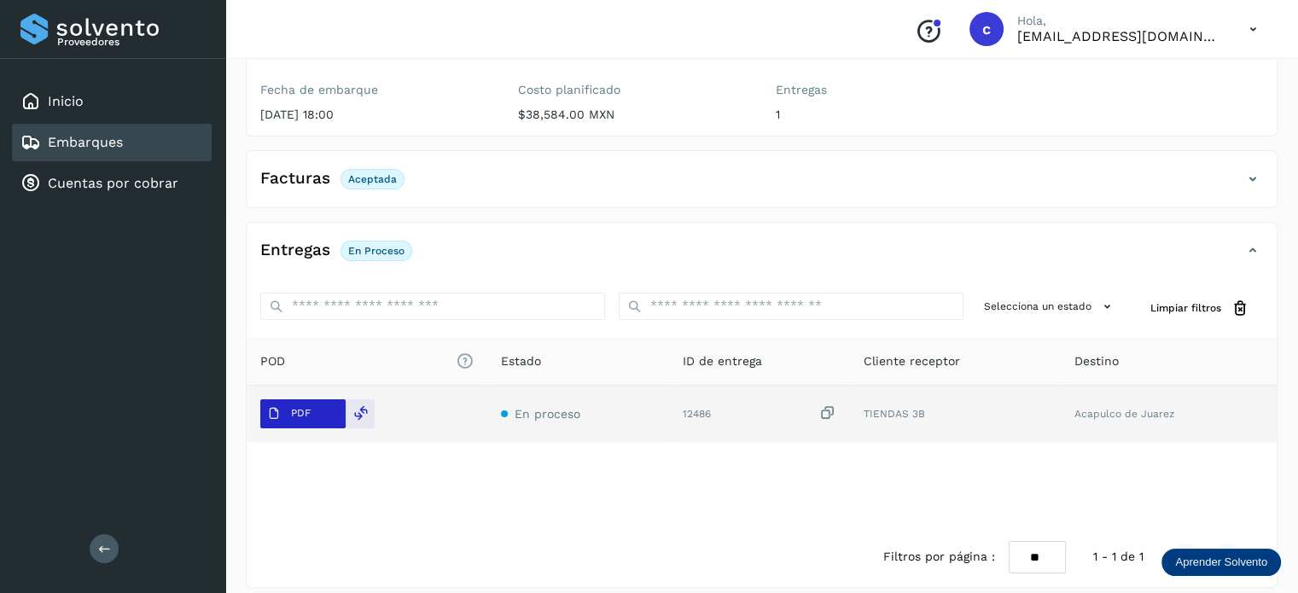
click at [299, 407] on p "PDF" at bounding box center [301, 413] width 20 height 12
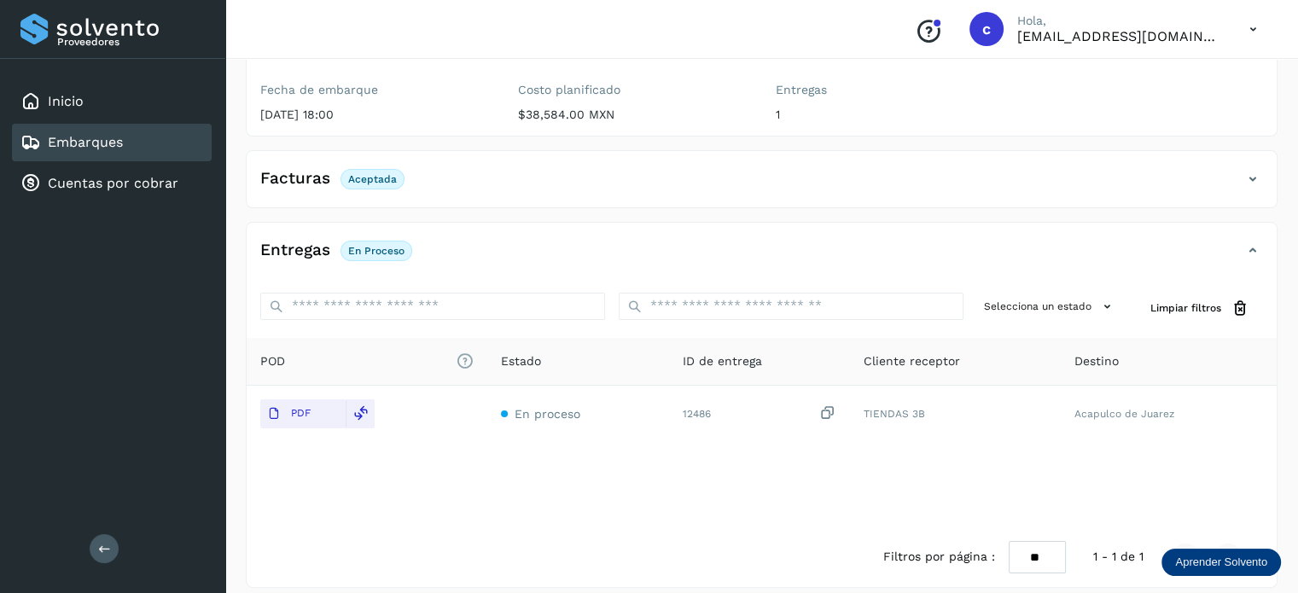
click at [117, 137] on link "Embarques" at bounding box center [85, 142] width 75 height 16
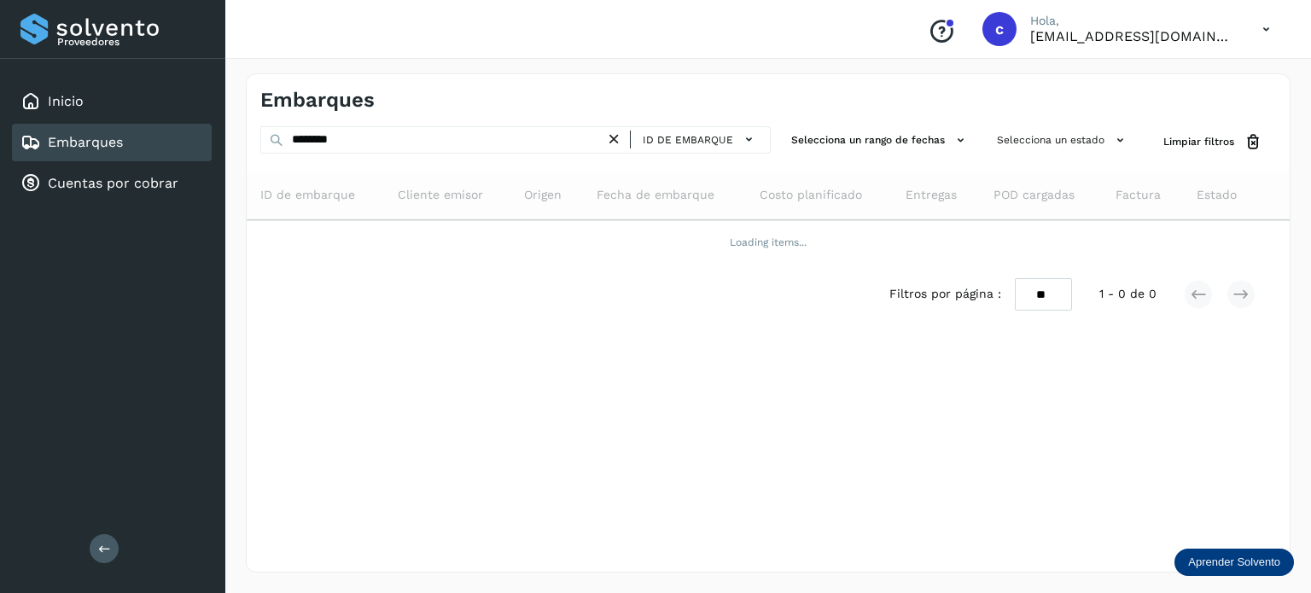
drag, startPoint x: 89, startPoint y: 108, endPoint x: 89, endPoint y: 136, distance: 28.2
click at [89, 108] on div "Inicio" at bounding box center [112, 102] width 200 height 38
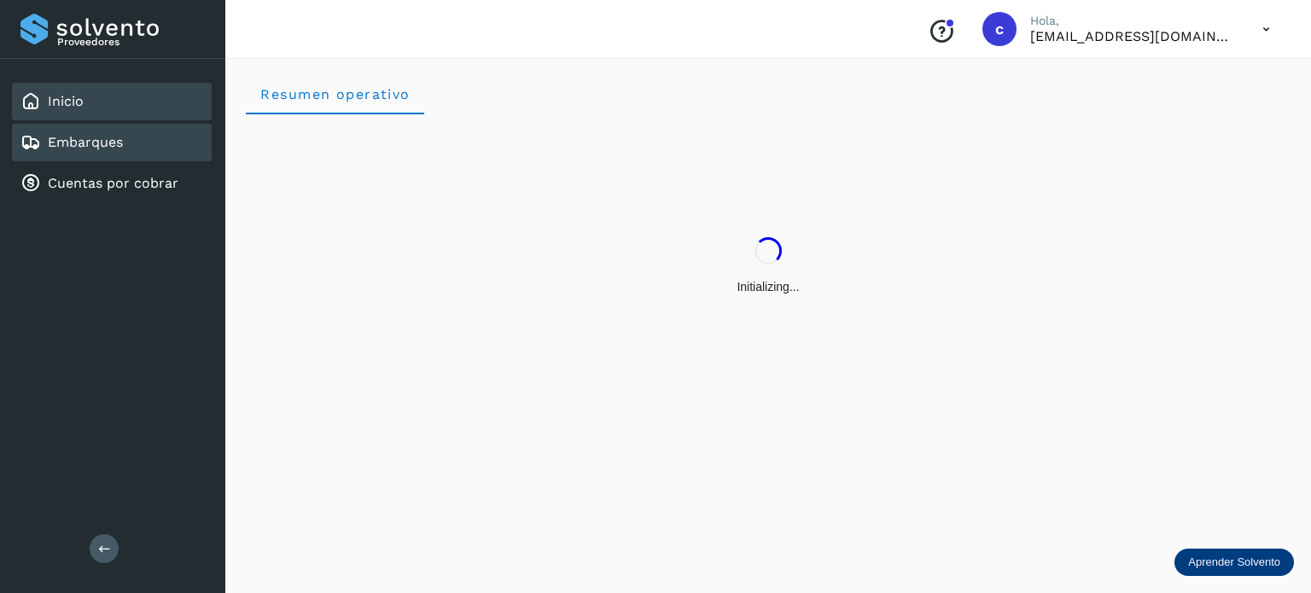
click at [89, 137] on link "Embarques" at bounding box center [85, 142] width 75 height 16
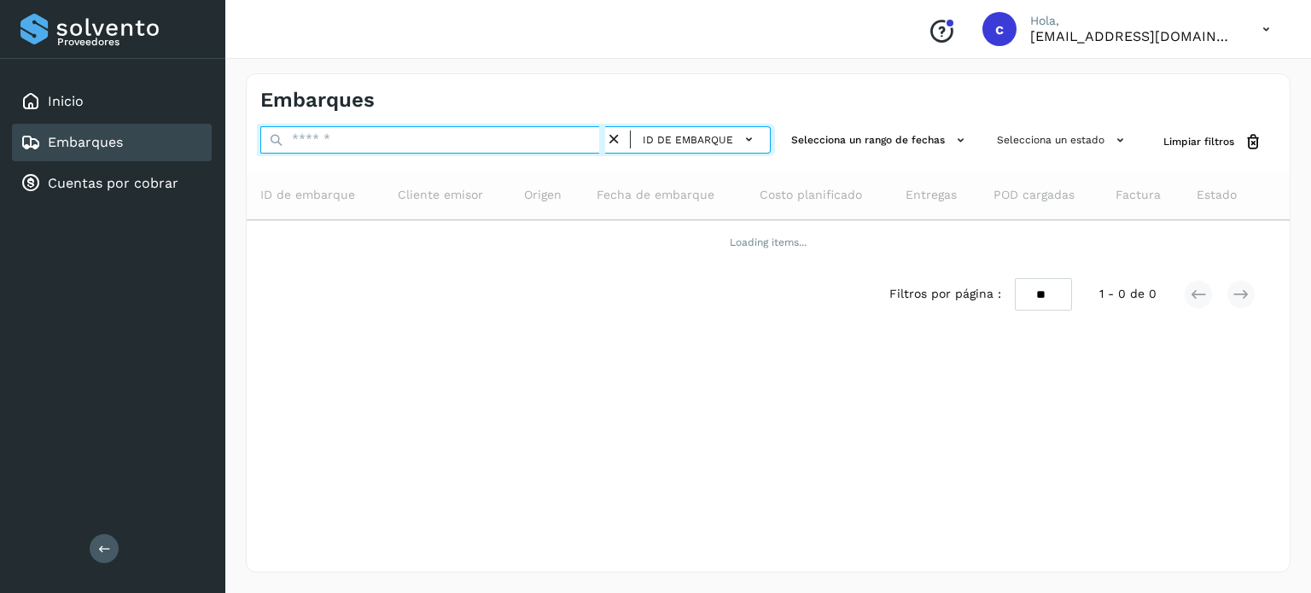
click at [354, 146] on input "text" at bounding box center [432, 139] width 345 height 27
paste input "********"
type input "********"
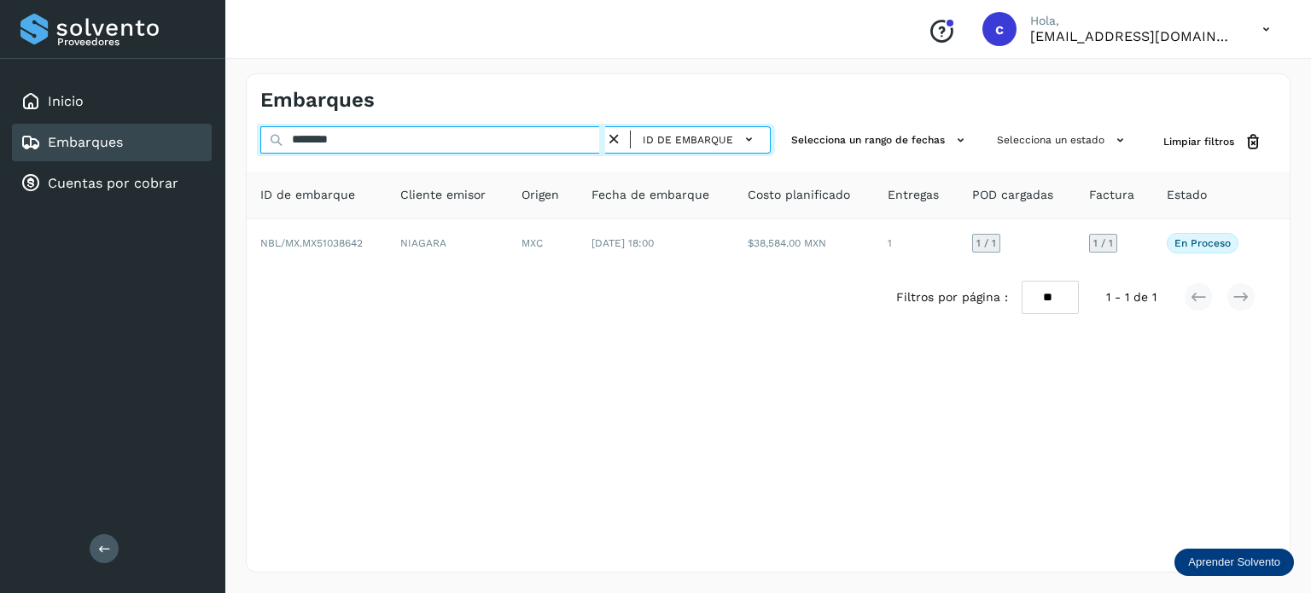
drag, startPoint x: 358, startPoint y: 142, endPoint x: 246, endPoint y: 142, distance: 112.6
click at [249, 142] on div "******** ID de embarque Selecciona un rango de fechas Selecciona un estado Limp…" at bounding box center [768, 142] width 1043 height 32
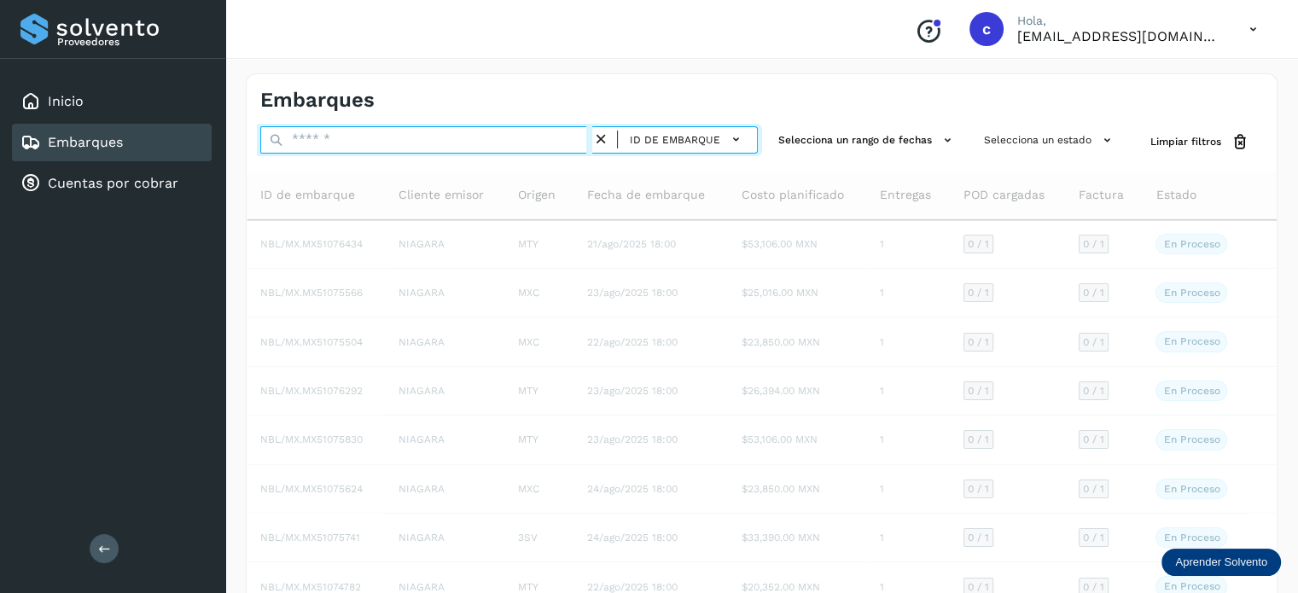
drag, startPoint x: 326, startPoint y: 144, endPoint x: 277, endPoint y: 148, distance: 48.8
click at [277, 148] on div "ID de embarque" at bounding box center [508, 142] width 497 height 32
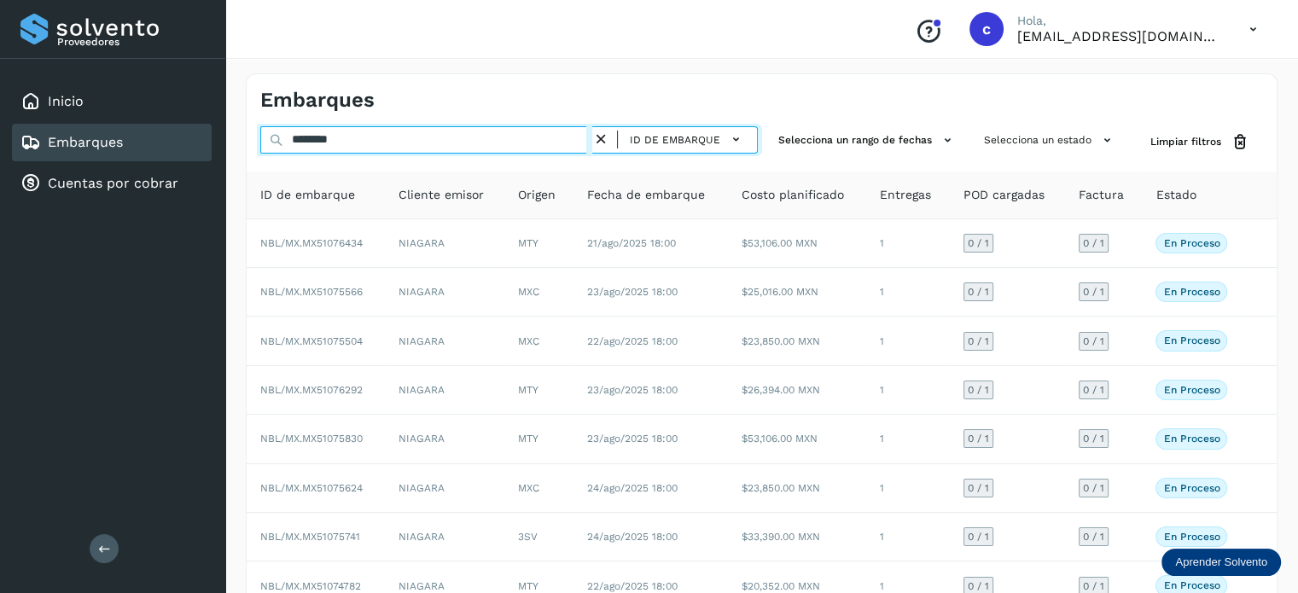
type input "********"
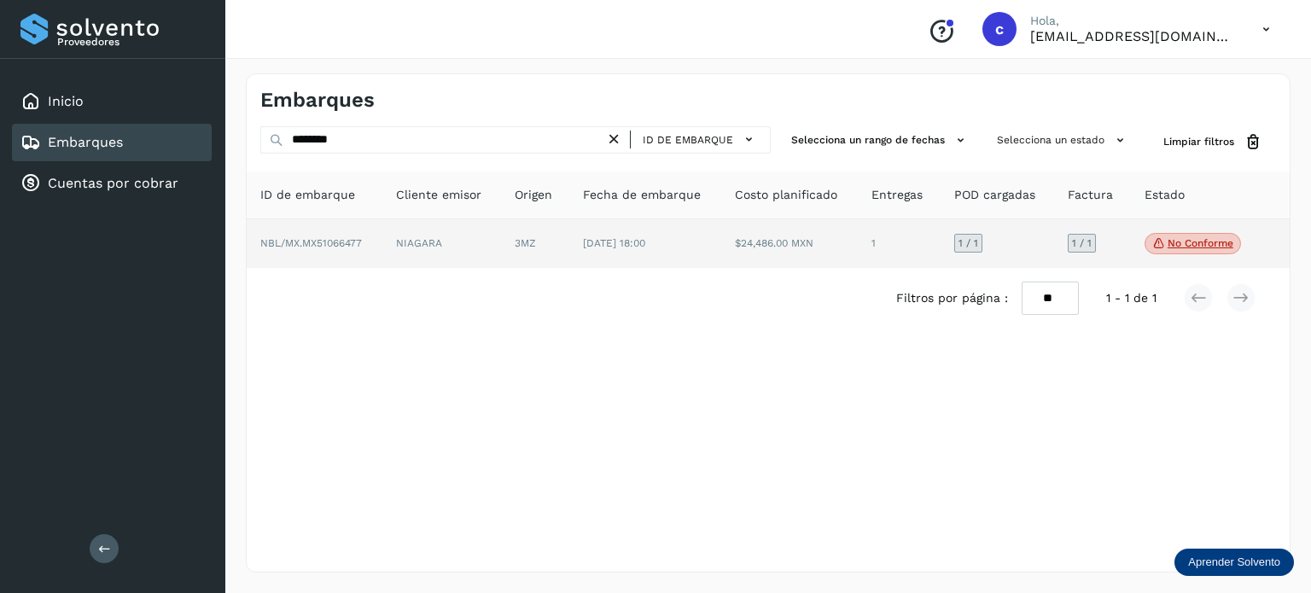
click at [602, 241] on span "[DATE] 18:00" at bounding box center [614, 243] width 62 height 12
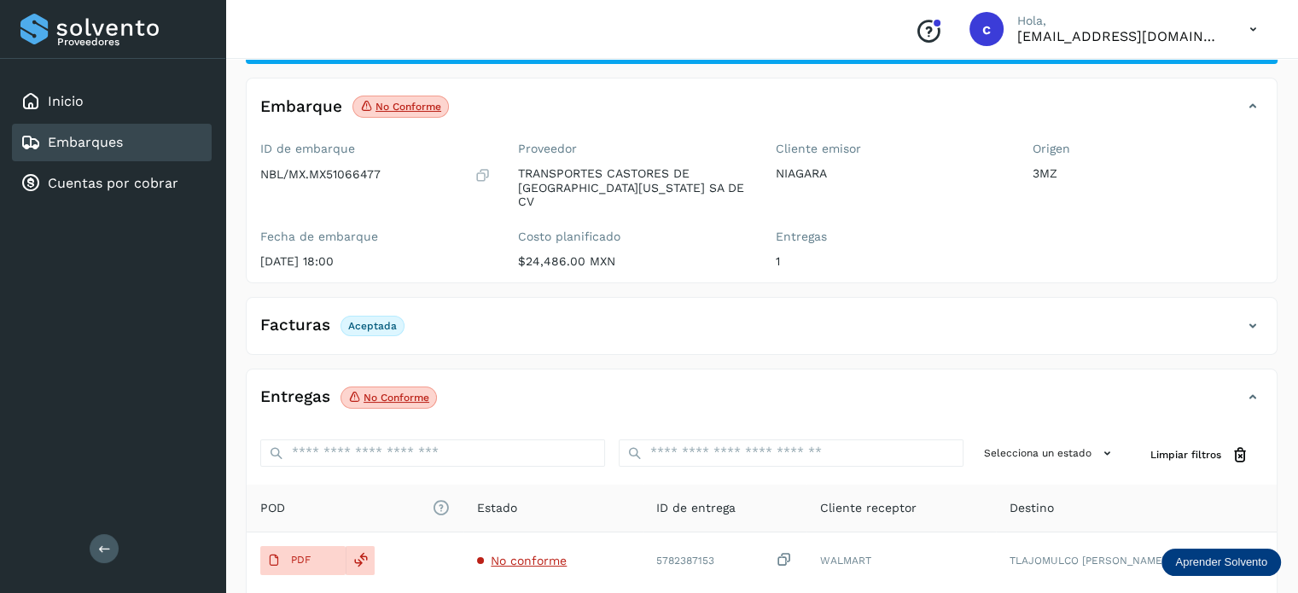
scroll to position [171, 0]
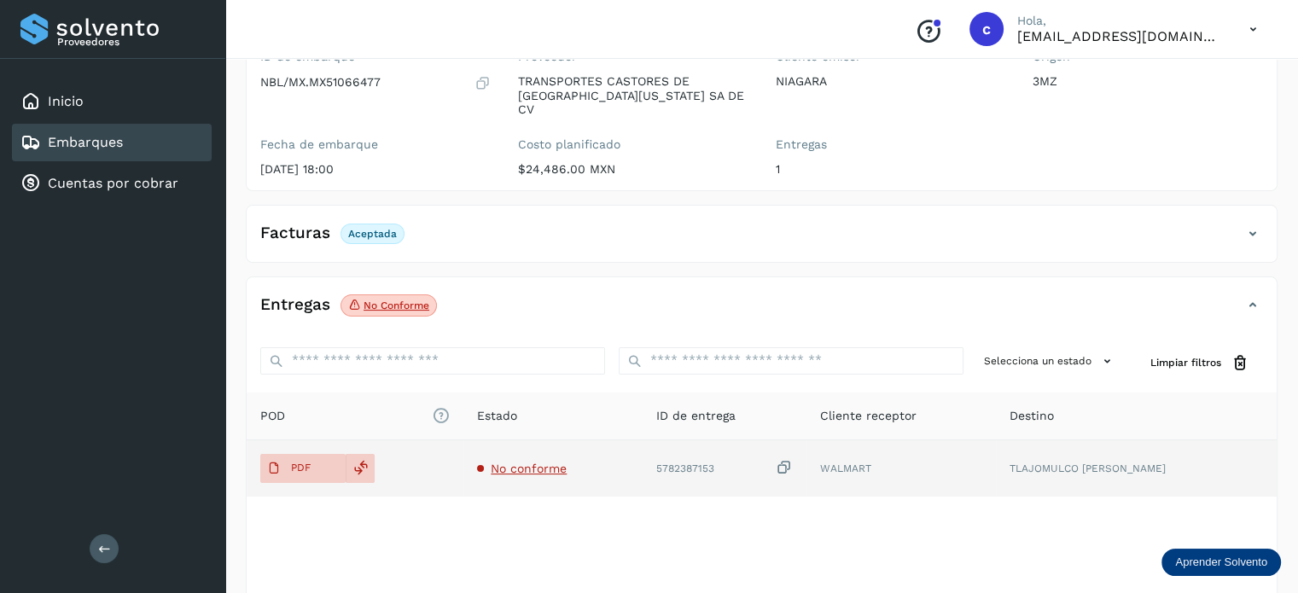
click at [545, 462] on span "No conforme" at bounding box center [529, 469] width 76 height 14
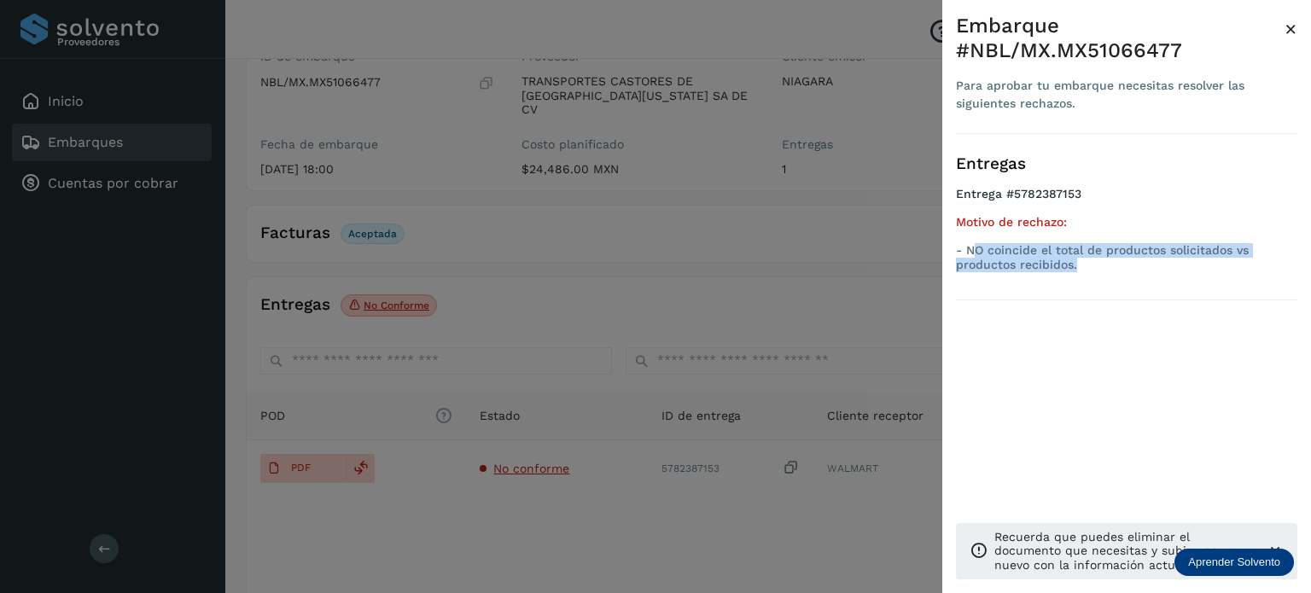
drag, startPoint x: 1078, startPoint y: 267, endPoint x: 971, endPoint y: 251, distance: 108.7
click at [971, 251] on p "- NO coincide el total de productos solicitados vs productos recibidos." at bounding box center [1126, 257] width 341 height 29
click at [628, 224] on div at bounding box center [655, 296] width 1311 height 593
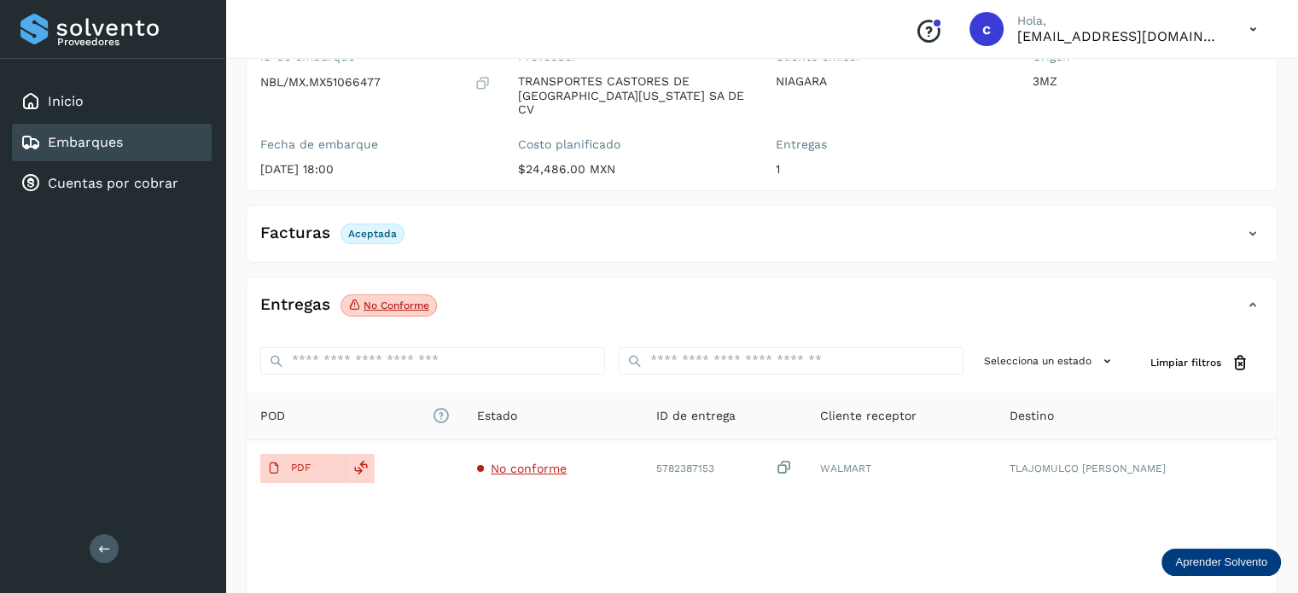
click at [561, 247] on div "Facturas Aceptada Facturas Estado XML Aceptada" at bounding box center [762, 234] width 1032 height 58
click at [79, 140] on link "Embarques" at bounding box center [85, 142] width 75 height 16
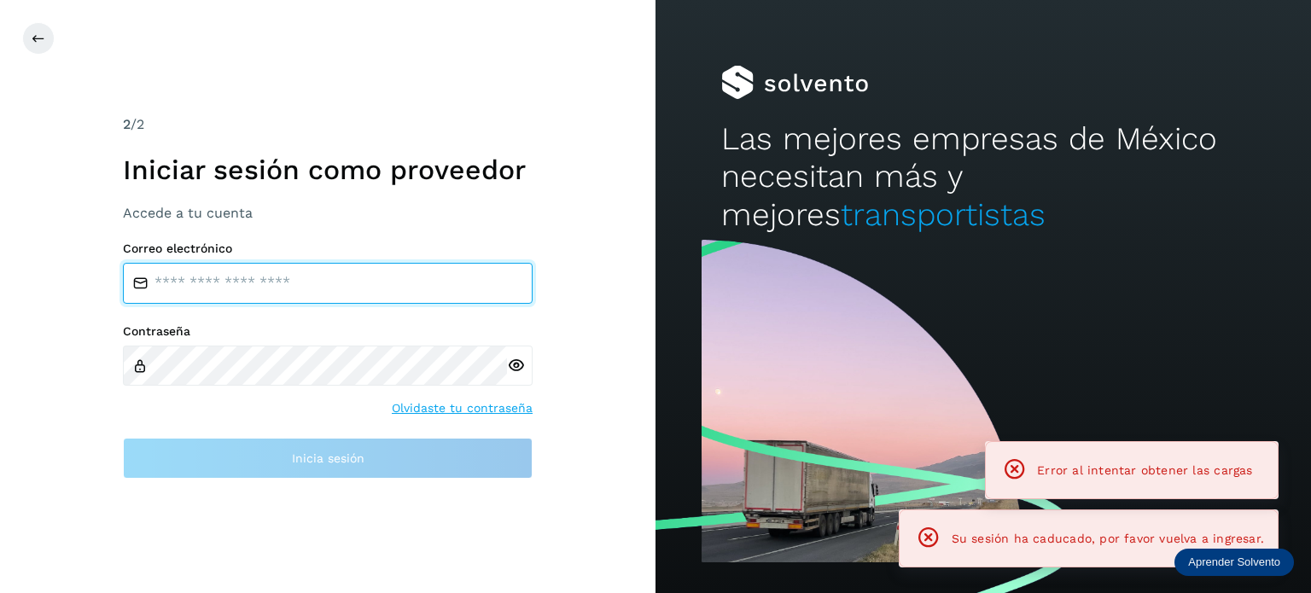
type input "**********"
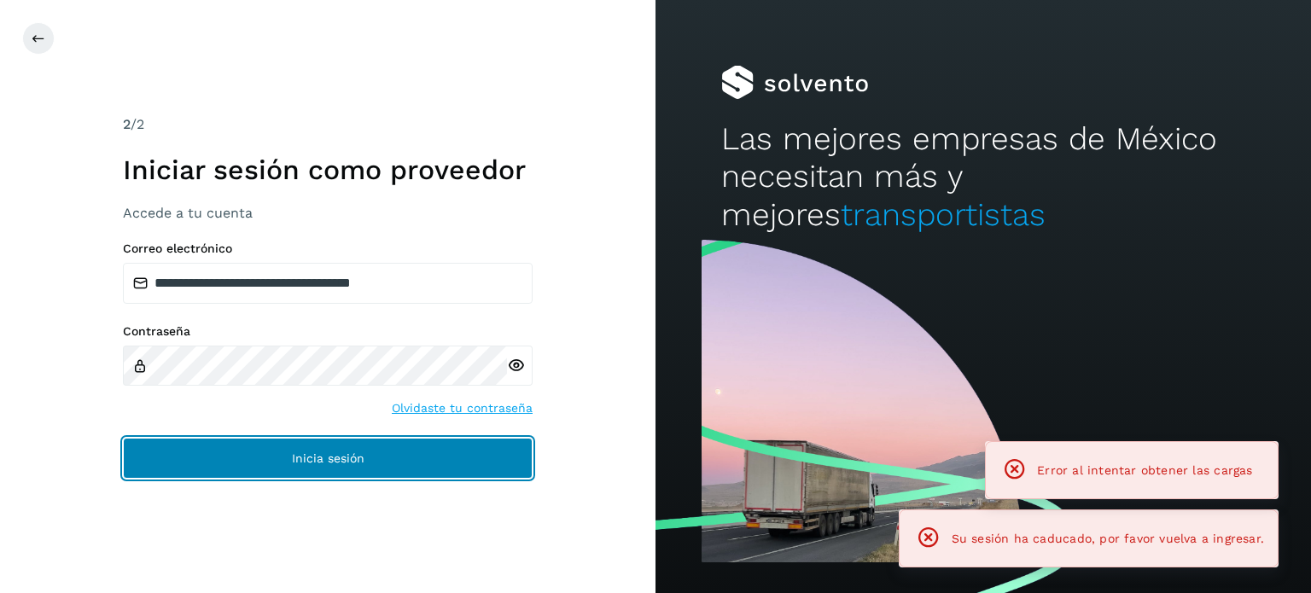
click at [309, 452] on span "Inicia sesión" at bounding box center [328, 458] width 73 height 12
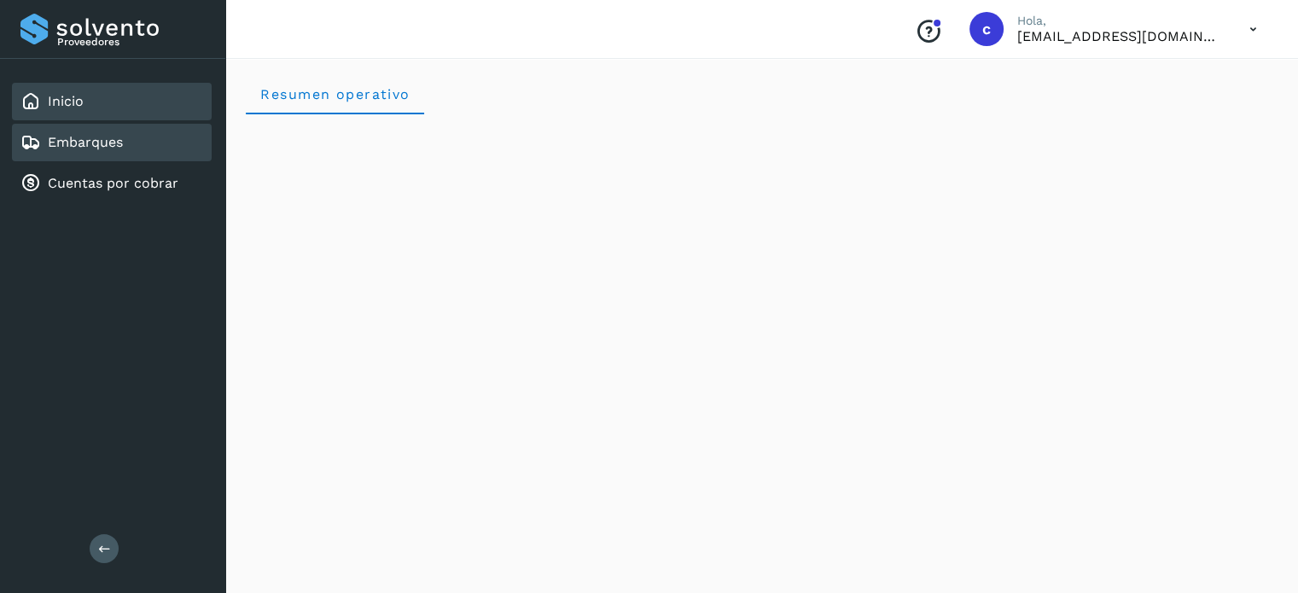
click at [117, 140] on link "Embarques" at bounding box center [85, 142] width 75 height 16
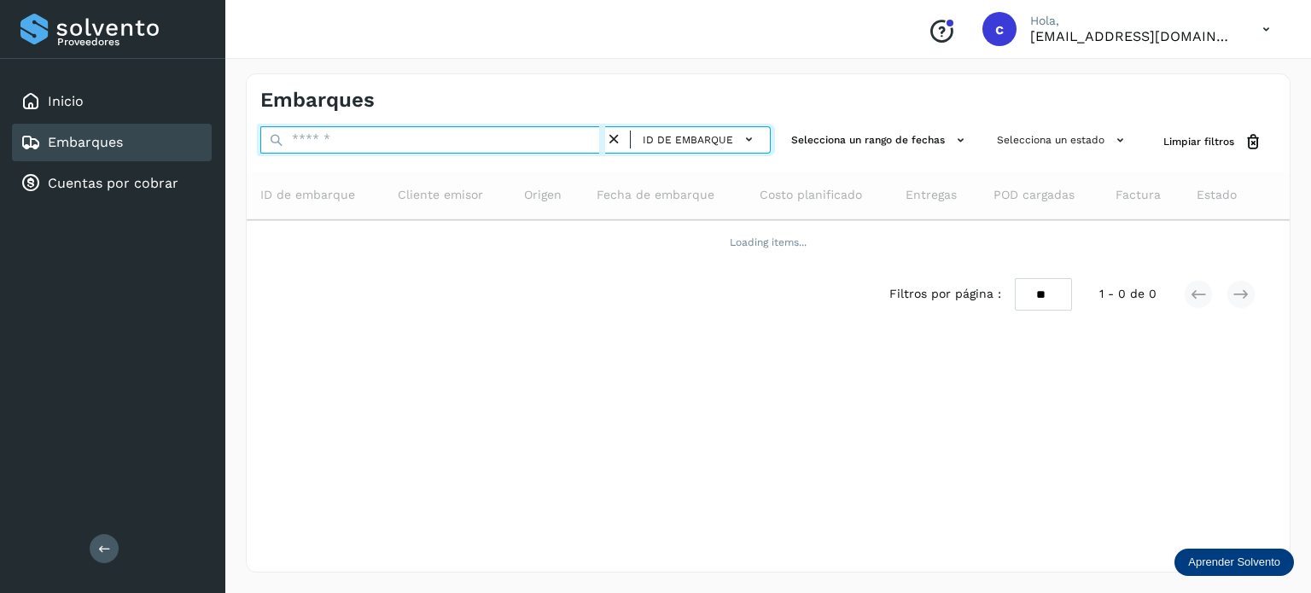
click at [356, 146] on input "text" at bounding box center [432, 139] width 345 height 27
paste input "********"
type input "********"
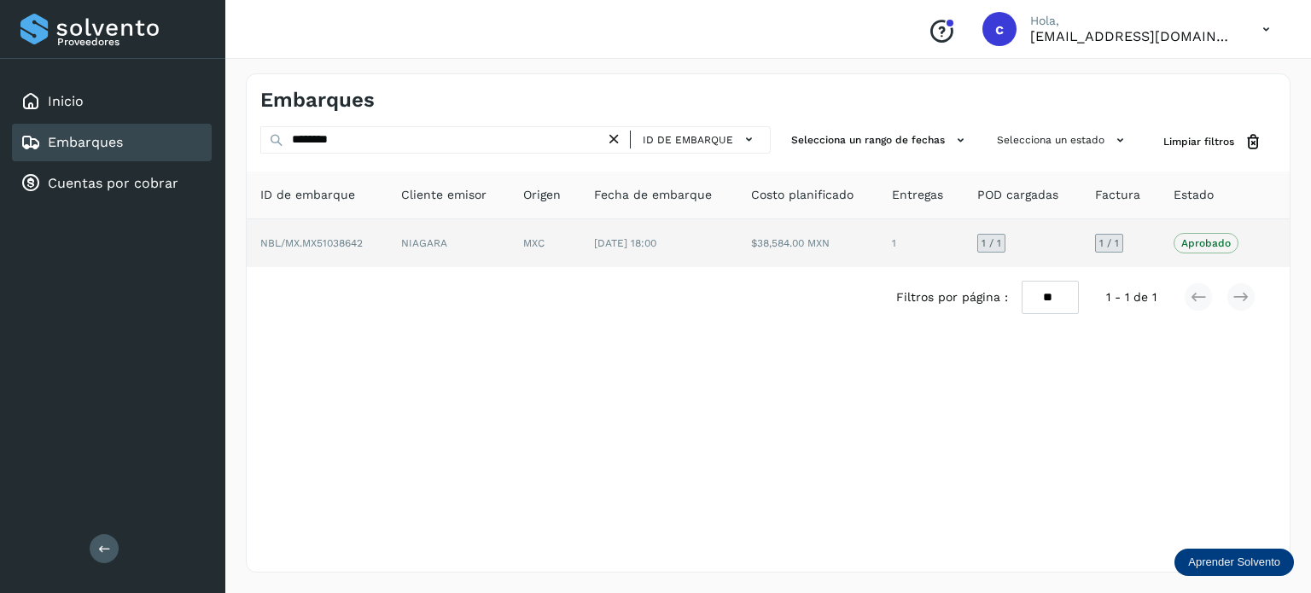
click at [580, 264] on td "MXC" at bounding box center [658, 243] width 157 height 48
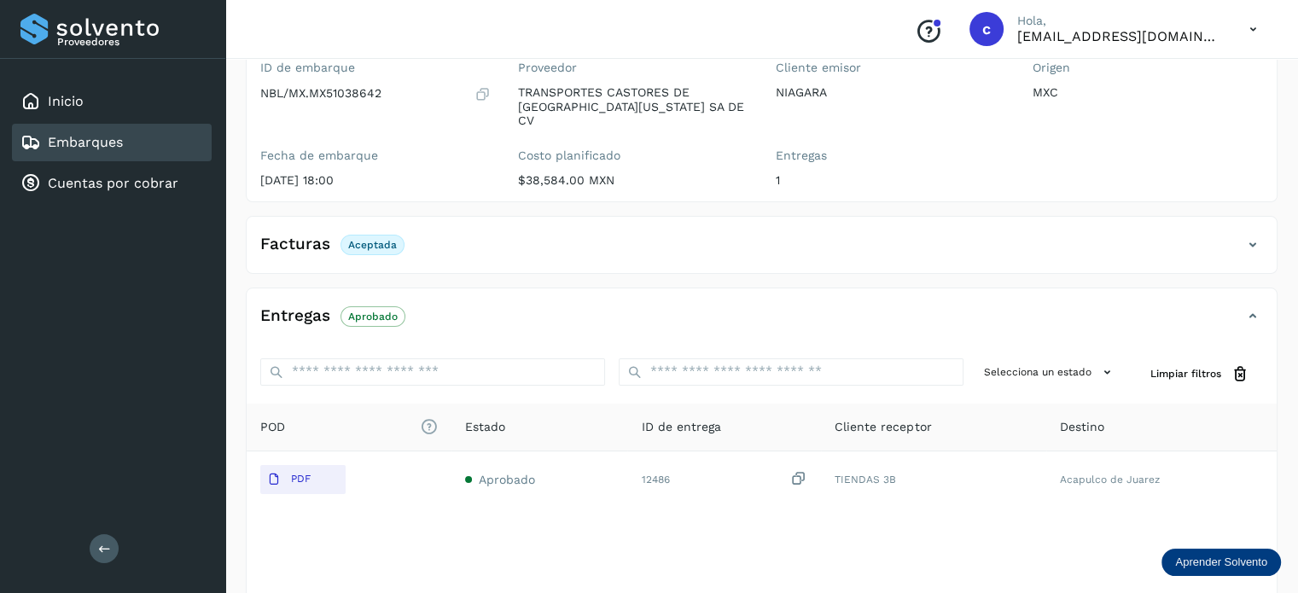
scroll to position [171, 0]
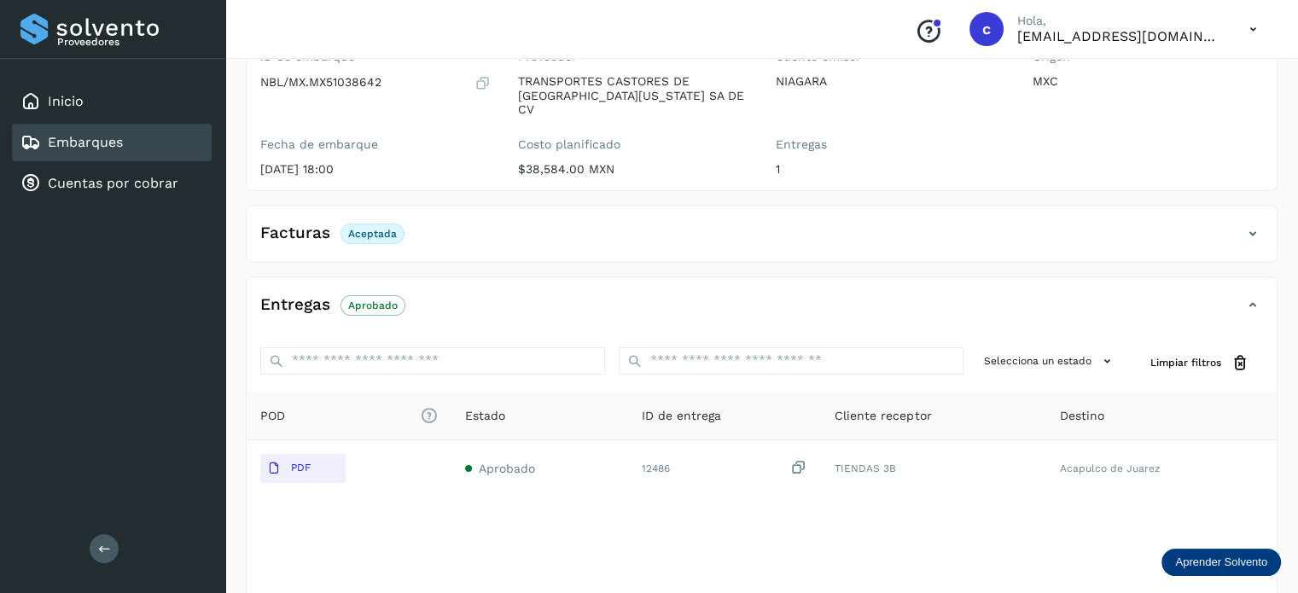
click at [116, 134] on link "Embarques" at bounding box center [85, 142] width 75 height 16
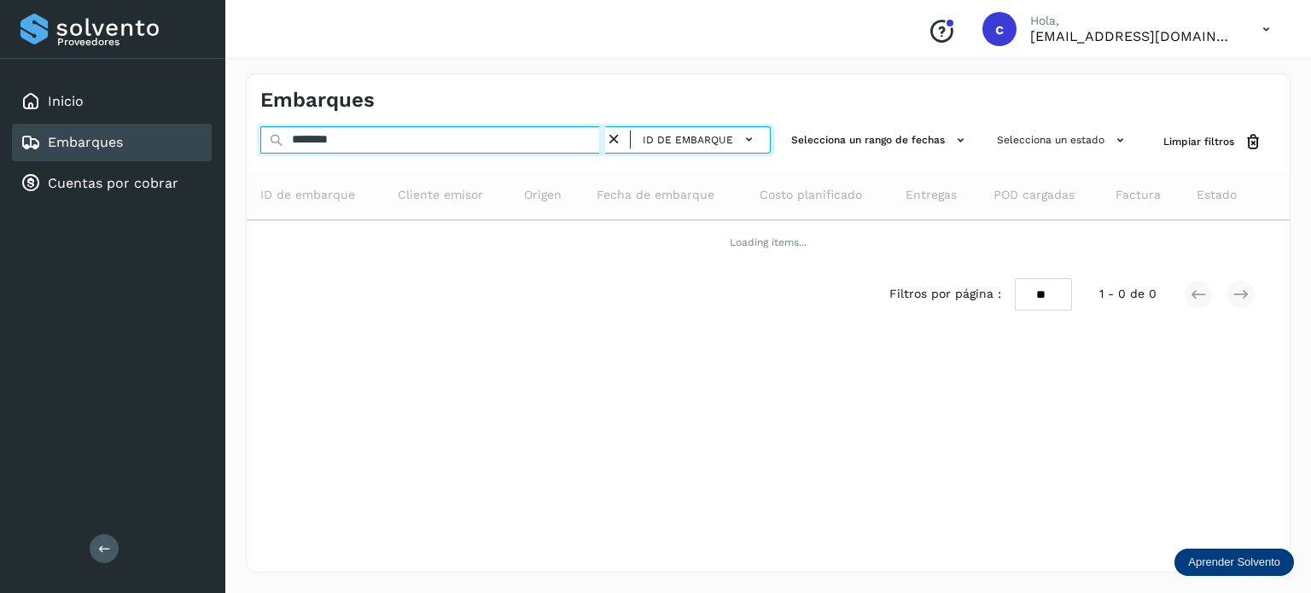
drag, startPoint x: 384, startPoint y: 142, endPoint x: 242, endPoint y: 130, distance: 142.2
click at [242, 130] on div "Embarques ******** ID de embarque Selecciona un rango de fechas Selecciona un e…" at bounding box center [767, 323] width 1085 height 540
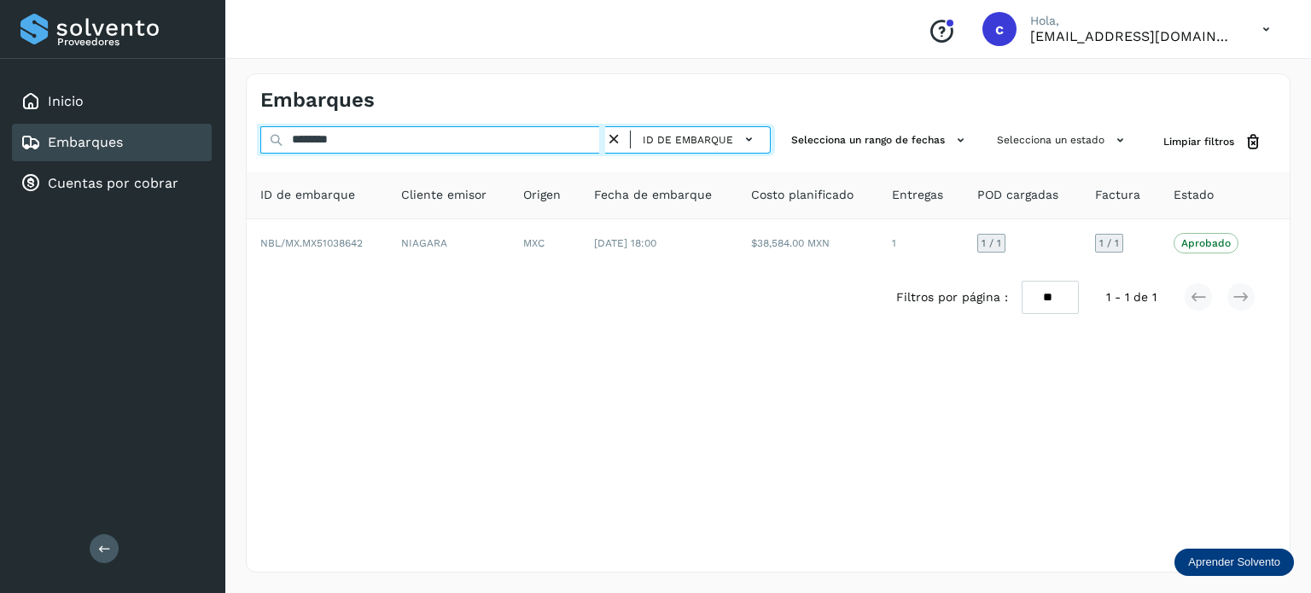
paste input "*********"
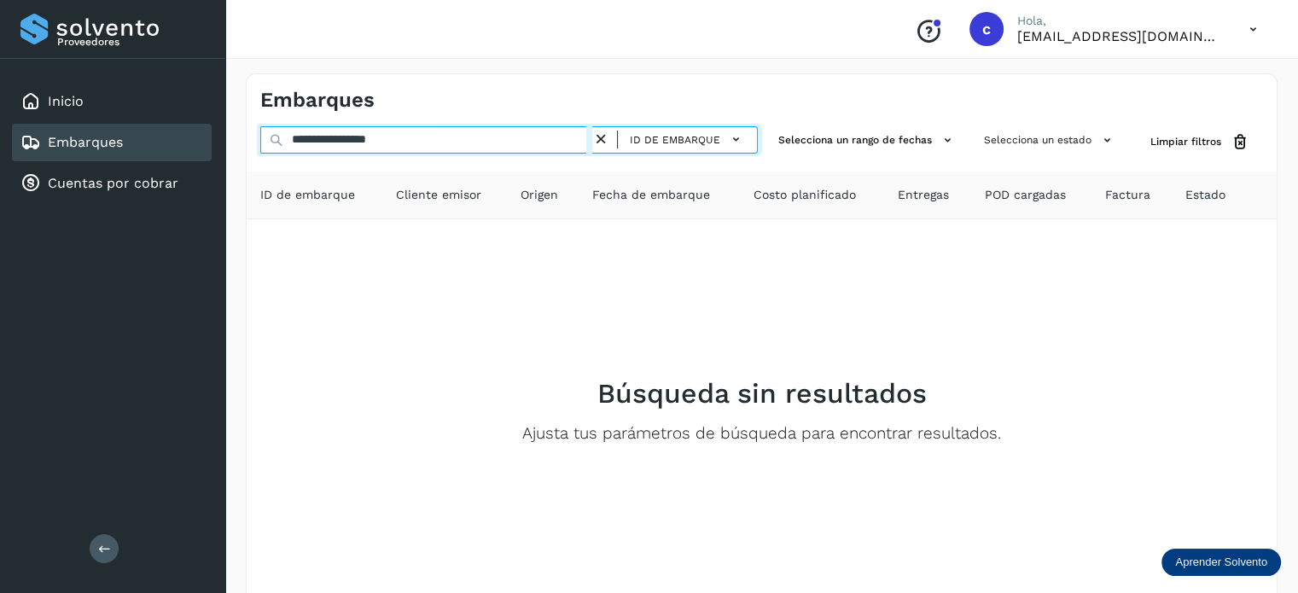
drag, startPoint x: 358, startPoint y: 140, endPoint x: 278, endPoint y: 140, distance: 80.2
click at [278, 140] on div "**********" at bounding box center [508, 142] width 497 height 32
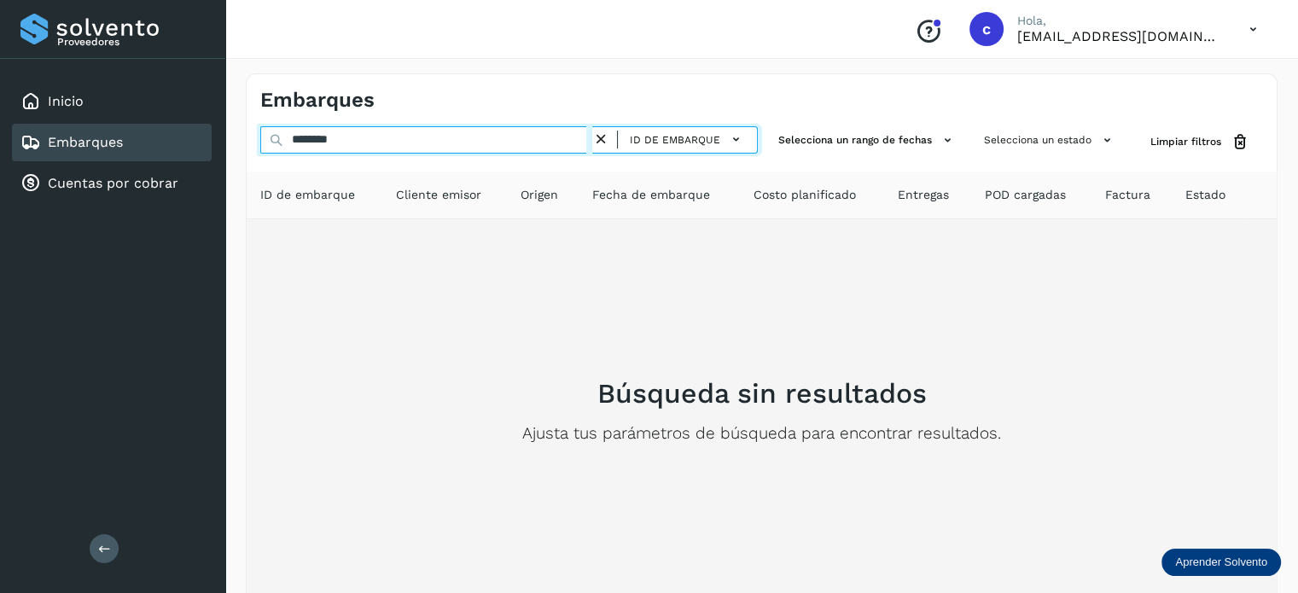
drag, startPoint x: 329, startPoint y: 152, endPoint x: 286, endPoint y: 239, distance: 97.3
click at [309, 164] on div "******** ID de embarque Selecciona un rango de fechas Selecciona un estado Limp…" at bounding box center [762, 394] width 1030 height 536
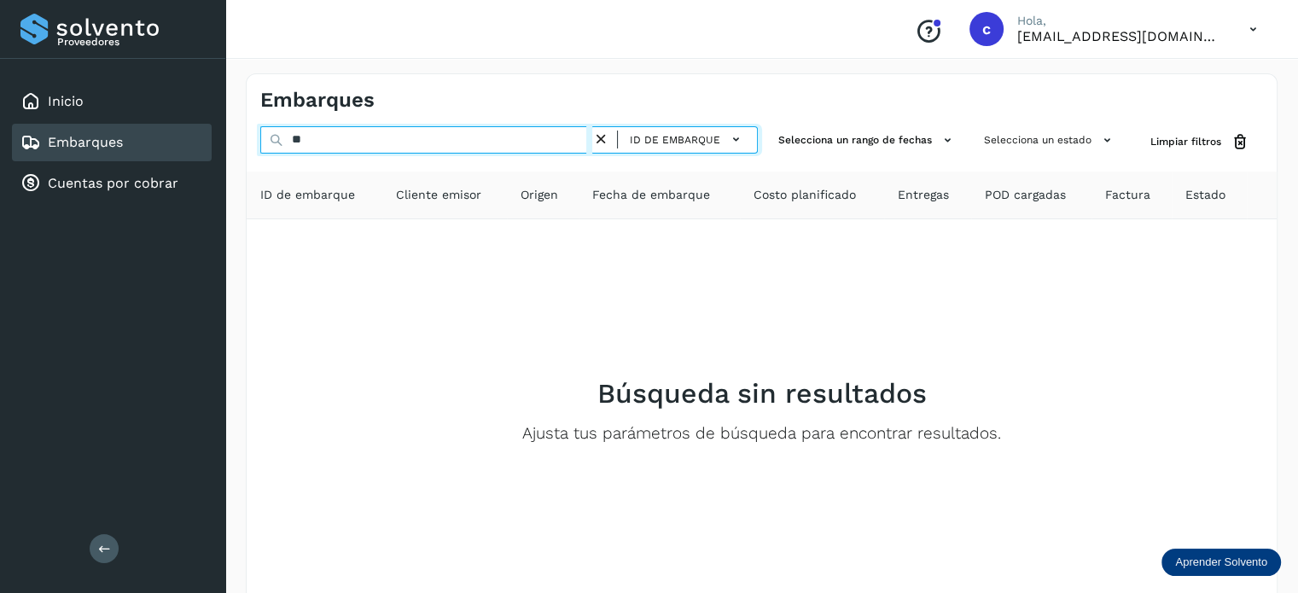
type input "*"
paste input "********"
type input "********"
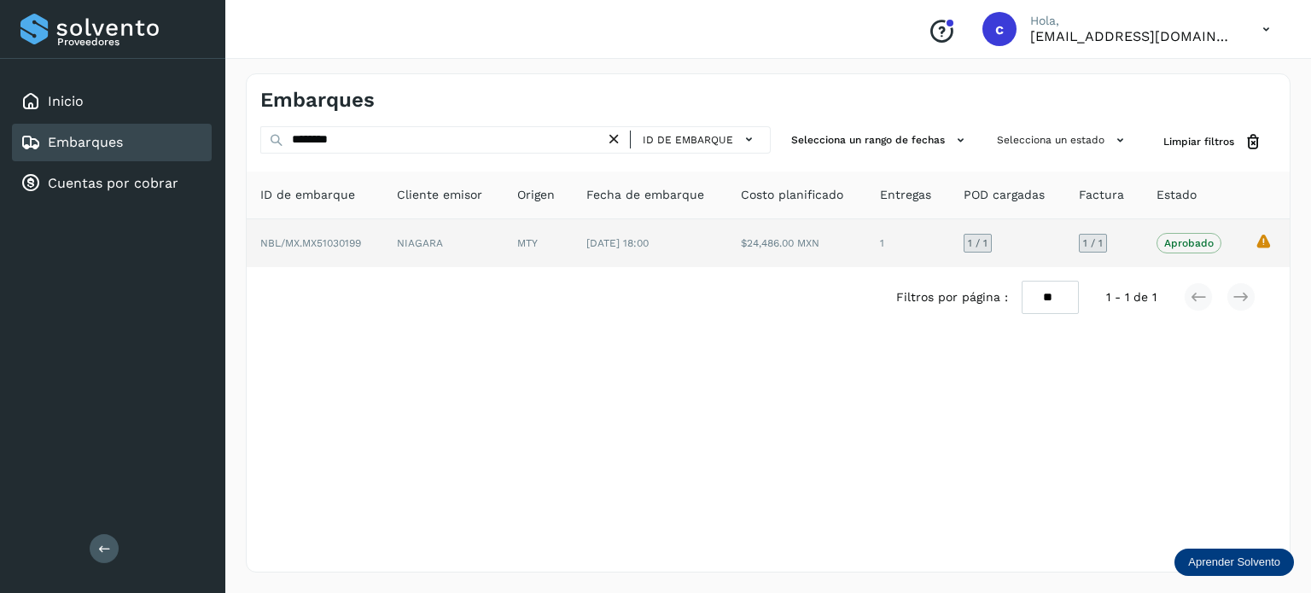
click at [573, 238] on td "MTY" at bounding box center [650, 243] width 154 height 48
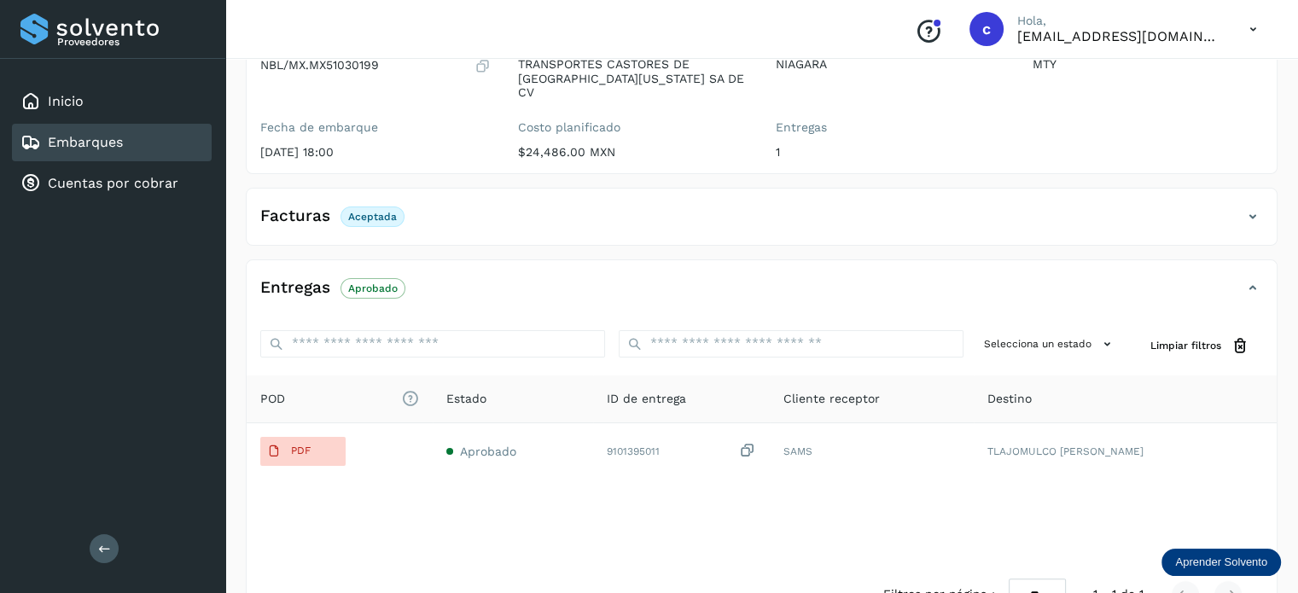
scroll to position [256, 0]
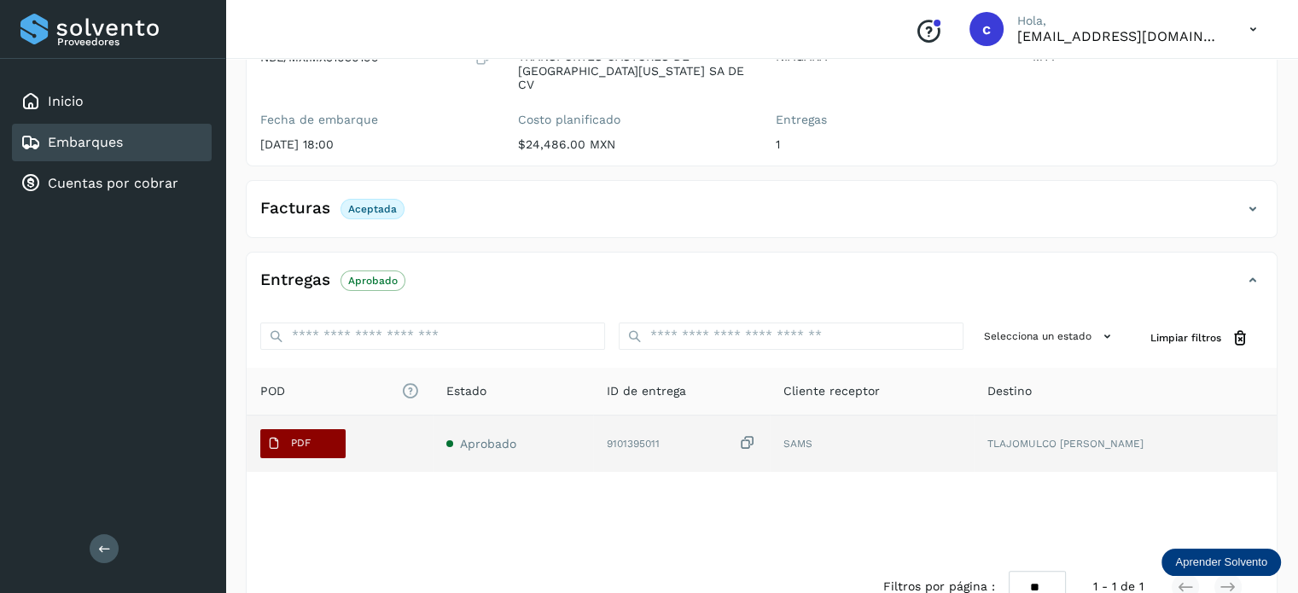
click at [326, 432] on button "PDF" at bounding box center [302, 443] width 85 height 29
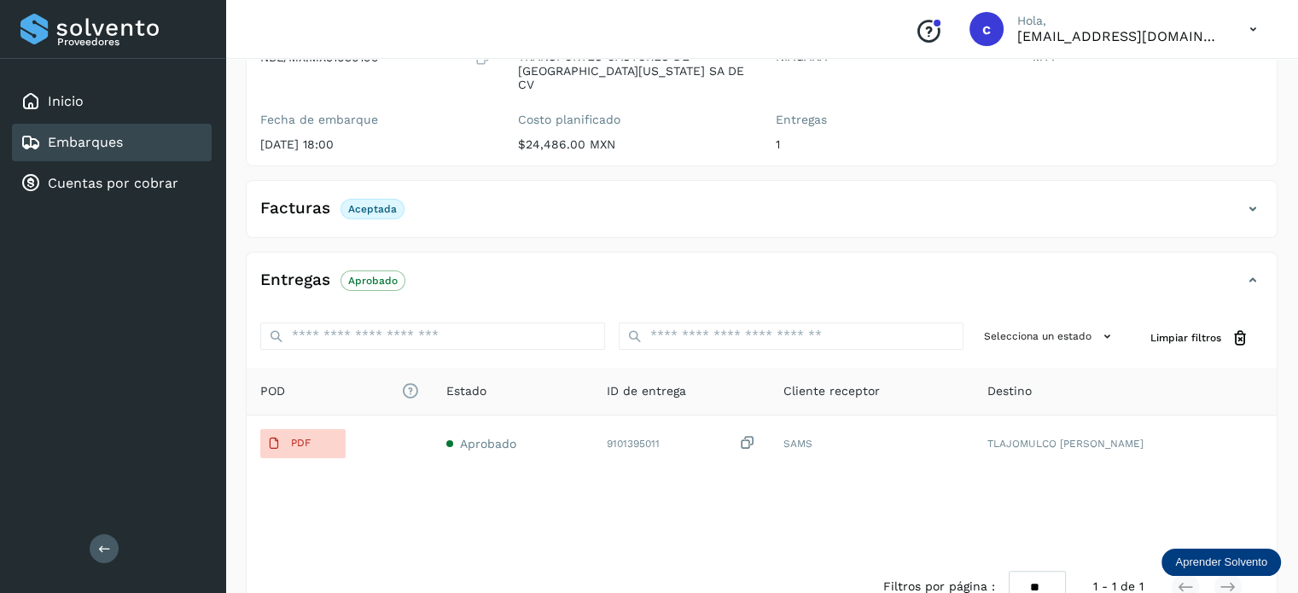
click at [150, 147] on div "Embarques" at bounding box center [112, 143] width 200 height 38
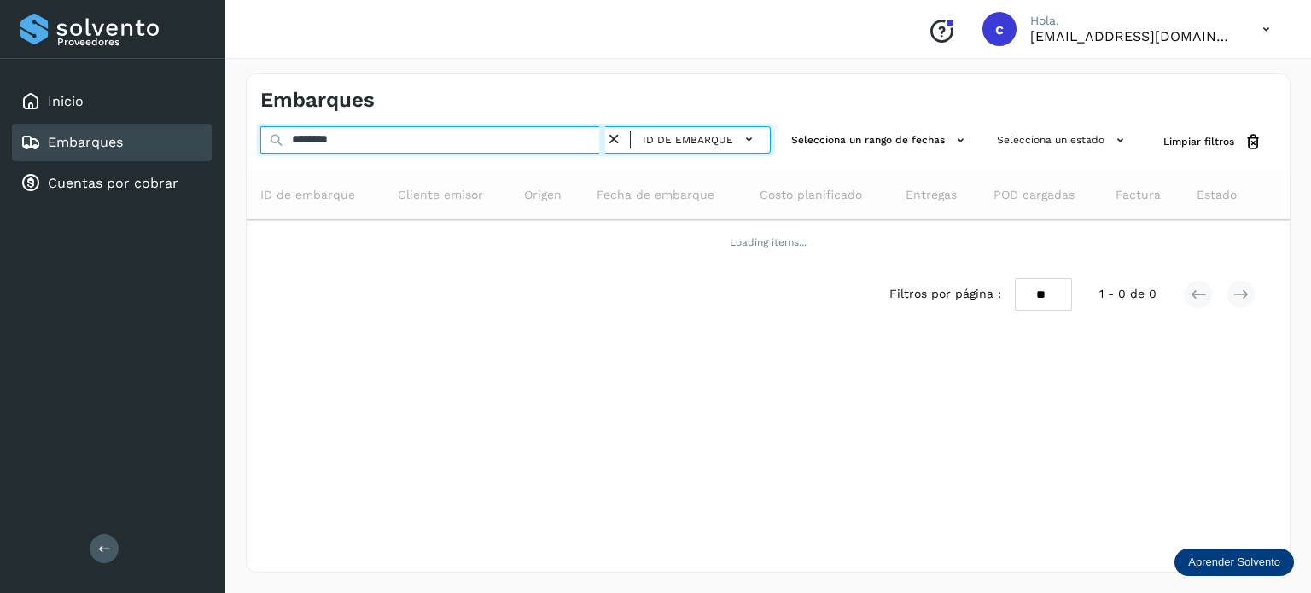
drag, startPoint x: 333, startPoint y: 140, endPoint x: 267, endPoint y: 114, distance: 70.5
click at [223, 137] on div "Proveedores Inicio Embarques Cuentas por cobrar Salir Conoce nuestros beneficio…" at bounding box center [655, 296] width 1311 height 593
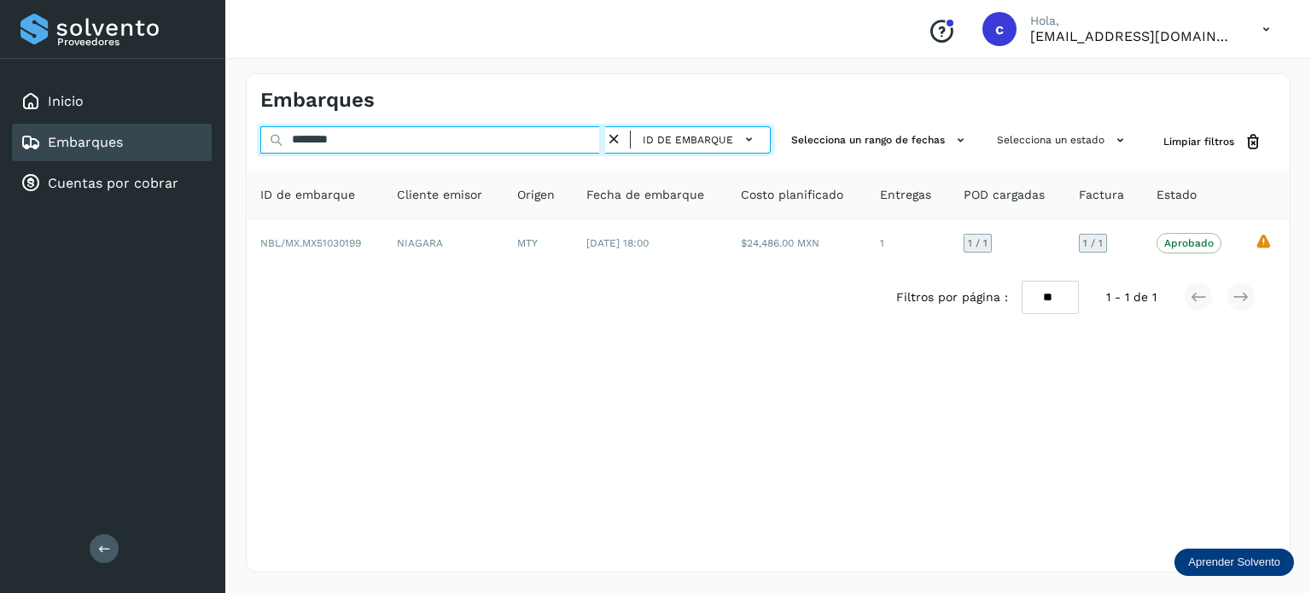
paste input "text"
type input "********"
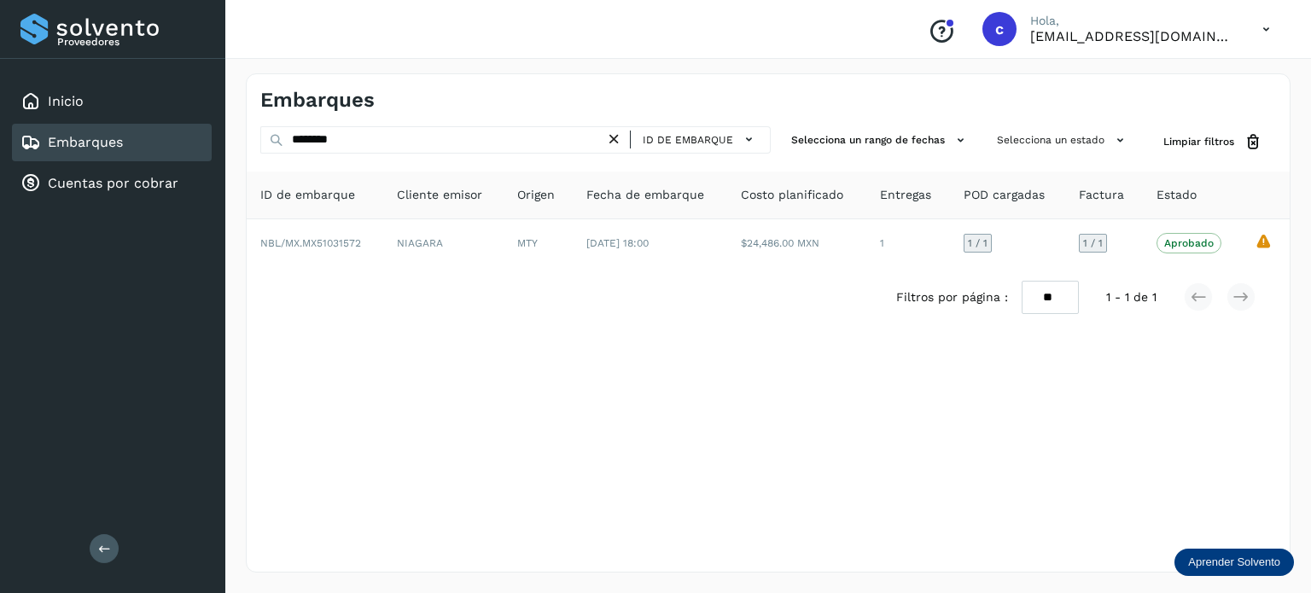
click at [573, 212] on th "Origen" at bounding box center [650, 196] width 154 height 48
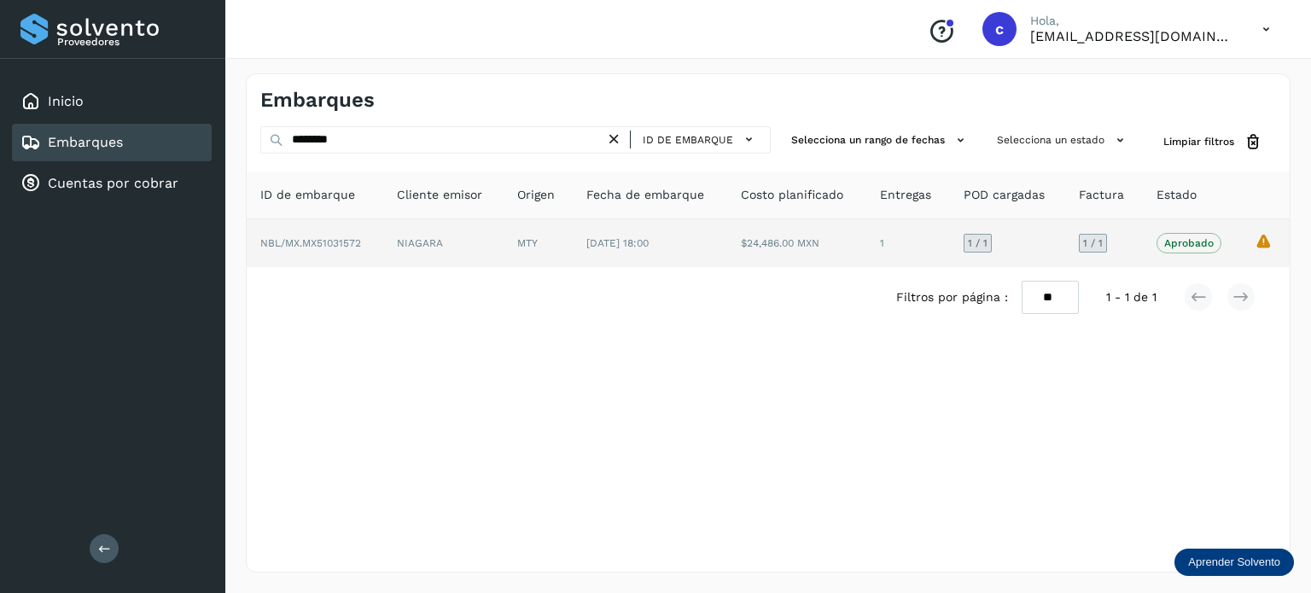
click at [573, 246] on td "MTY" at bounding box center [650, 243] width 154 height 48
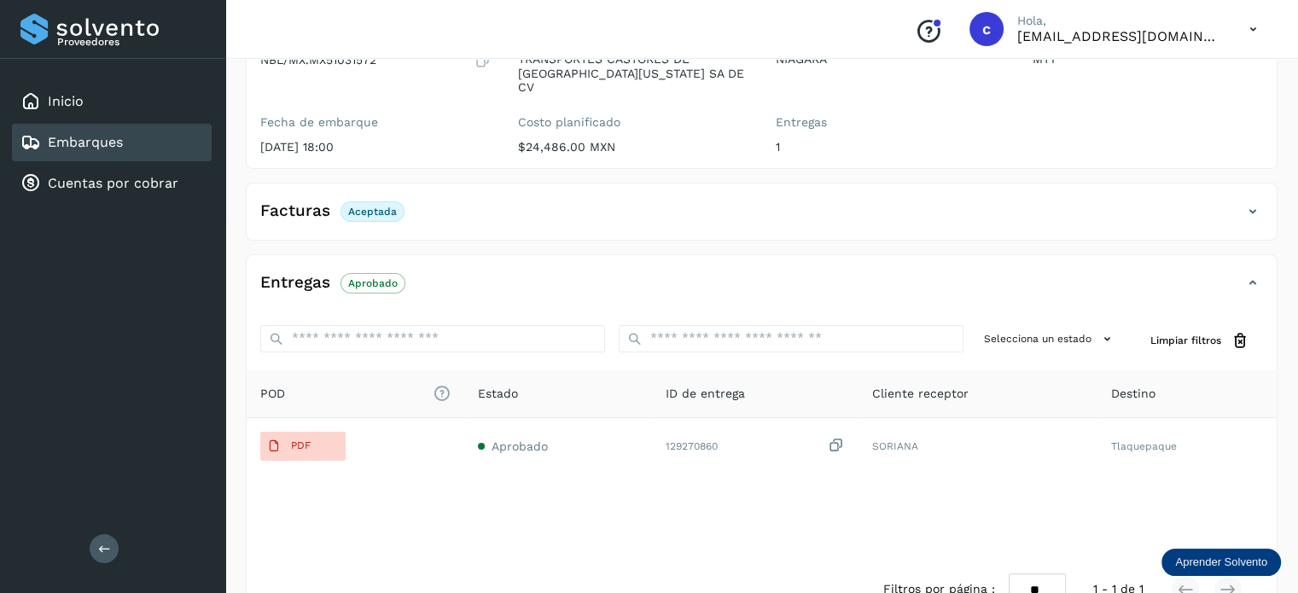
scroll to position [285, 0]
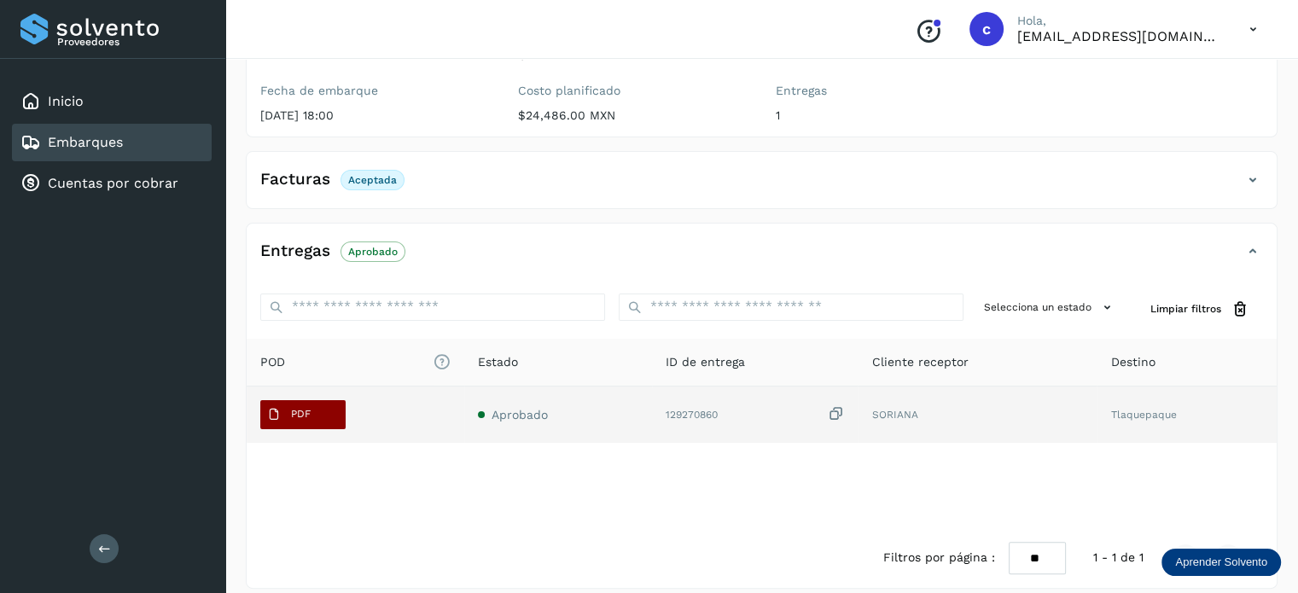
click at [317, 401] on button "PDF" at bounding box center [302, 414] width 85 height 29
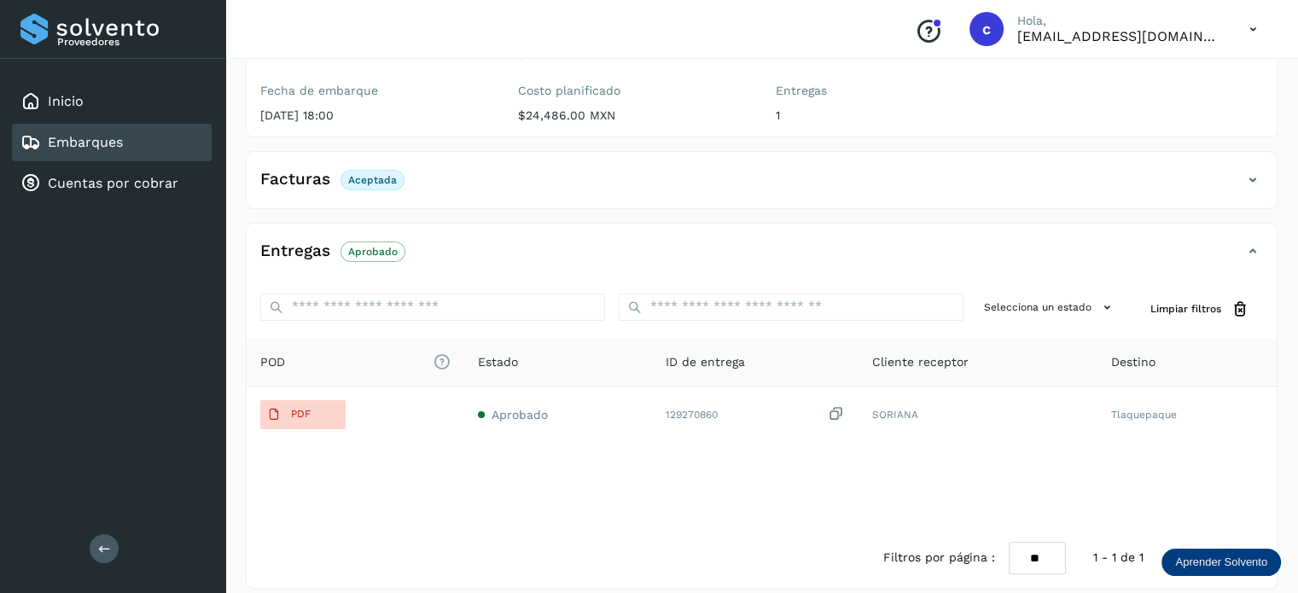
click at [109, 144] on link "Embarques" at bounding box center [85, 142] width 75 height 16
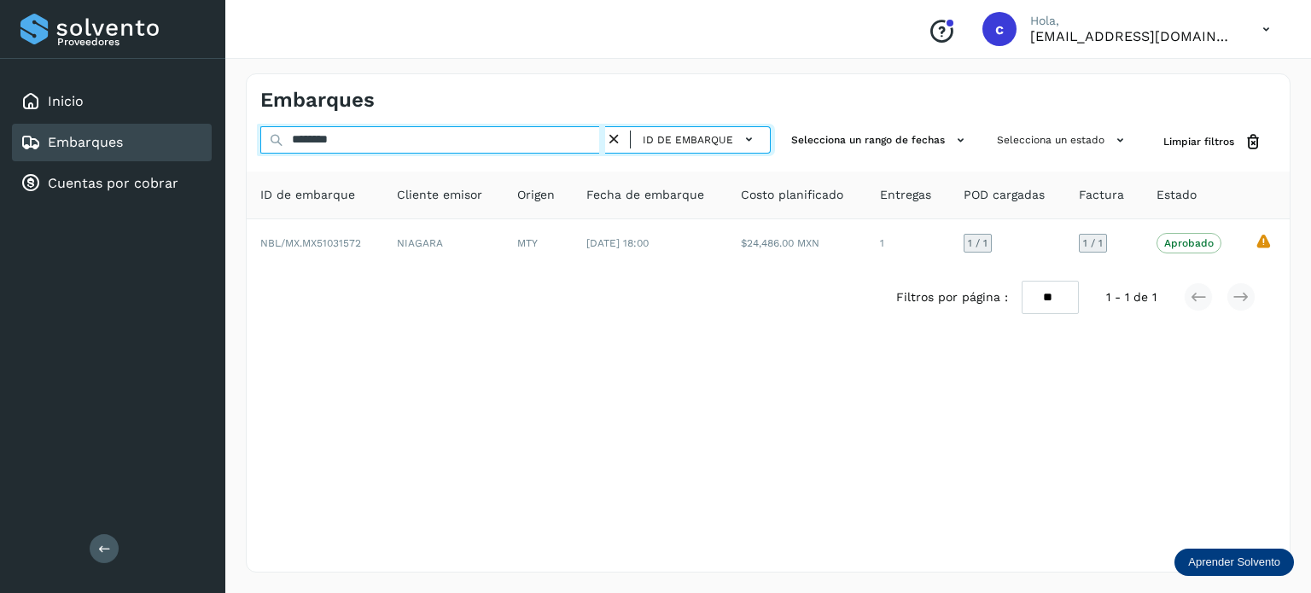
drag, startPoint x: 381, startPoint y: 149, endPoint x: 164, endPoint y: 149, distance: 216.7
click at [164, 149] on div "Proveedores Inicio Embarques Cuentas por cobrar Salir Conoce nuestros beneficio…" at bounding box center [655, 296] width 1311 height 593
